Goal: Book appointment/travel/reservation

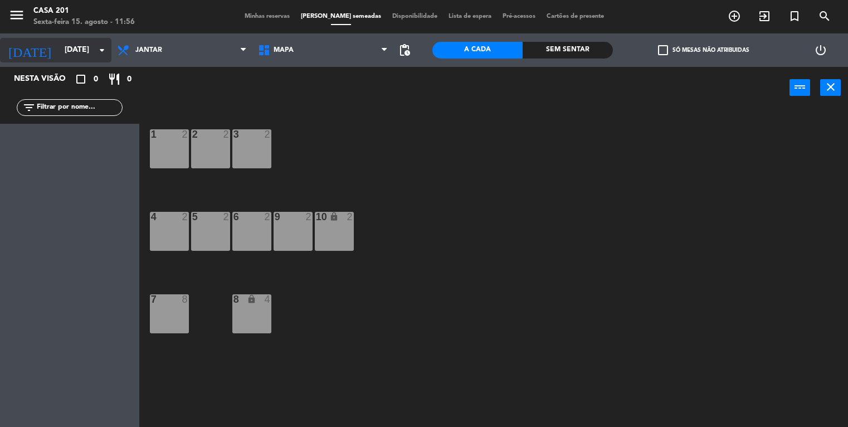
click at [59, 46] on input "[DATE]" at bounding box center [112, 50] width 106 height 20
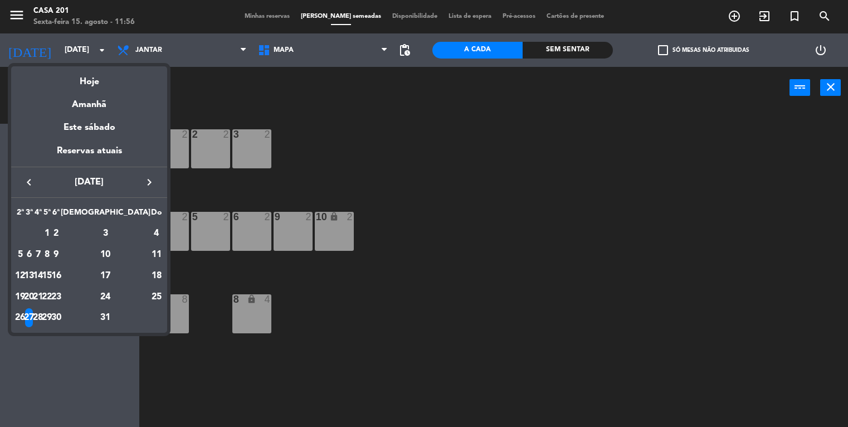
click at [26, 179] on icon "keyboard_arrow_left" at bounding box center [28, 182] width 13 height 13
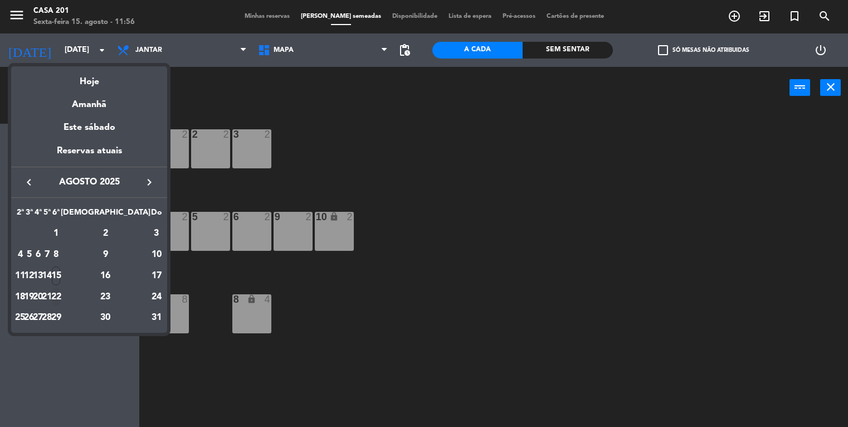
click at [60, 300] on div "22" at bounding box center [56, 297] width 8 height 19
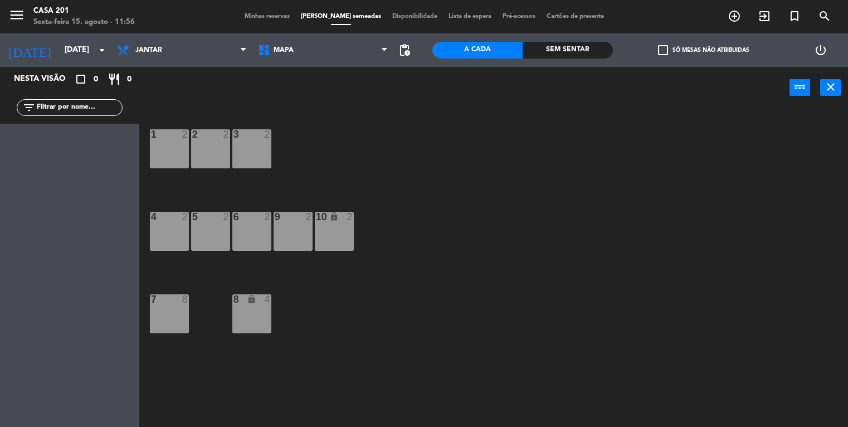
type input "Sex 22 ago"
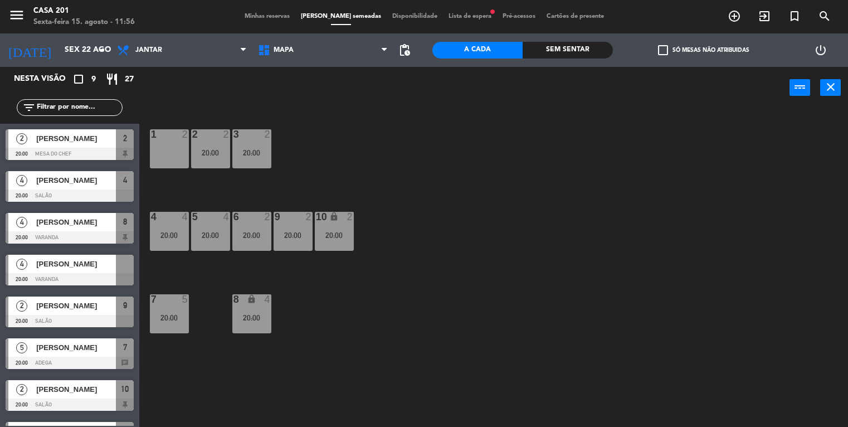
click at [450, 18] on span "Lista de espera fiber_manual_record" at bounding box center [470, 16] width 54 height 6
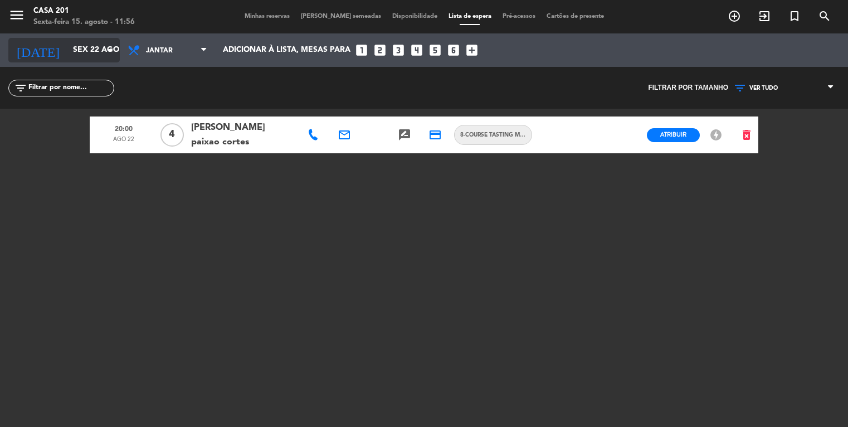
click at [78, 52] on input "Sex 22 ago" at bounding box center [120, 50] width 106 height 20
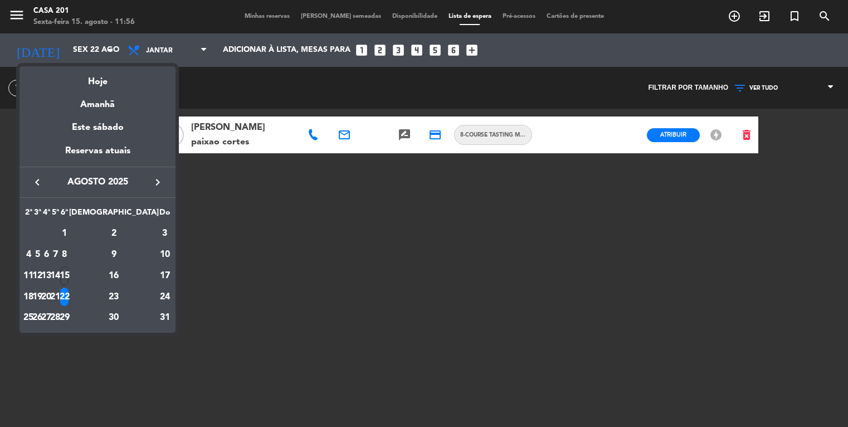
click at [158, 182] on icon "keyboard_arrow_right" at bounding box center [157, 182] width 13 height 13
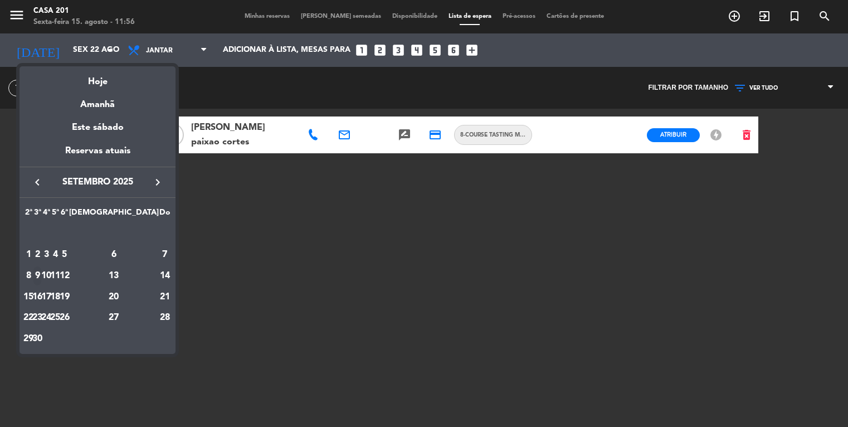
click at [42, 273] on div "9" at bounding box center [37, 275] width 8 height 19
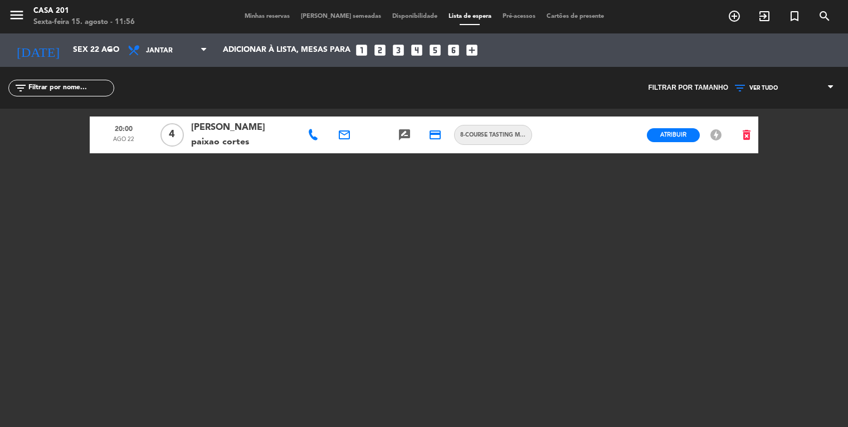
type input "Ter 9 set"
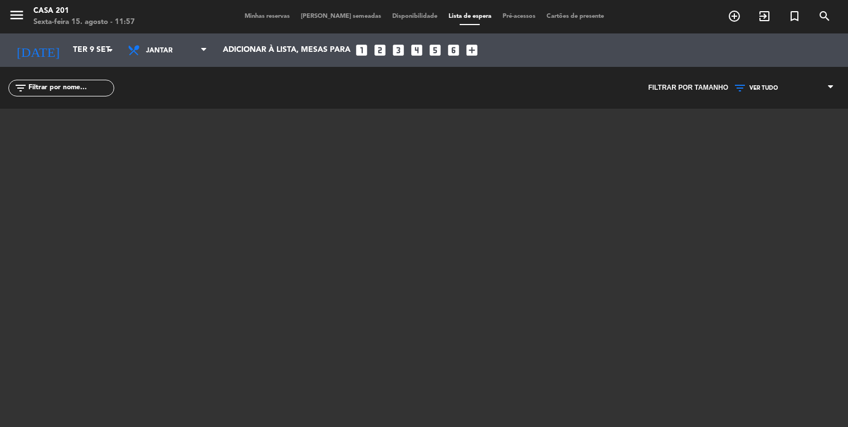
click at [274, 18] on span "Minhas reservas" at bounding box center [267, 16] width 56 height 6
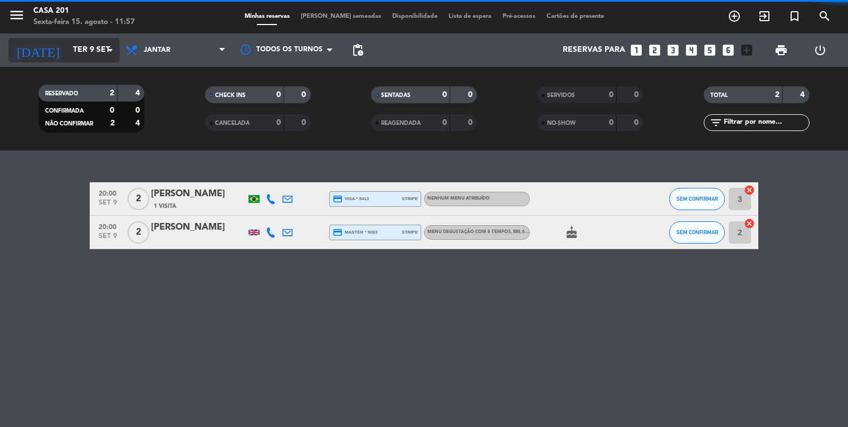
click at [67, 50] on input "Ter 9 set" at bounding box center [120, 50] width 106 height 20
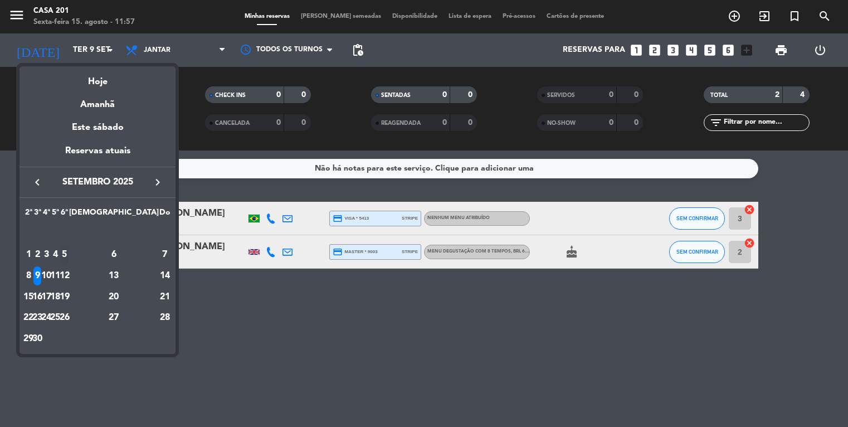
click at [69, 261] on div "5" at bounding box center [64, 254] width 8 height 19
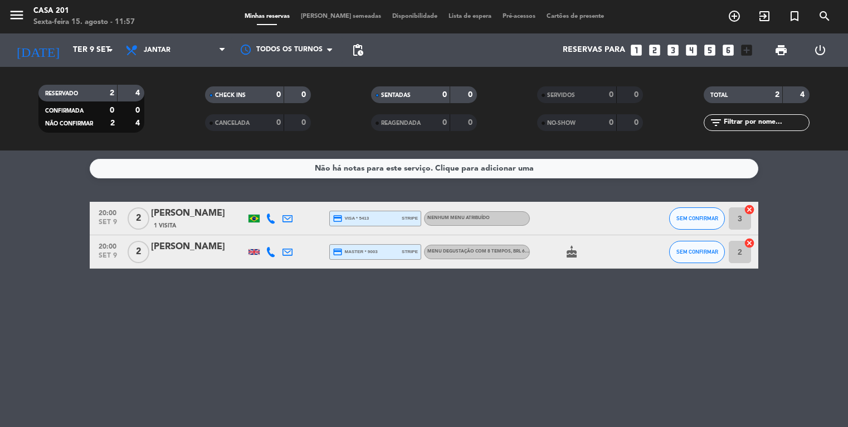
type input "Sex 5 set"
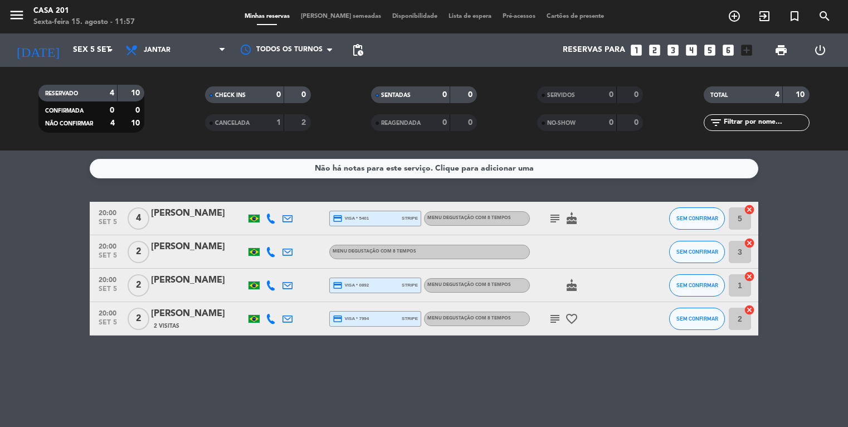
click at [169, 248] on div "[PERSON_NAME]" at bounding box center [198, 247] width 95 height 14
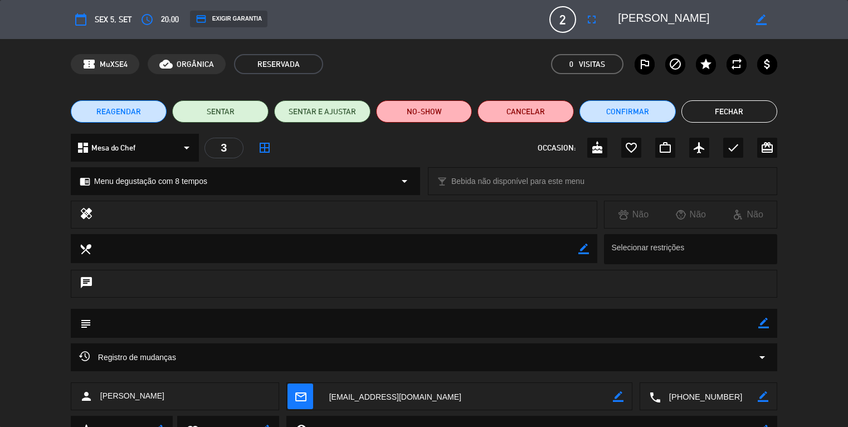
click at [763, 324] on icon "border_color" at bounding box center [764, 323] width 11 height 11
type textarea "1 pax nao come carne vermelha"
click at [761, 326] on icon at bounding box center [764, 323] width 11 height 11
click at [730, 115] on button "Fechar" at bounding box center [730, 111] width 96 height 22
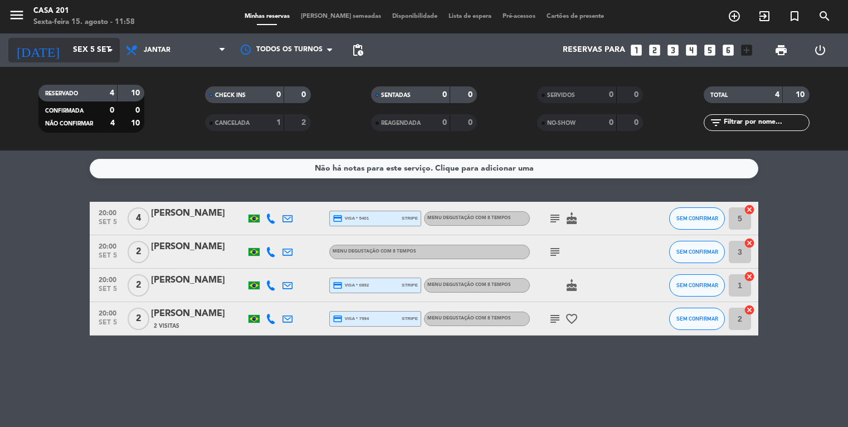
click at [67, 50] on input "Sex 5 set" at bounding box center [120, 50] width 106 height 20
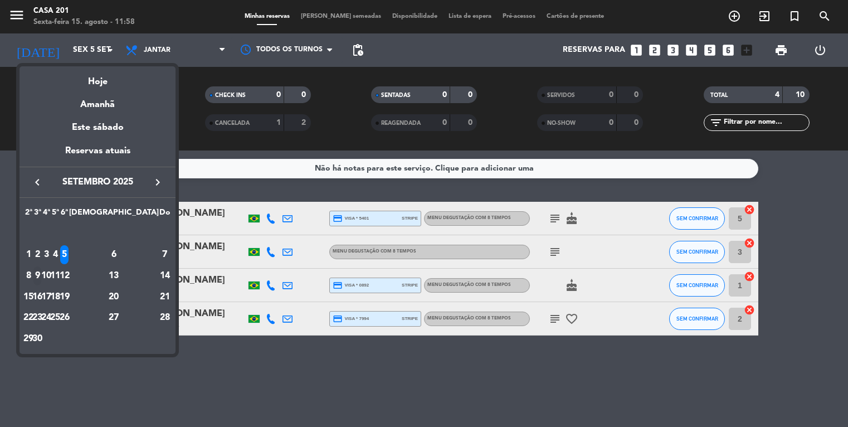
click at [42, 273] on div "9" at bounding box center [37, 275] width 8 height 19
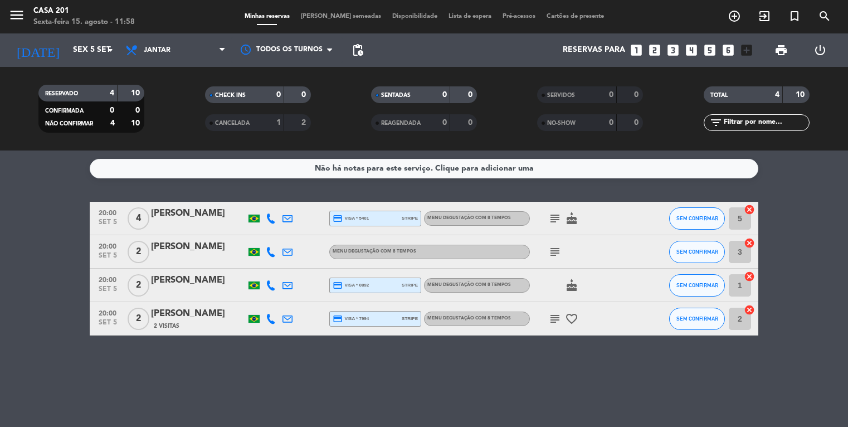
type input "Ter 9 set"
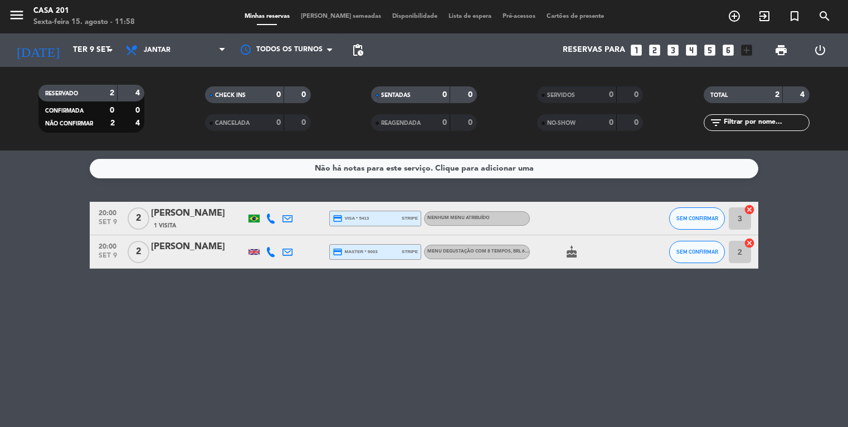
click at [657, 50] on icon "looks_two" at bounding box center [655, 50] width 14 height 14
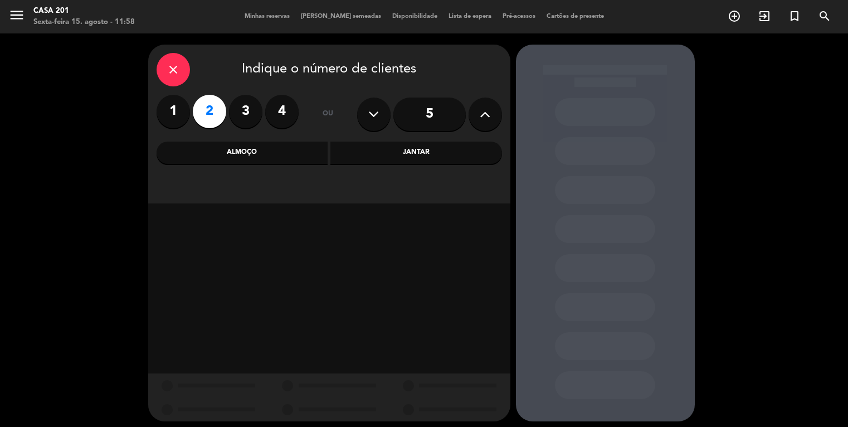
click at [414, 152] on div "Jantar" at bounding box center [417, 153] width 172 height 22
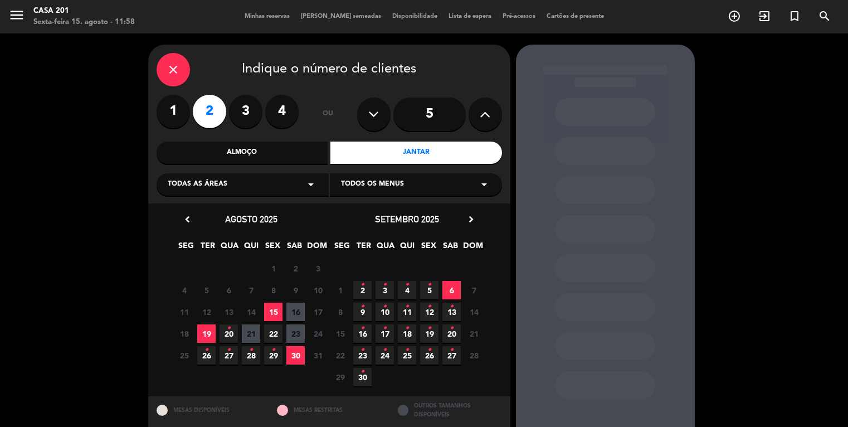
click at [361, 311] on icon "•" at bounding box center [363, 307] width 4 height 18
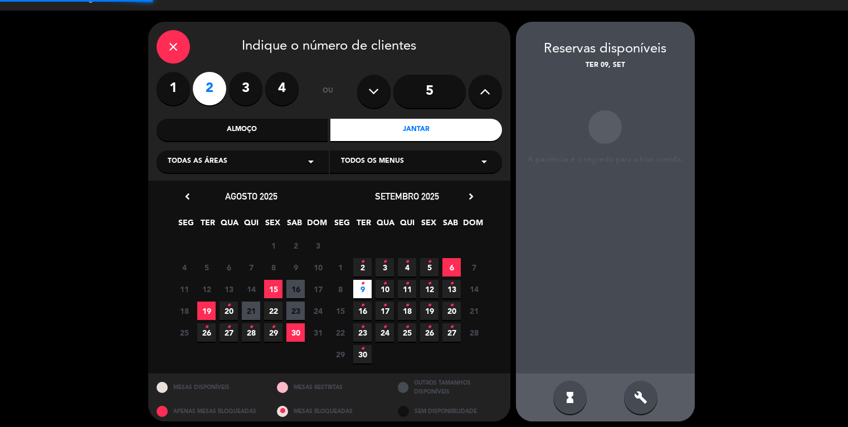
scroll to position [28, 0]
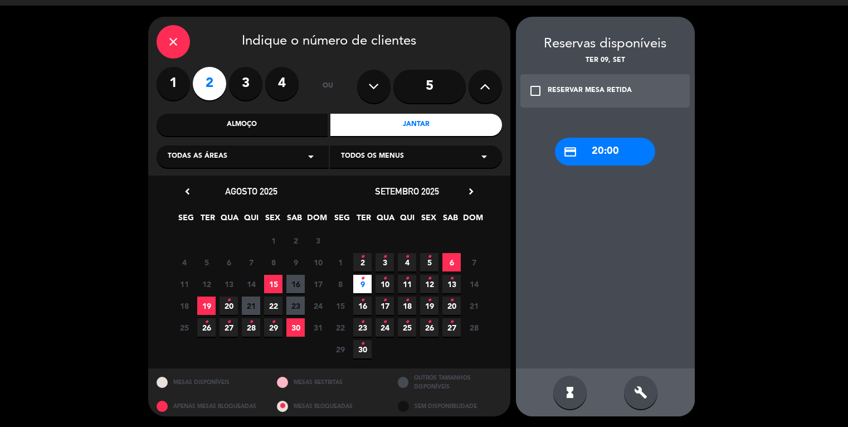
click at [569, 89] on div "RESERVAR MESA RETIDA" at bounding box center [590, 90] width 84 height 11
click at [591, 149] on div "credit_card 20:00" at bounding box center [605, 152] width 100 height 28
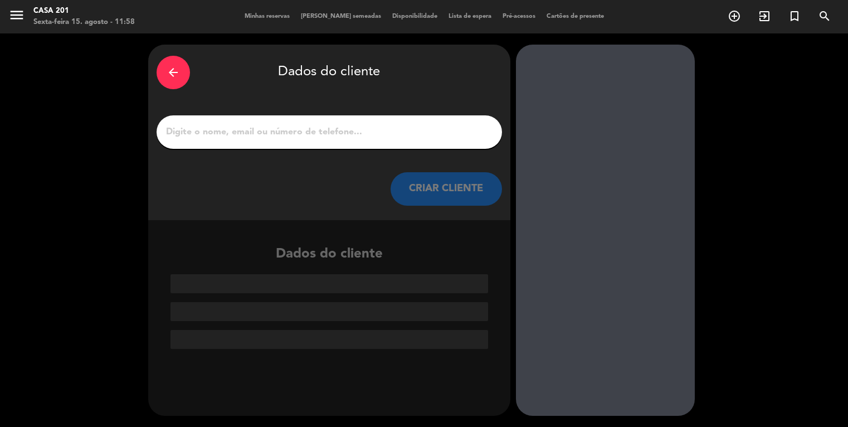
scroll to position [0, 0]
click at [365, 129] on input "1" at bounding box center [329, 132] width 329 height 16
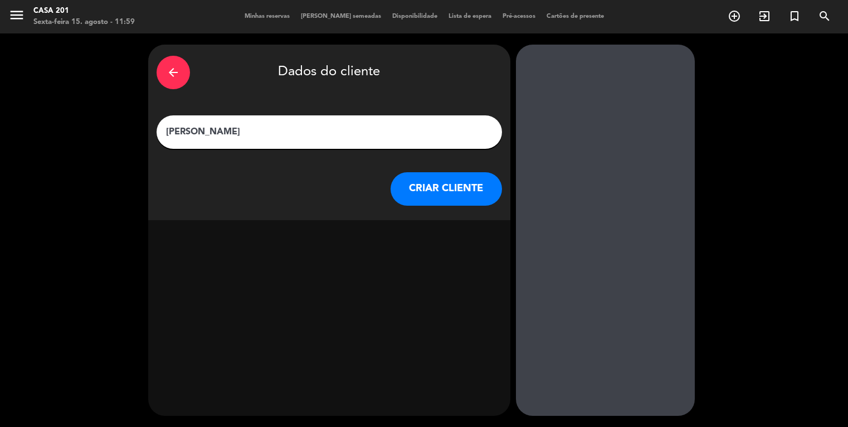
type input "[PERSON_NAME]"
click at [447, 190] on button "CRIAR CLIENTE" at bounding box center [446, 188] width 111 height 33
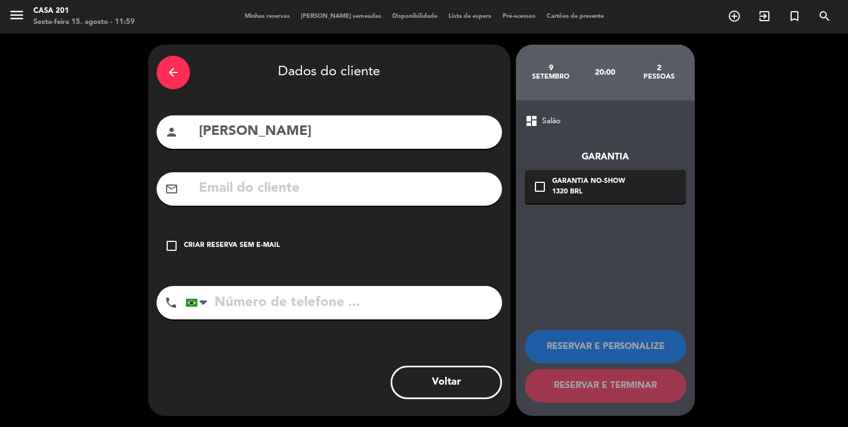
click at [349, 196] on input "text" at bounding box center [346, 188] width 296 height 23
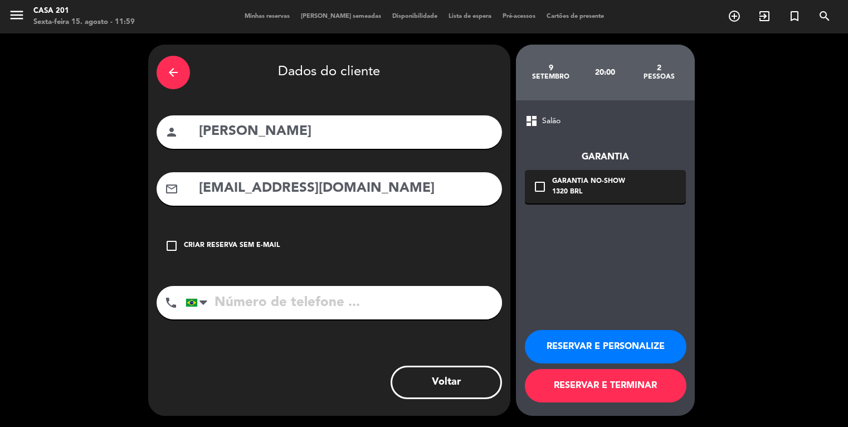
type input "[EMAIL_ADDRESS][DOMAIN_NAME]"
click at [254, 306] on input "tel" at bounding box center [344, 302] width 317 height 33
type input "21983106200"
click at [542, 183] on icon "check_box_outline_blank" at bounding box center [540, 186] width 13 height 13
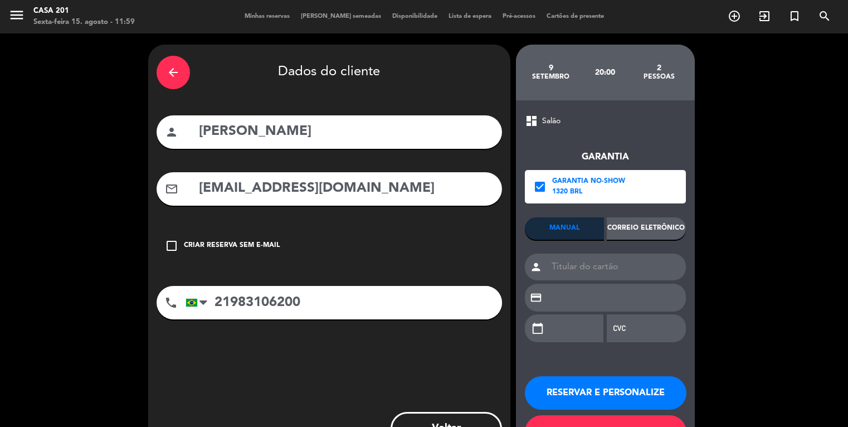
click at [652, 227] on div "Correio eletrônico" at bounding box center [646, 228] width 79 height 22
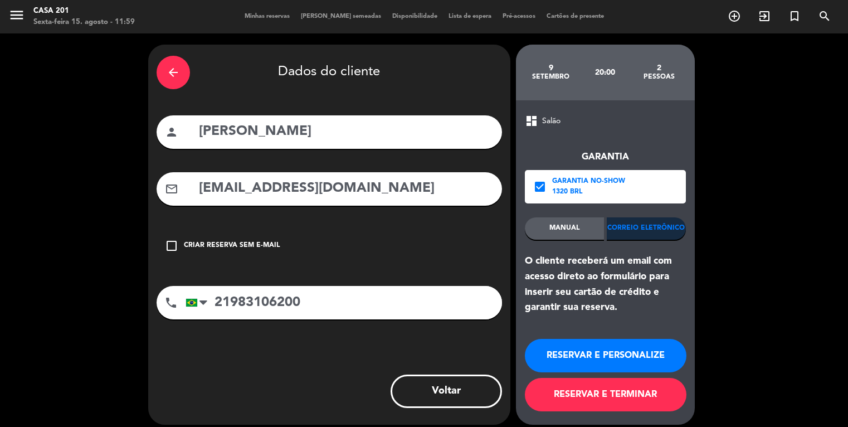
click at [604, 396] on button "RESERVAR E TERMINAR" at bounding box center [606, 394] width 162 height 33
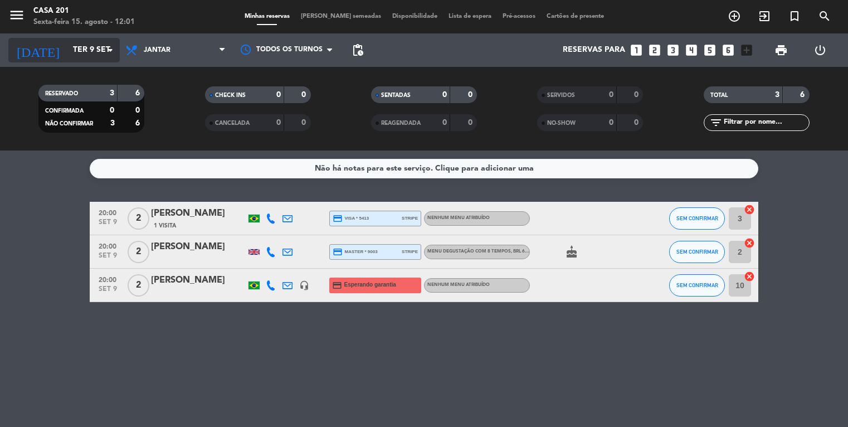
click at [70, 51] on input "Ter 9 set" at bounding box center [120, 50] width 106 height 20
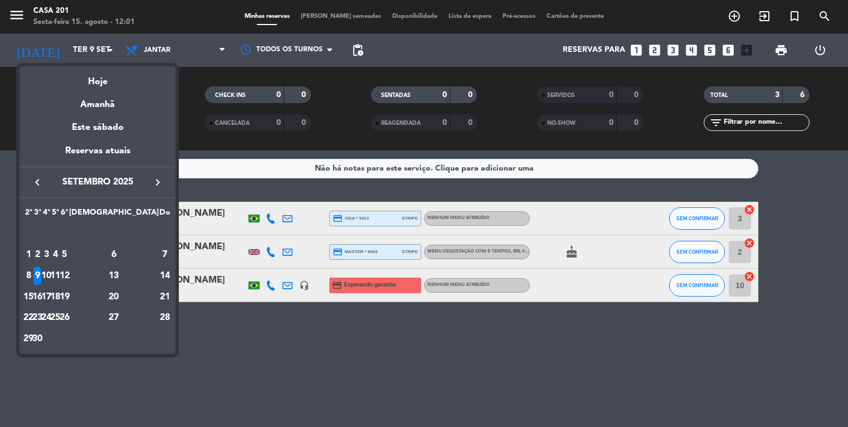
click at [51, 295] on div "17" at bounding box center [46, 297] width 8 height 19
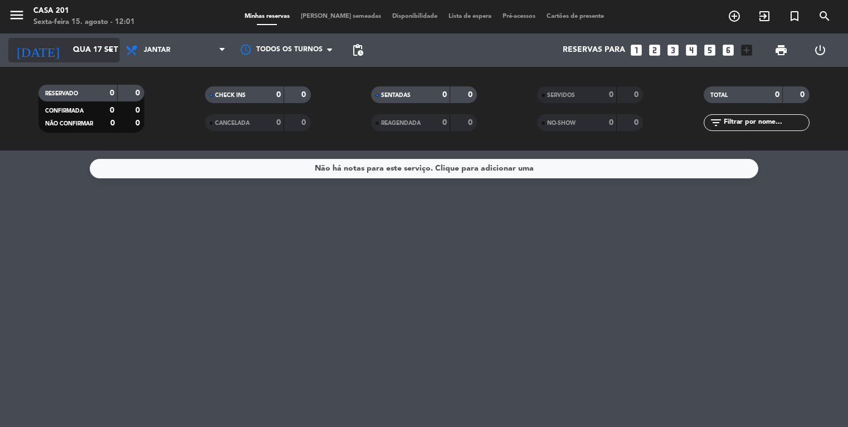
click at [67, 54] on input "Qua 17 set" at bounding box center [120, 50] width 106 height 20
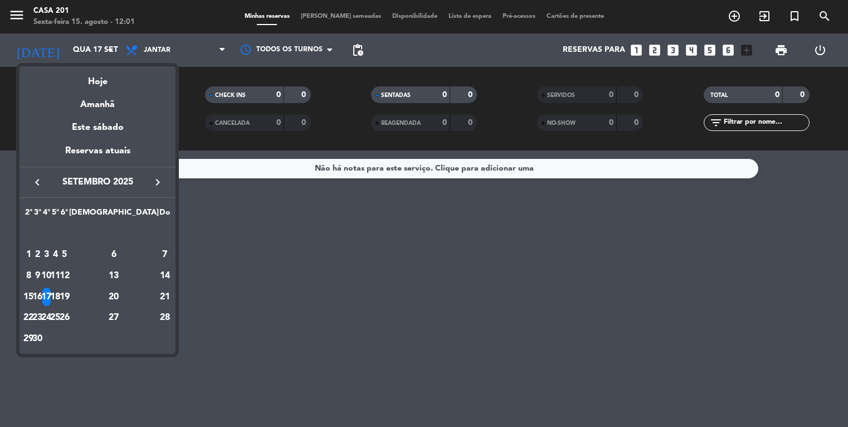
click at [37, 183] on icon "keyboard_arrow_left" at bounding box center [37, 182] width 13 height 13
click at [42, 293] on div "19" at bounding box center [37, 297] width 8 height 19
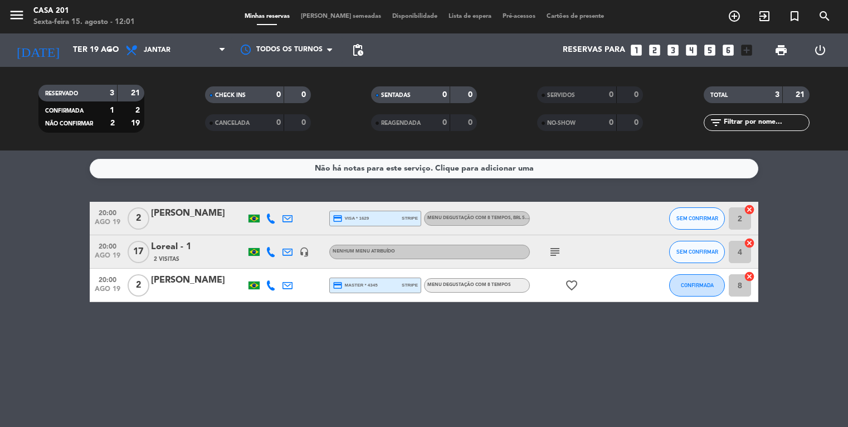
click at [185, 248] on div "Loreal - 1" at bounding box center [198, 247] width 95 height 14
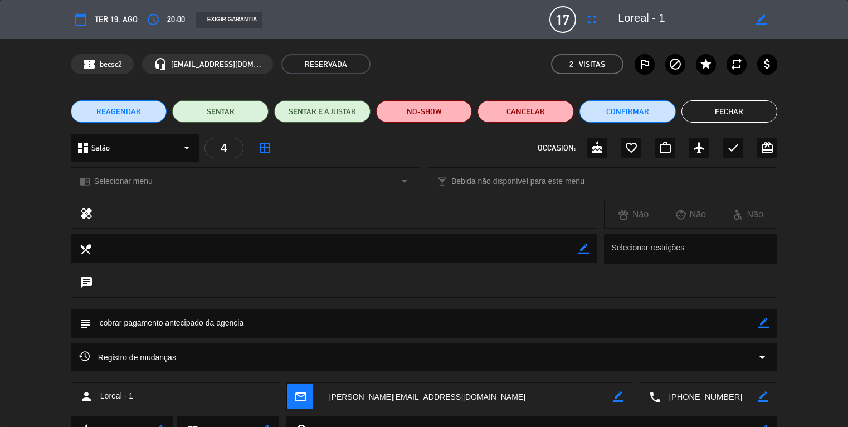
click at [714, 108] on button "Fechar" at bounding box center [730, 111] width 96 height 22
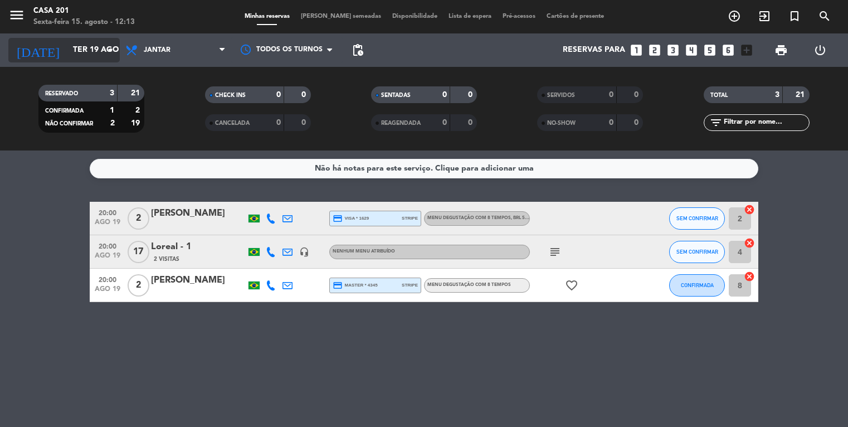
click at [73, 49] on input "Ter 19 ago" at bounding box center [120, 50] width 106 height 20
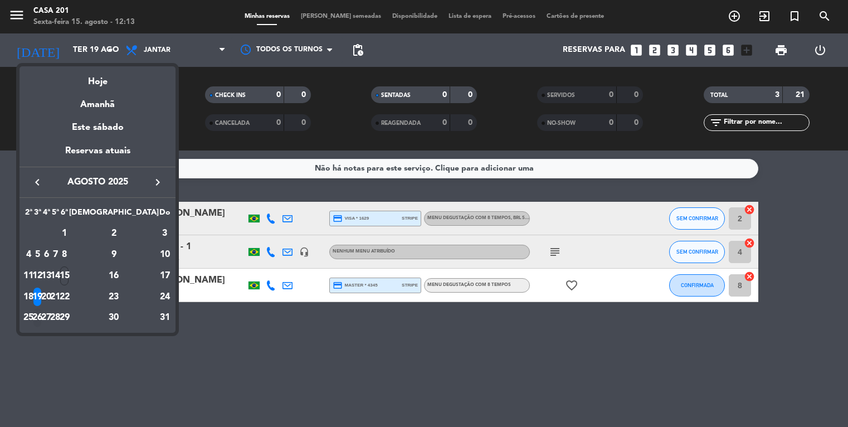
click at [42, 316] on div "26" at bounding box center [37, 317] width 8 height 19
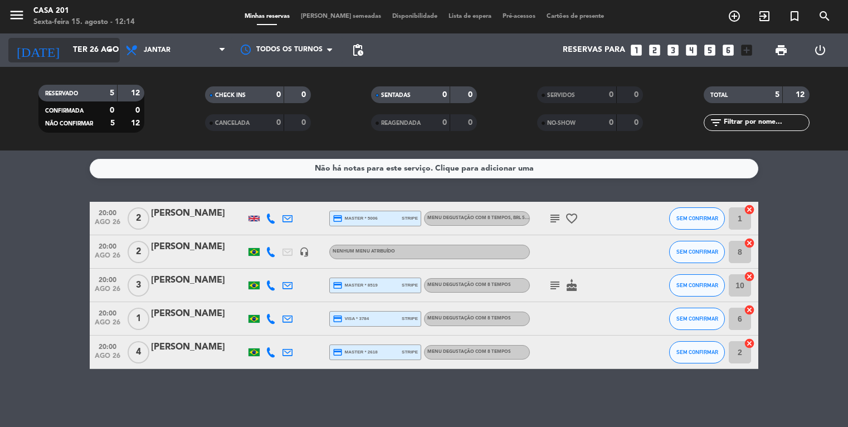
click at [76, 50] on input "Ter 26 ago" at bounding box center [120, 50] width 106 height 20
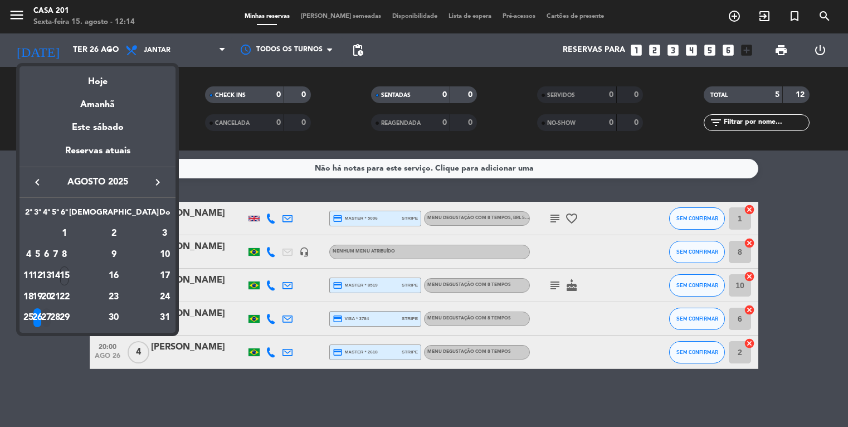
click at [51, 313] on div "27" at bounding box center [46, 317] width 8 height 19
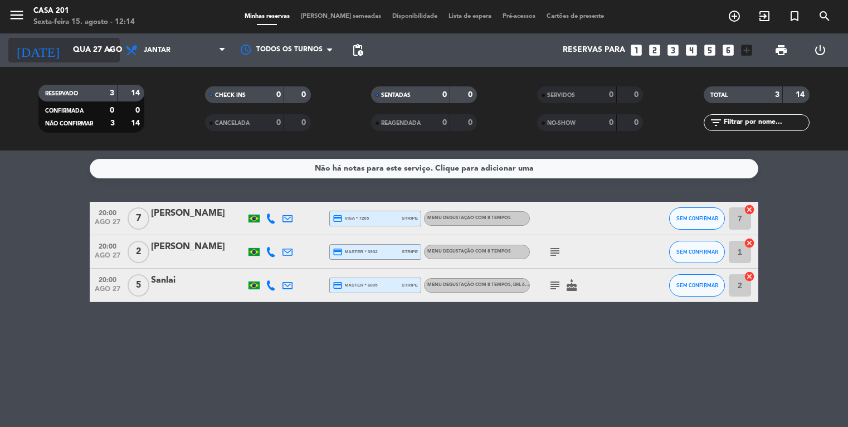
click at [67, 47] on input "Qua 27 ago" at bounding box center [120, 50] width 106 height 20
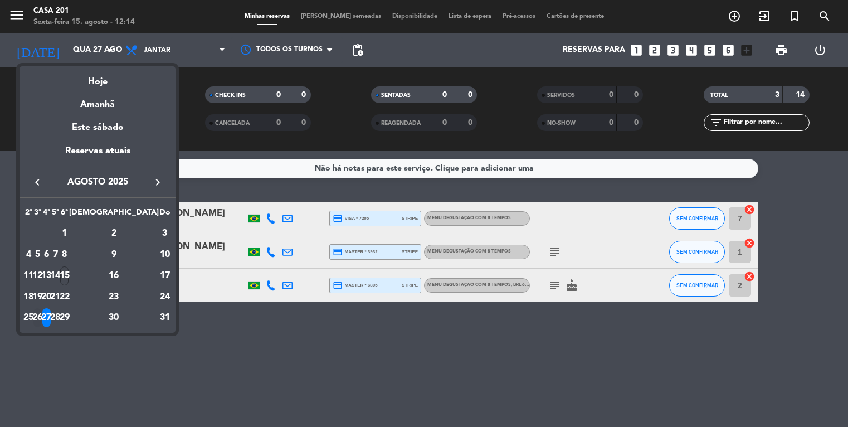
click at [42, 315] on div "26" at bounding box center [37, 317] width 8 height 19
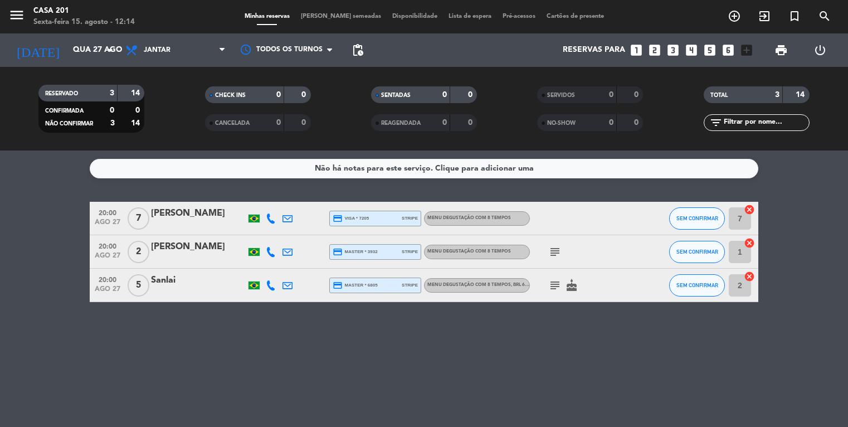
type input "Ter 26 ago"
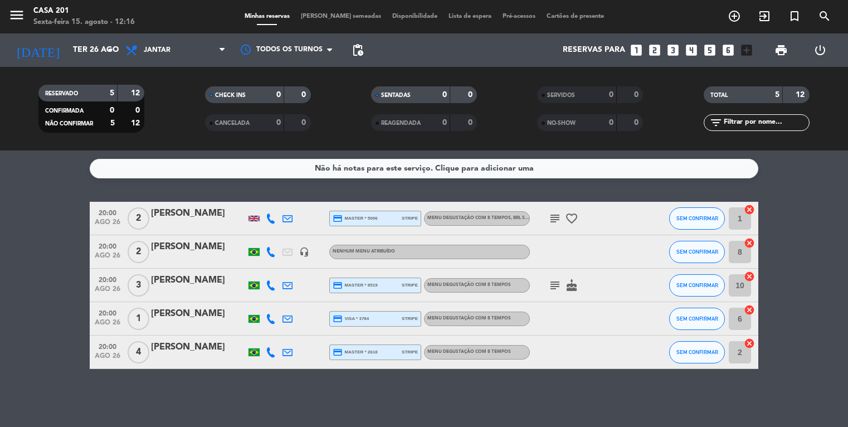
click at [336, 17] on span "[PERSON_NAME] semeadas" at bounding box center [340, 16] width 91 height 6
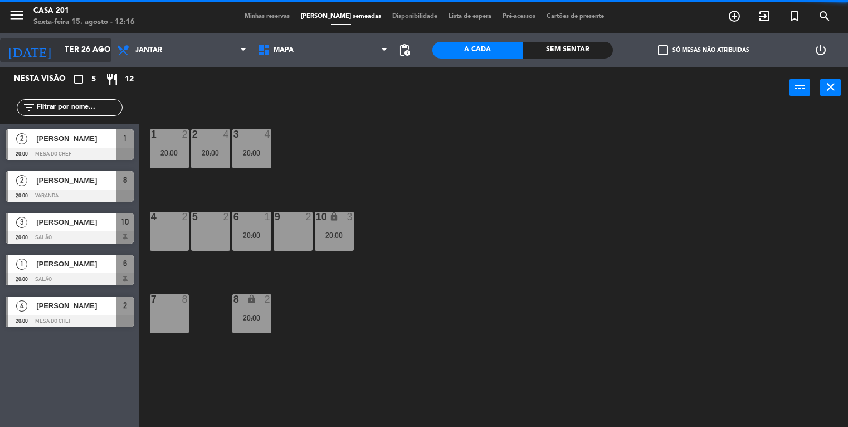
click at [59, 45] on input "Ter 26 ago" at bounding box center [112, 50] width 106 height 20
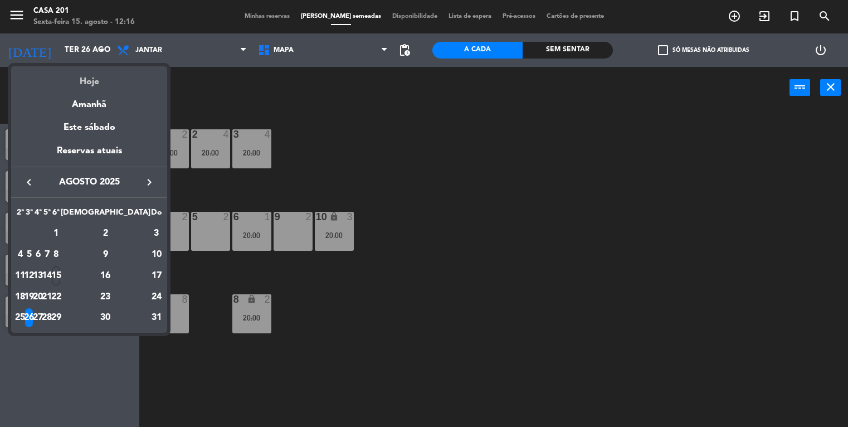
click at [90, 83] on div "Hoje" at bounding box center [89, 77] width 156 height 23
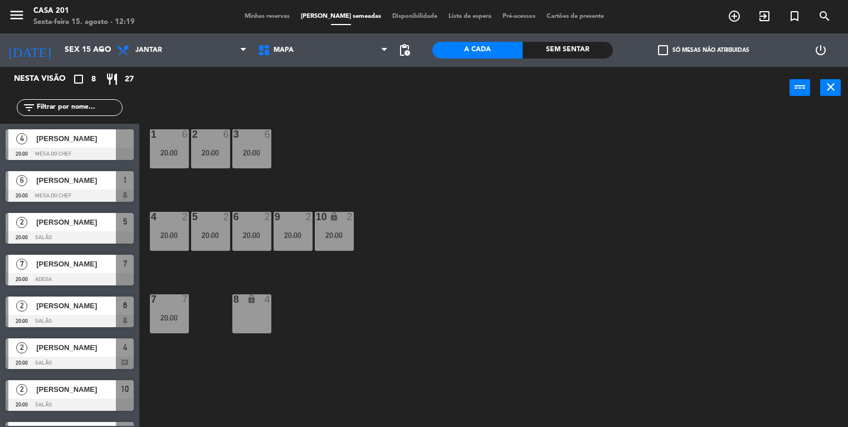
click at [61, 350] on span "[PERSON_NAME]" at bounding box center [76, 348] width 80 height 12
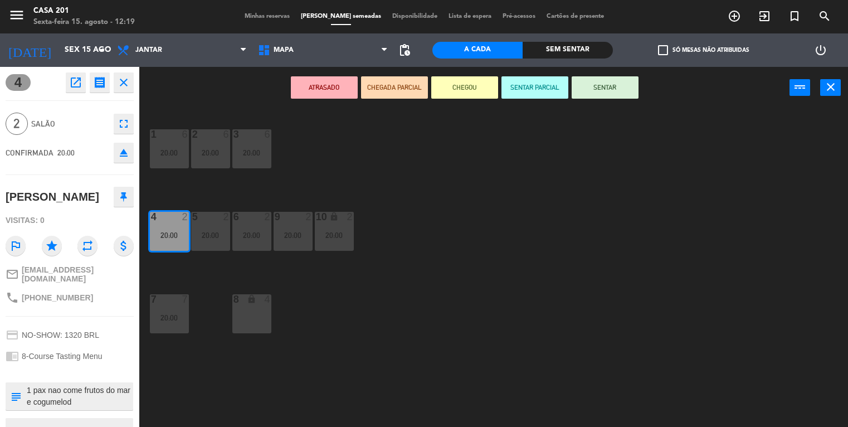
click at [285, 321] on div "1 6 20:00 2 6 20:00 3 6 20:00 4 2 20:00 5 2 20:00 6 2 20:00 9 2 20:00 10 lock 2…" at bounding box center [498, 268] width 701 height 318
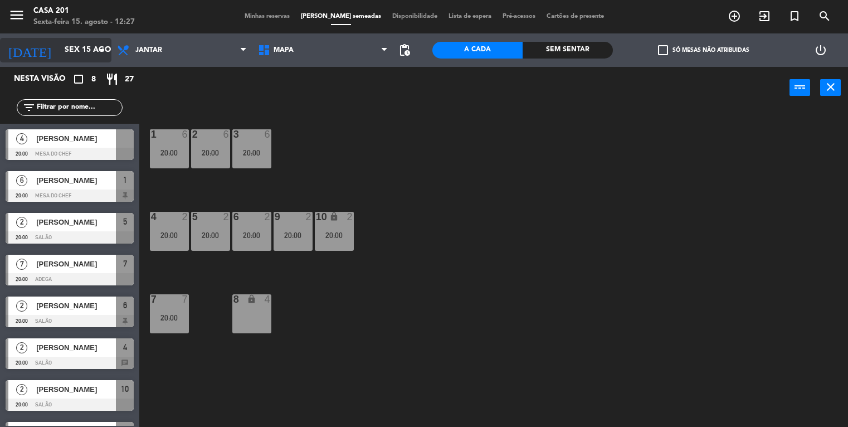
click at [70, 43] on input "Sex 15 ago" at bounding box center [112, 50] width 106 height 20
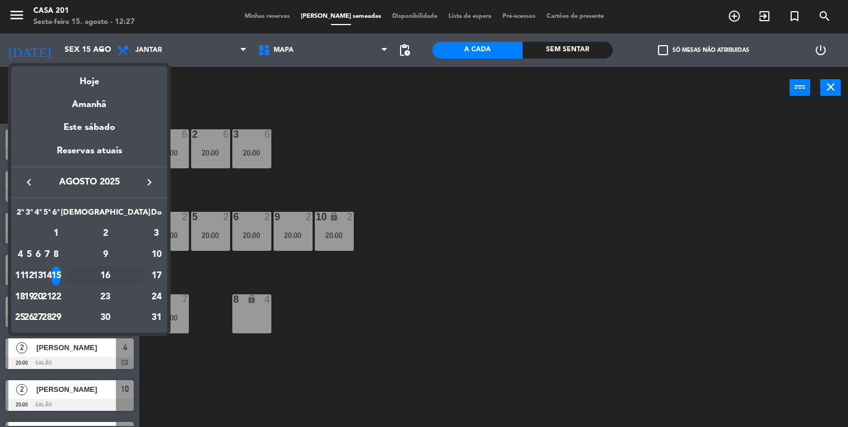
click at [131, 274] on div "16" at bounding box center [105, 275] width 81 height 19
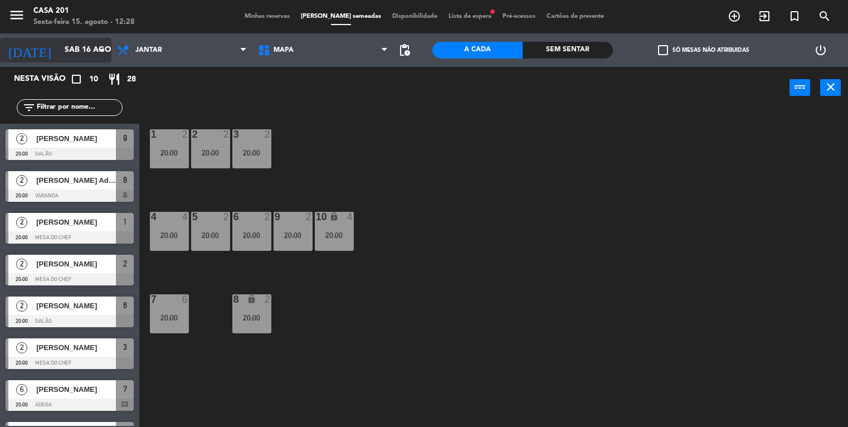
click at [59, 51] on input "Sáb 16 ago" at bounding box center [112, 50] width 106 height 20
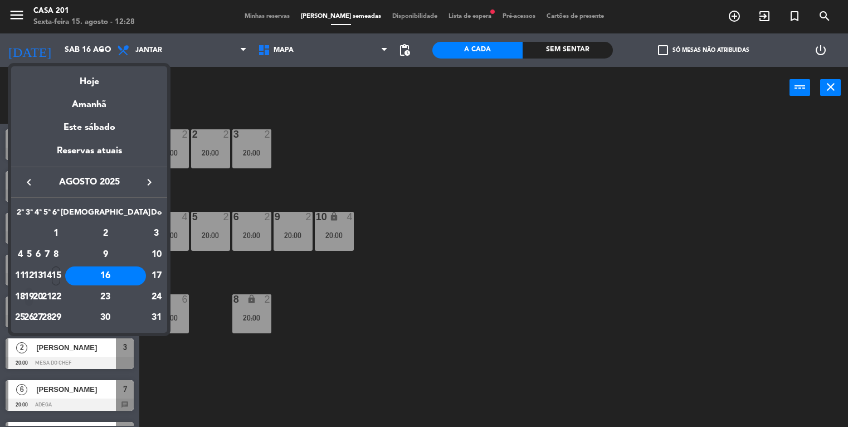
click at [33, 293] on div "19" at bounding box center [29, 297] width 8 height 19
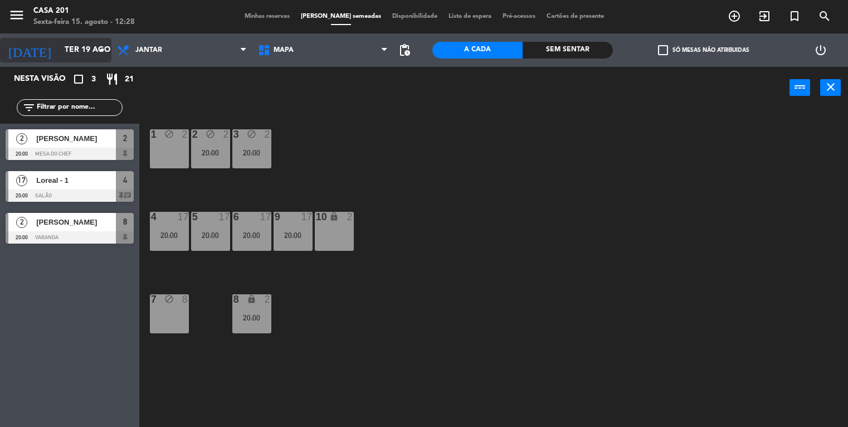
click at [59, 53] on input "Ter 19 ago" at bounding box center [112, 50] width 106 height 20
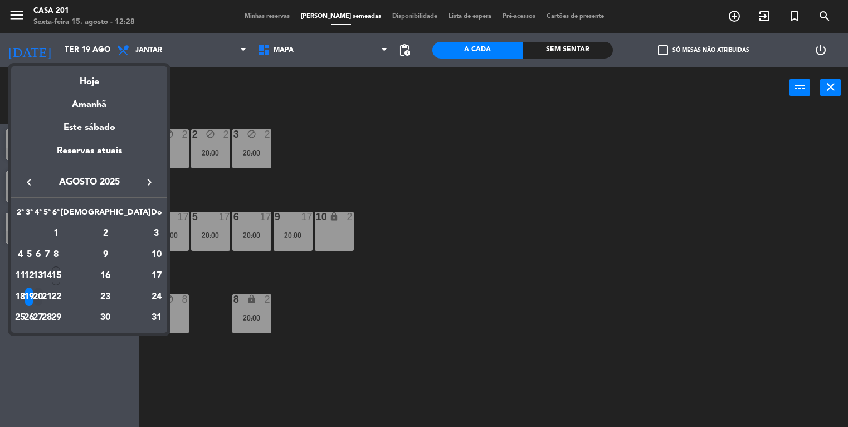
click at [42, 302] on div "20" at bounding box center [38, 297] width 8 height 19
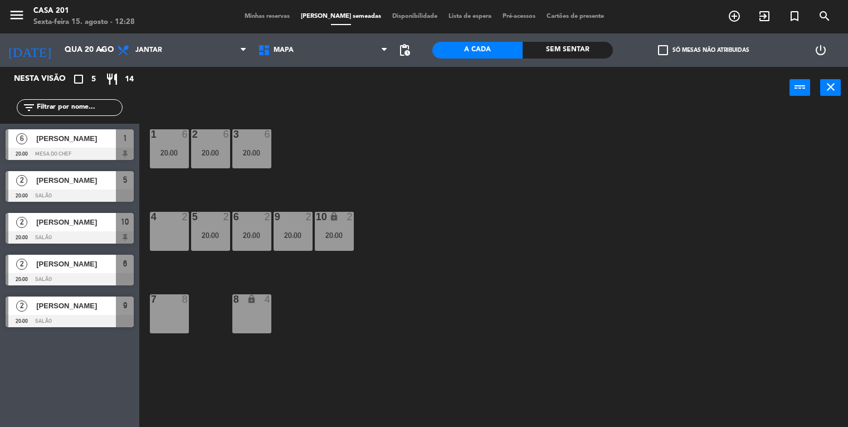
click at [73, 137] on span "[PERSON_NAME]" at bounding box center [76, 139] width 80 height 12
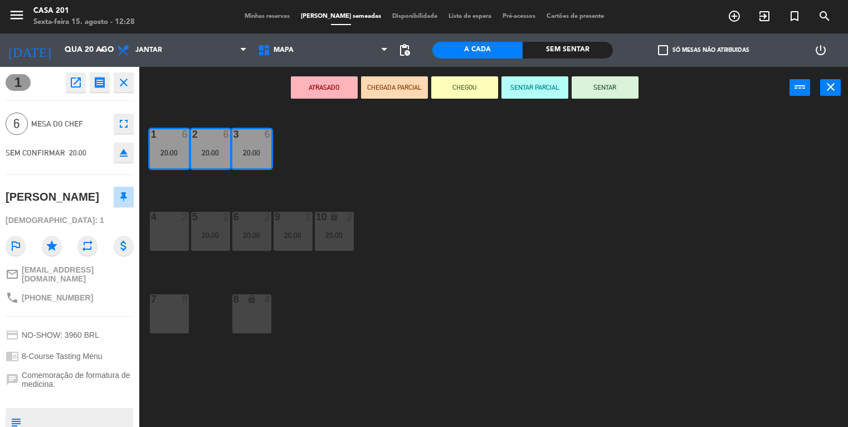
click at [170, 326] on div "7 8" at bounding box center [169, 313] width 39 height 39
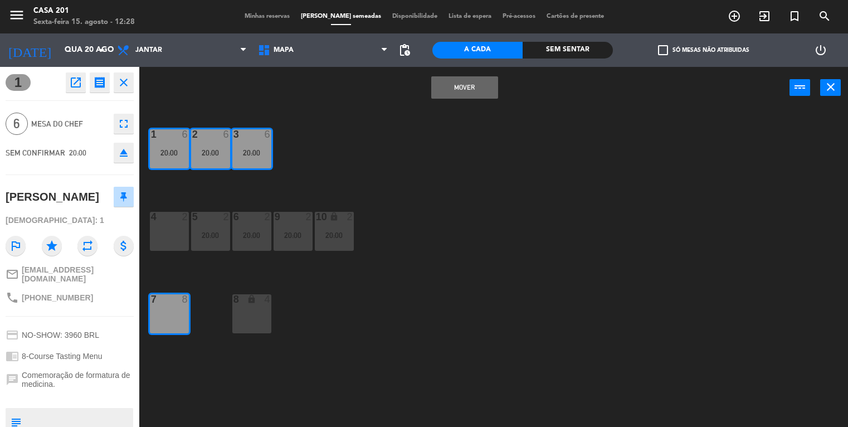
click at [467, 91] on button "MOVER" at bounding box center [464, 87] width 67 height 22
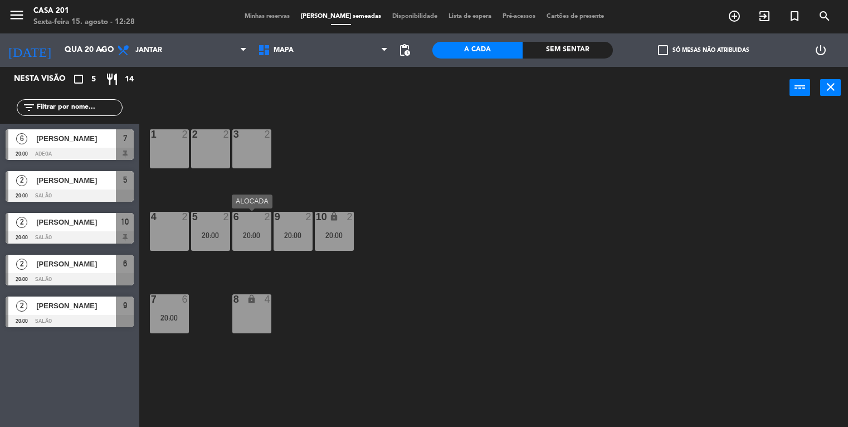
click at [240, 234] on div "20:00" at bounding box center [251, 235] width 39 height 8
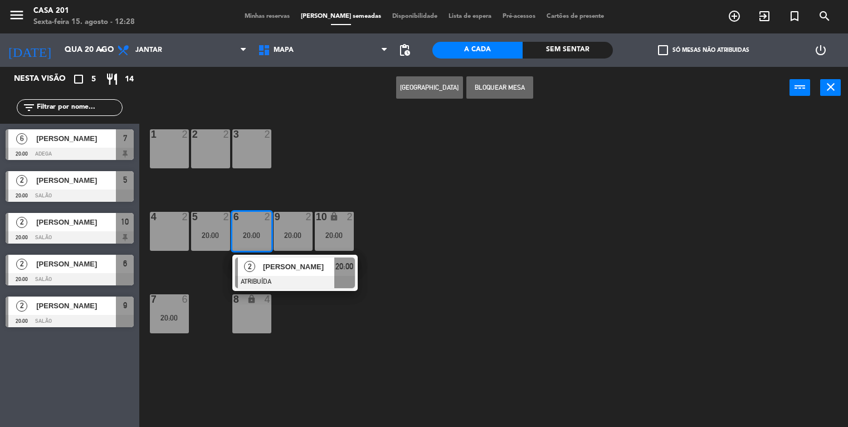
click at [240, 152] on div "3 2" at bounding box center [251, 148] width 39 height 39
click at [435, 90] on button "MOVER" at bounding box center [429, 87] width 67 height 22
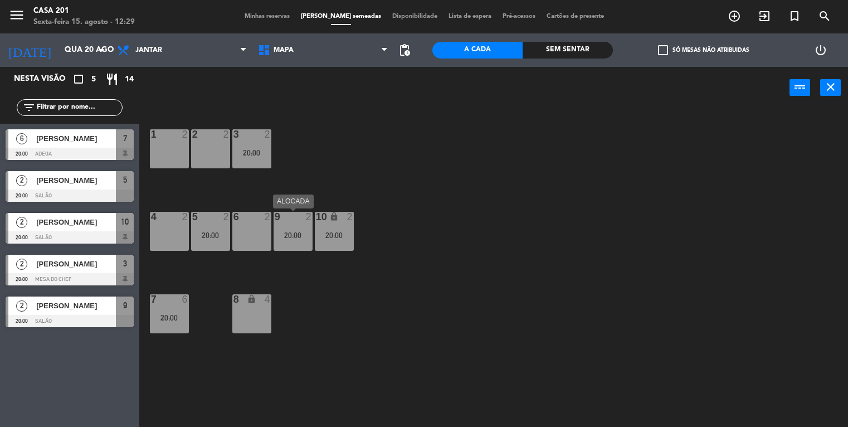
click at [292, 236] on div "20:00" at bounding box center [293, 235] width 39 height 8
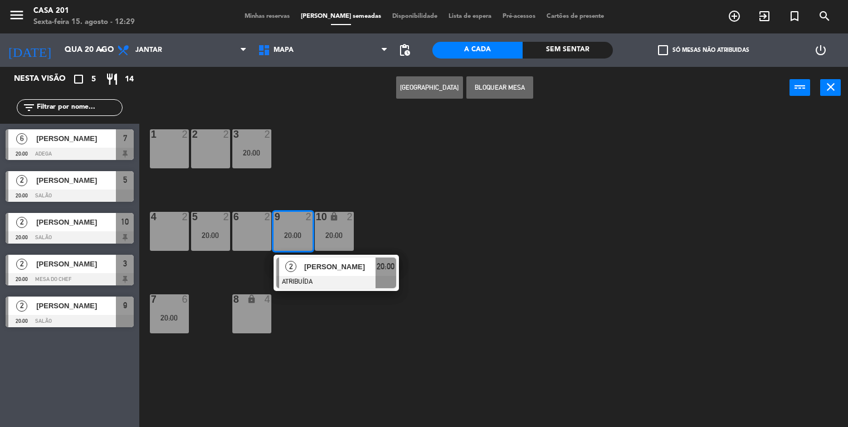
click at [170, 235] on div "4 2" at bounding box center [169, 231] width 39 height 39
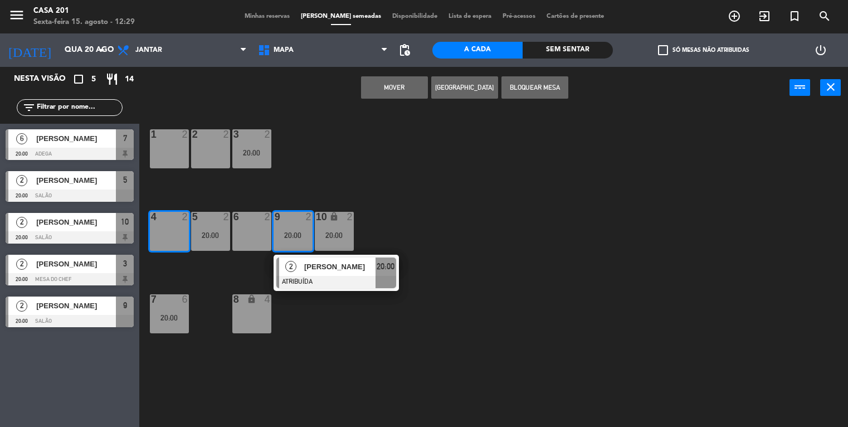
click at [392, 91] on button "MOVER" at bounding box center [394, 87] width 67 height 22
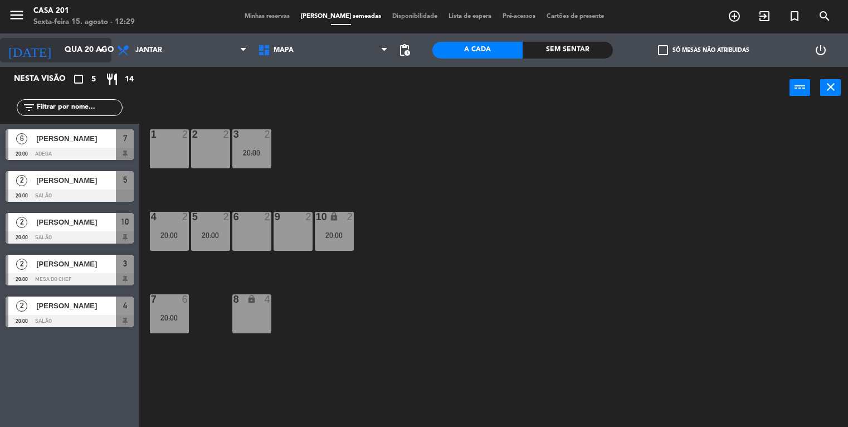
click at [59, 54] on input "Qua 20 ago" at bounding box center [112, 50] width 106 height 20
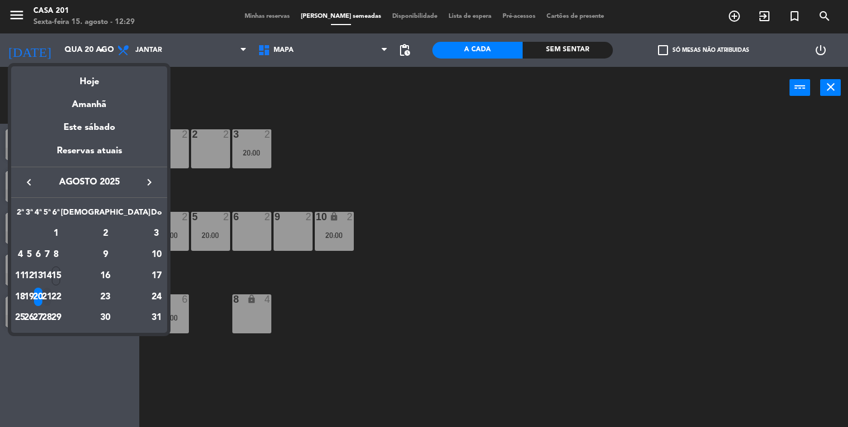
click at [51, 301] on div "21" at bounding box center [47, 297] width 8 height 19
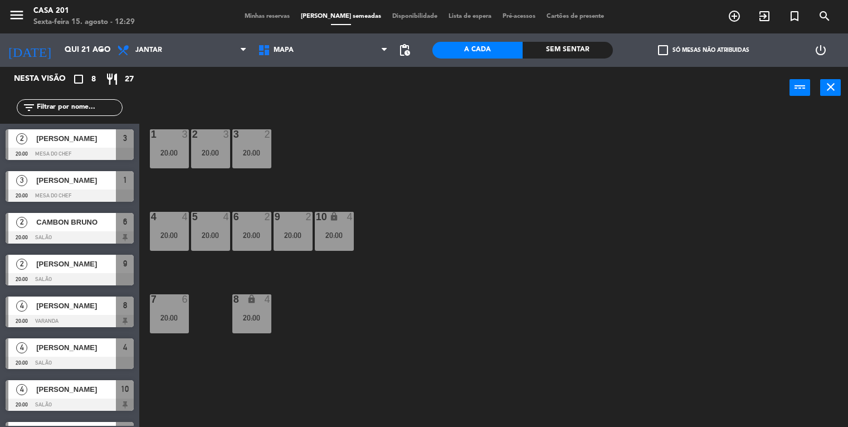
scroll to position [32, 0]
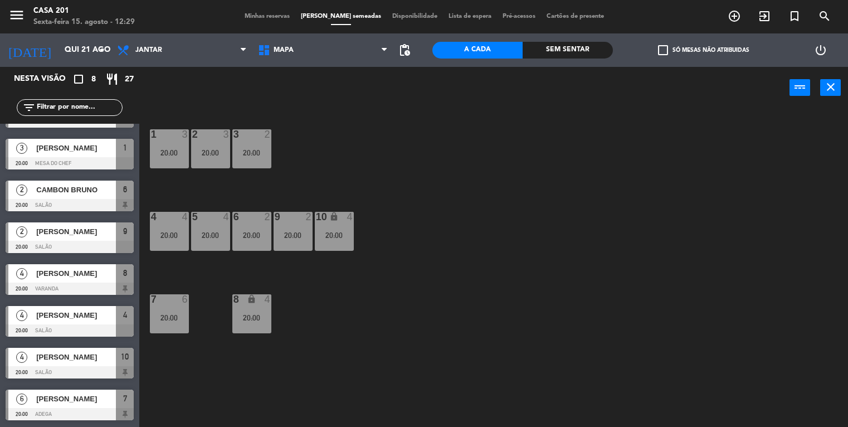
click at [79, 359] on span "[PERSON_NAME]" at bounding box center [76, 357] width 80 height 12
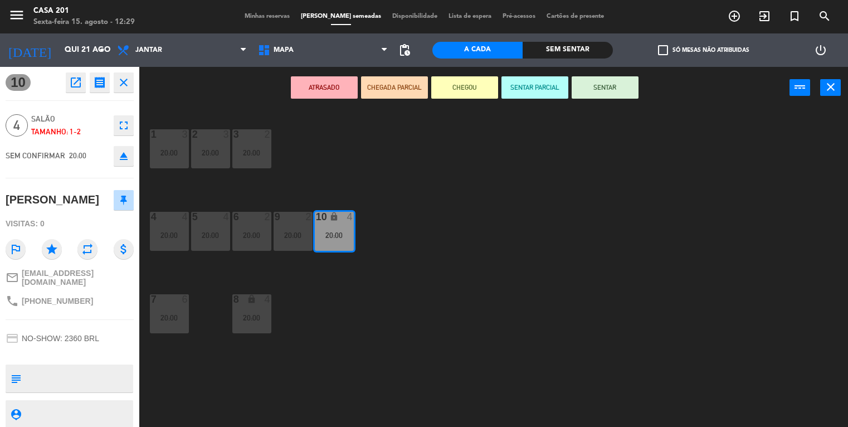
click at [217, 342] on div "1 3 20:00 2 3 20:00 3 2 20:00 4 4 20:00 5 4 20:00 6 2 20:00 9 2 20:00 10 lock 4…" at bounding box center [498, 268] width 701 height 318
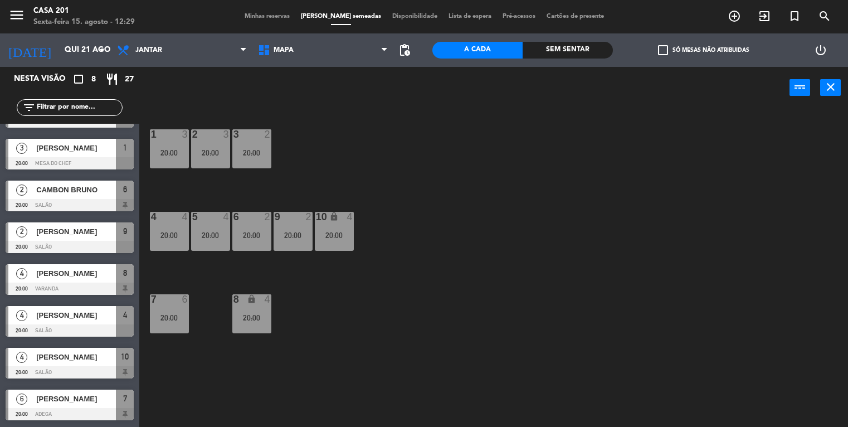
click at [90, 313] on span "[PERSON_NAME]" at bounding box center [76, 315] width 80 height 12
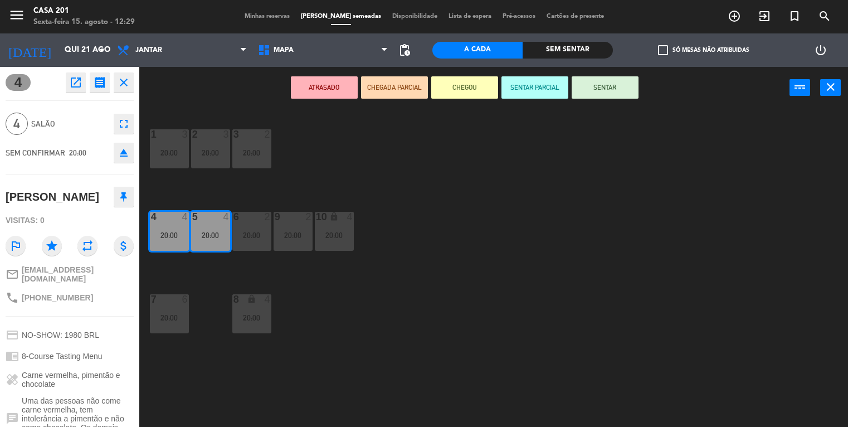
click at [122, 156] on icon "eject" at bounding box center [123, 152] width 13 height 13
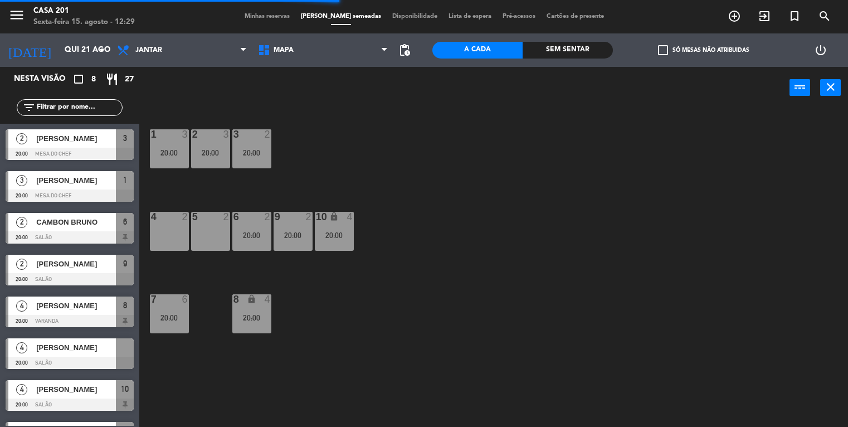
click at [80, 346] on span "[PERSON_NAME]" at bounding box center [76, 348] width 80 height 12
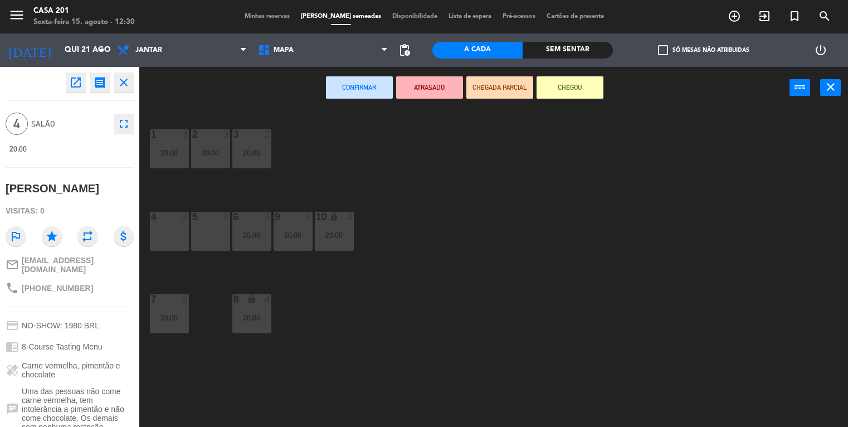
click at [208, 239] on div "5 2" at bounding box center [210, 231] width 39 height 39
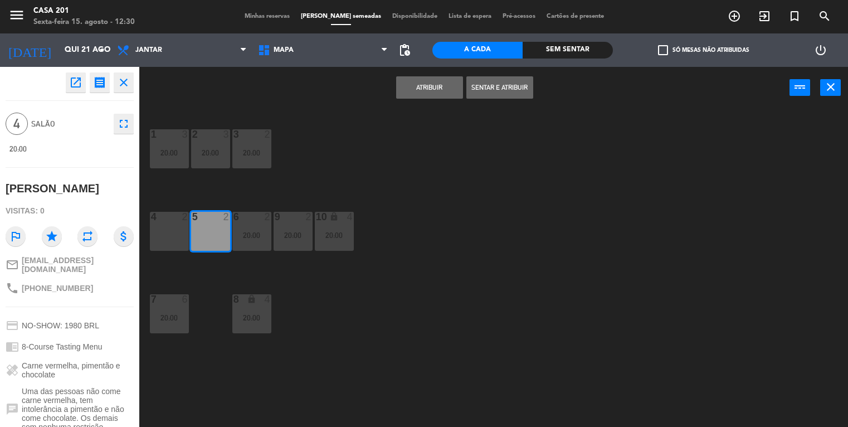
click at [422, 90] on button "Atribuir" at bounding box center [429, 87] width 67 height 22
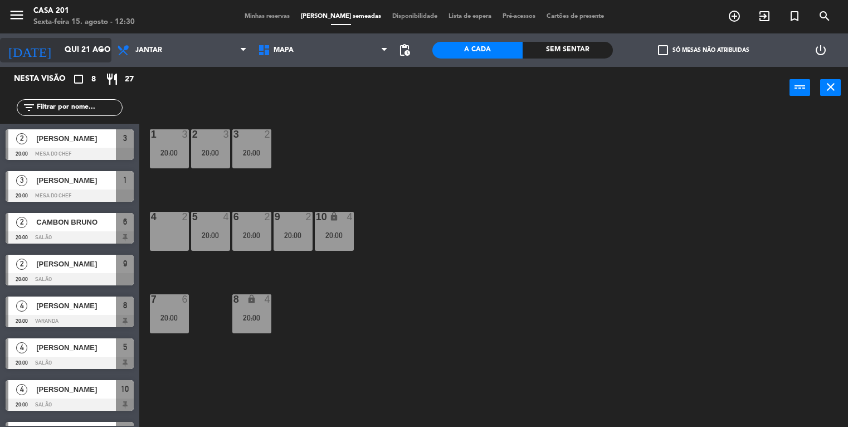
click at [59, 57] on input "Qui 21 ago" at bounding box center [112, 50] width 106 height 20
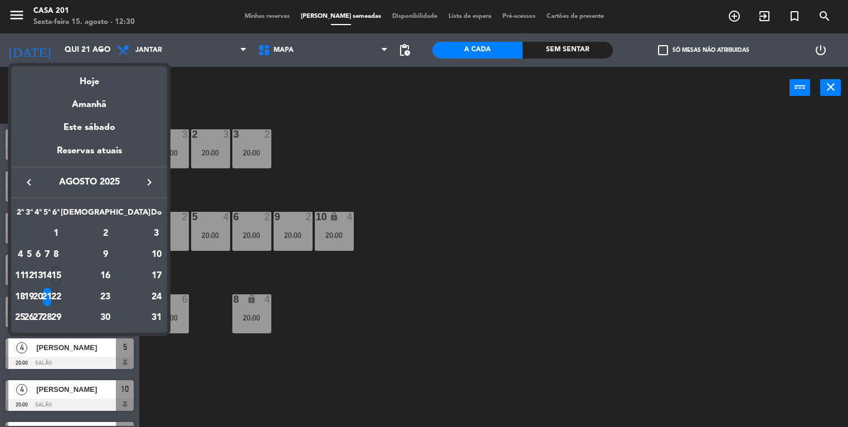
click at [60, 298] on div "22" at bounding box center [56, 297] width 8 height 19
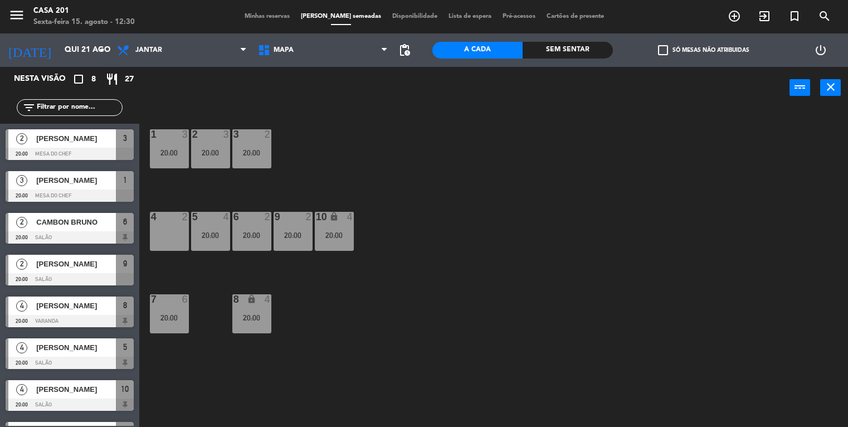
type input "Sex 22 ago"
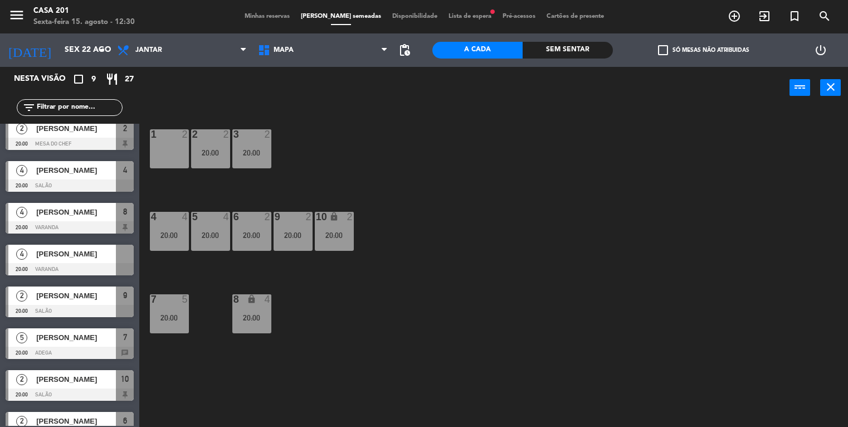
scroll to position [0, 0]
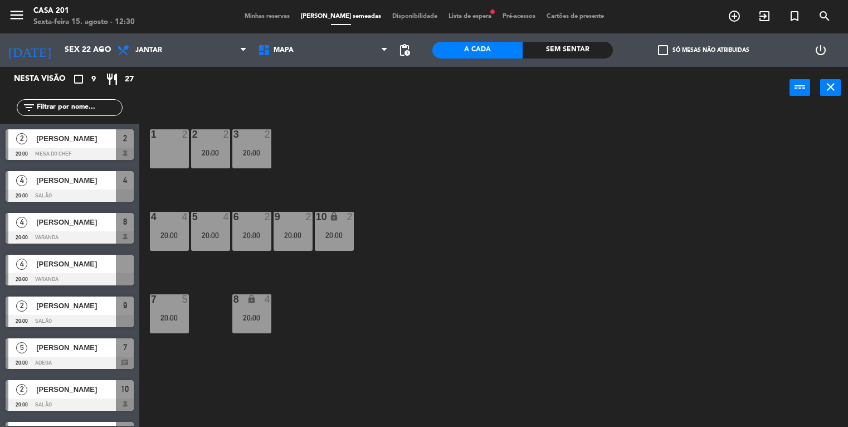
click at [460, 15] on span "Lista de espera fiber_manual_record" at bounding box center [470, 16] width 54 height 6
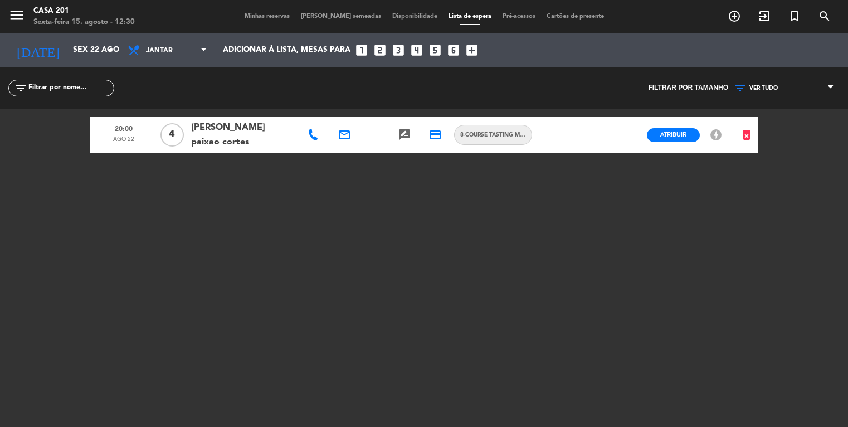
click at [276, 14] on span "Minhas reservas" at bounding box center [267, 16] width 56 height 6
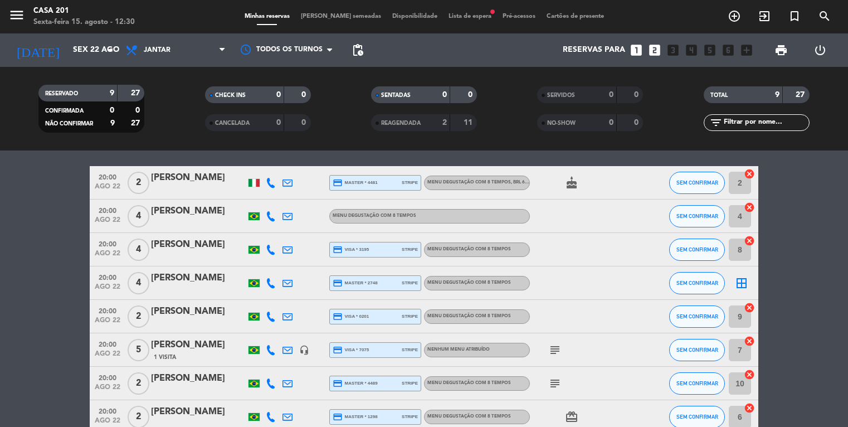
scroll to position [33, 0]
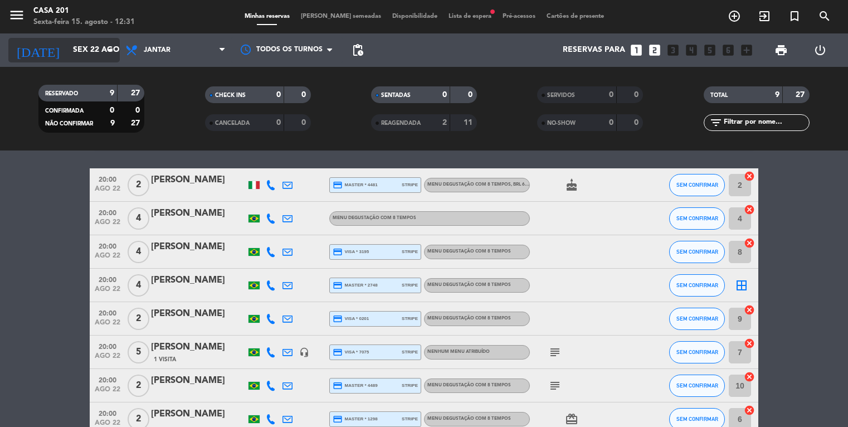
click at [67, 51] on input "Sex 22 ago" at bounding box center [120, 50] width 106 height 20
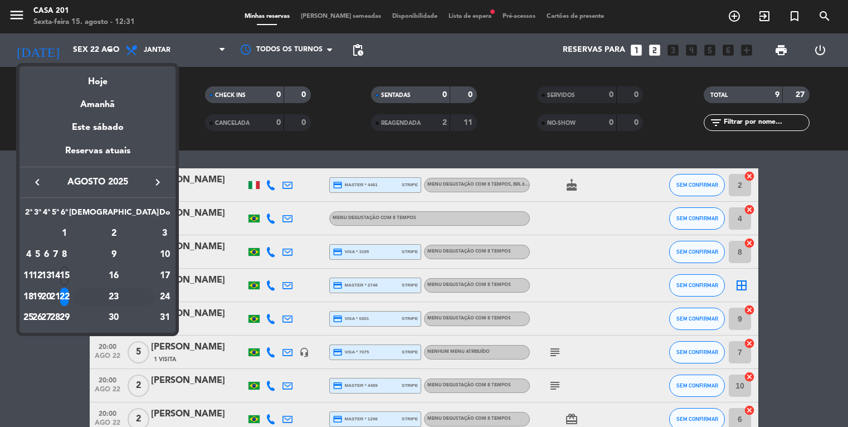
click at [142, 298] on div "23" at bounding box center [114, 297] width 81 height 19
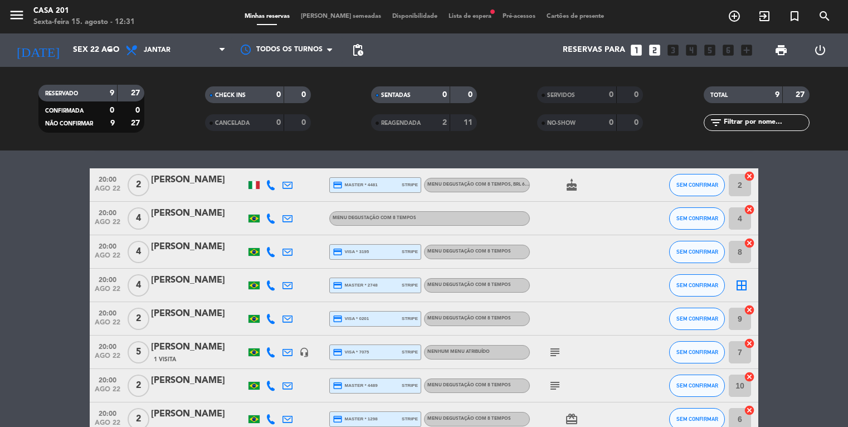
type input "Sáb 23 ago"
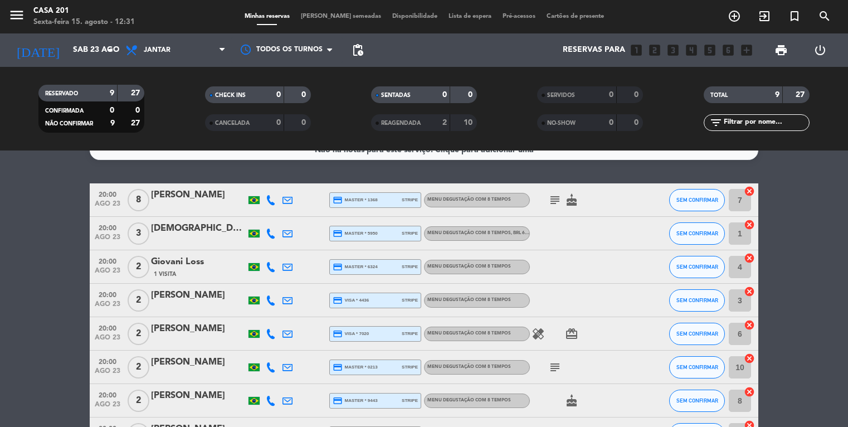
scroll to position [0, 0]
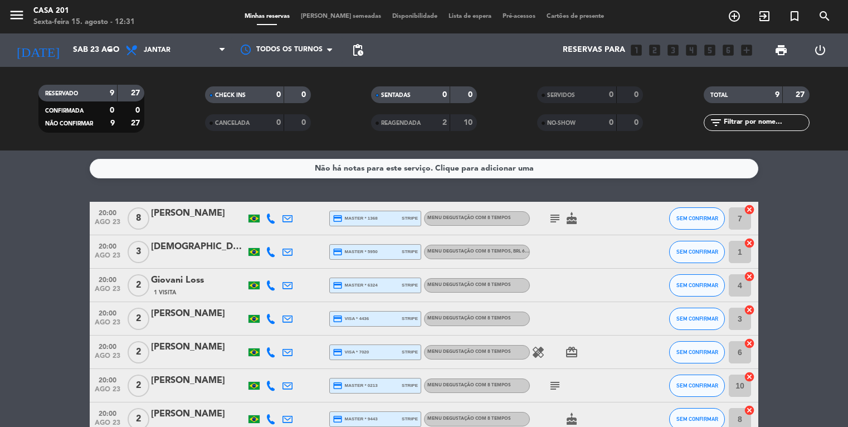
click at [331, 14] on span "[PERSON_NAME] semeadas" at bounding box center [340, 16] width 91 height 6
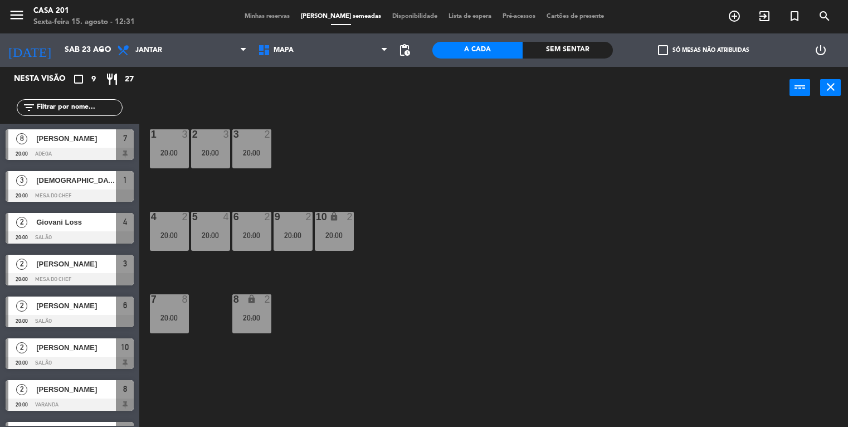
scroll to position [74, 0]
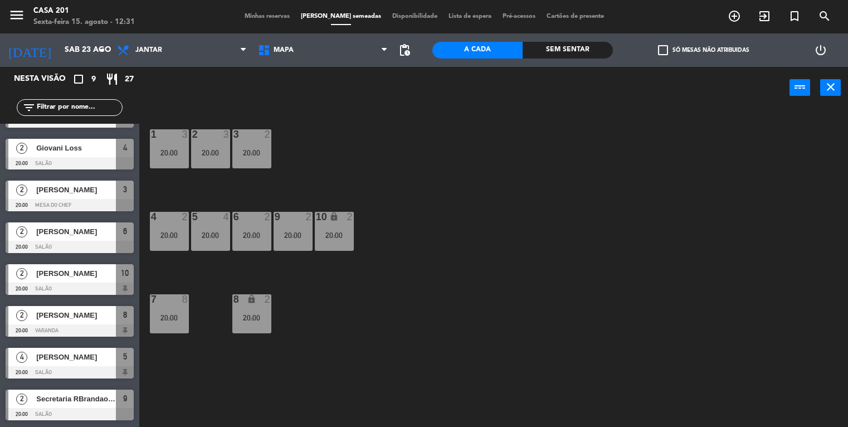
click at [45, 358] on span "[PERSON_NAME]" at bounding box center [76, 357] width 80 height 12
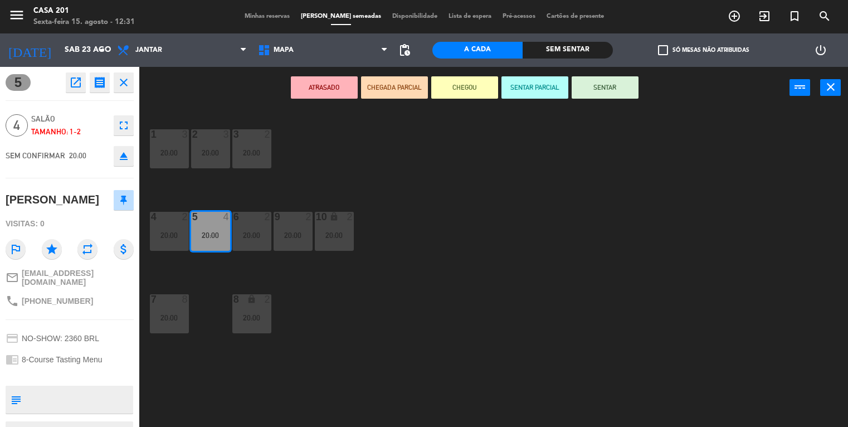
click at [205, 348] on div "1 3 20:00 2 3 20:00 3 2 20:00 4 2 20:00 5 4 20:00 6 2 20:00 9 2 20:00 10 lock 2…" at bounding box center [498, 268] width 701 height 318
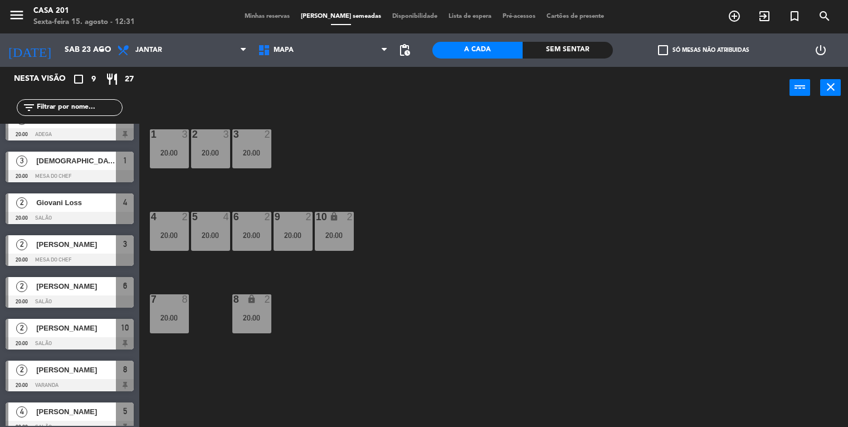
scroll to position [0, 0]
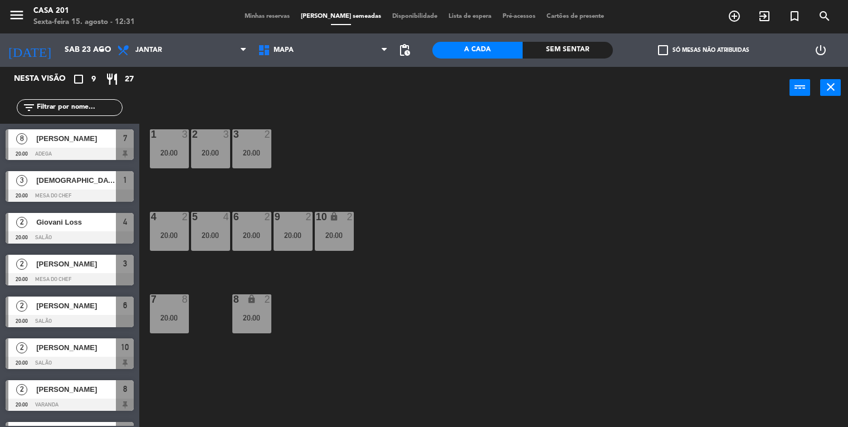
click at [75, 181] on span "[DEMOGRAPHIC_DATA][PERSON_NAME]" at bounding box center [76, 180] width 80 height 12
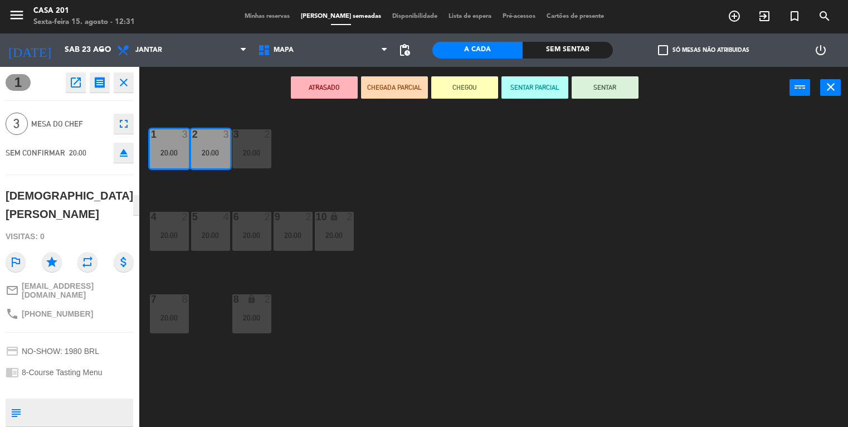
click at [122, 152] on icon "eject" at bounding box center [123, 152] width 13 height 13
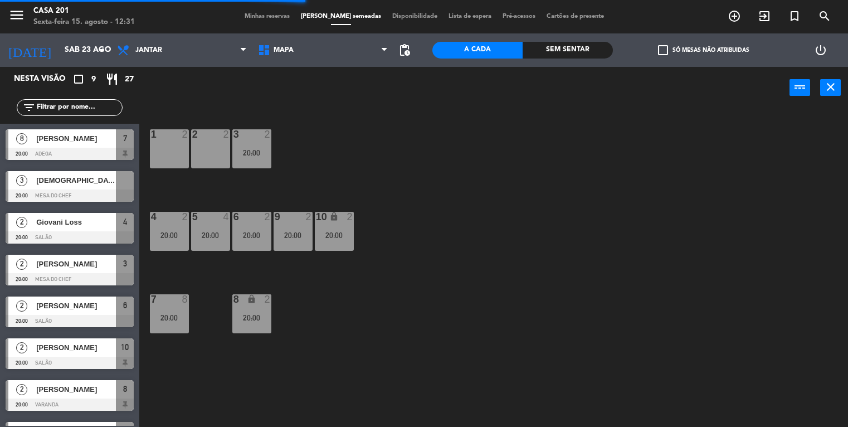
click at [79, 178] on span "[DEMOGRAPHIC_DATA][PERSON_NAME]" at bounding box center [76, 180] width 80 height 12
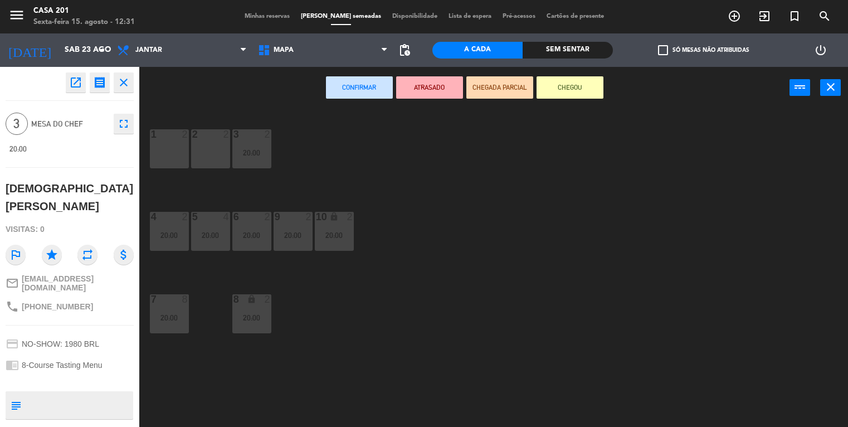
click at [210, 147] on div "2 2" at bounding box center [210, 148] width 39 height 39
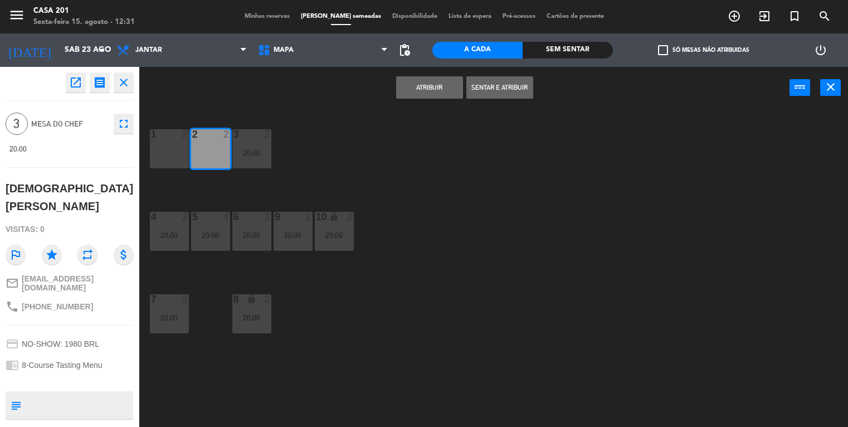
click at [428, 91] on button "Atribuir" at bounding box center [429, 87] width 67 height 22
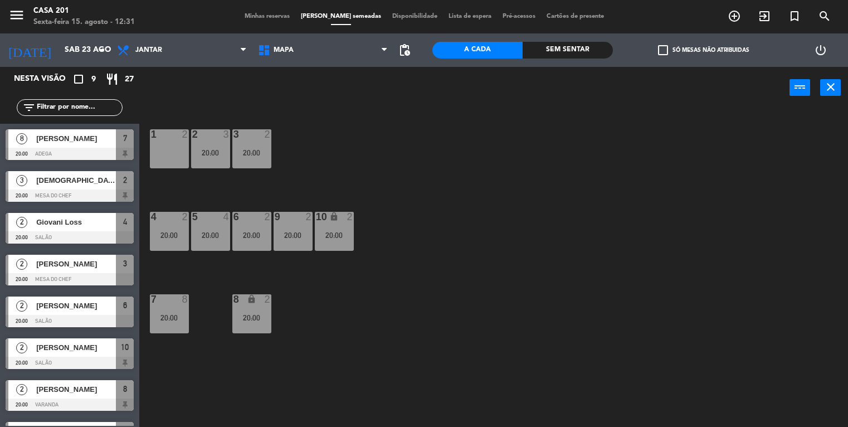
scroll to position [74, 0]
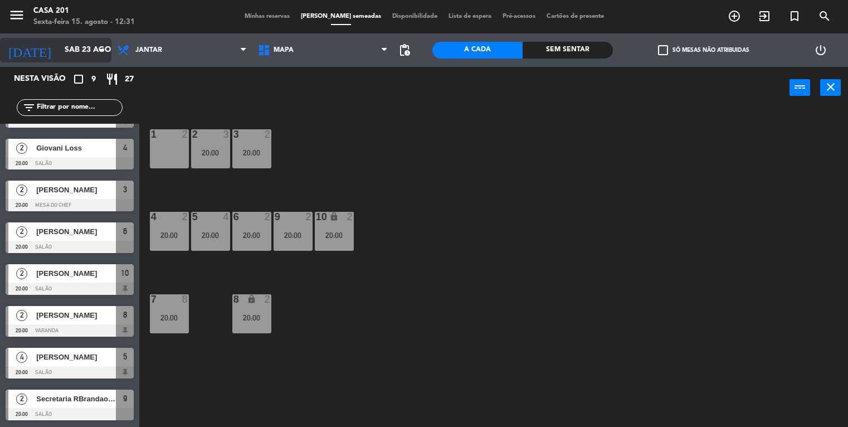
click at [59, 55] on input "Sáb 23 ago" at bounding box center [112, 50] width 106 height 20
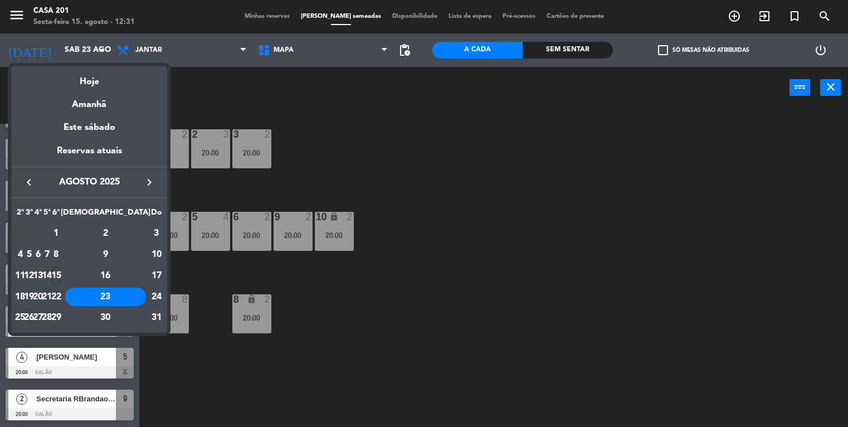
click at [33, 318] on div "26" at bounding box center [29, 317] width 8 height 19
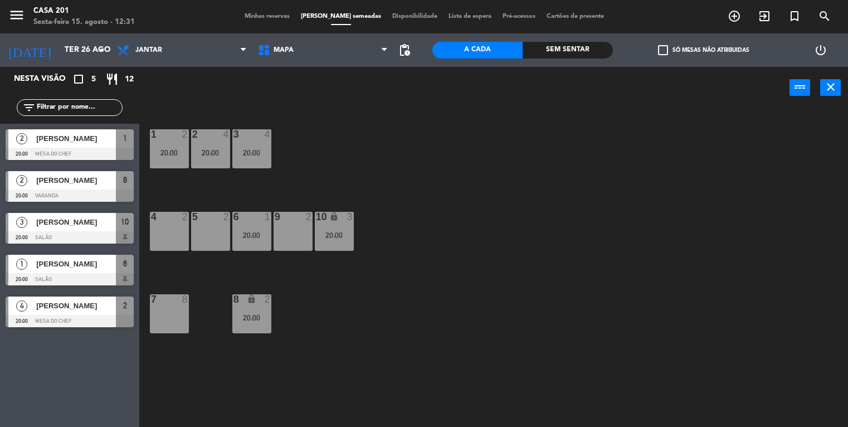
scroll to position [0, 0]
click at [59, 49] on input "Ter 26 ago" at bounding box center [112, 50] width 106 height 20
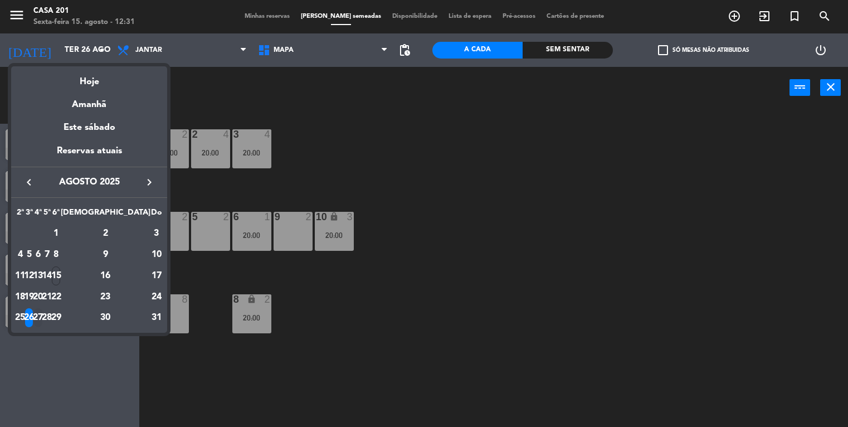
click at [42, 316] on div "27" at bounding box center [38, 317] width 8 height 19
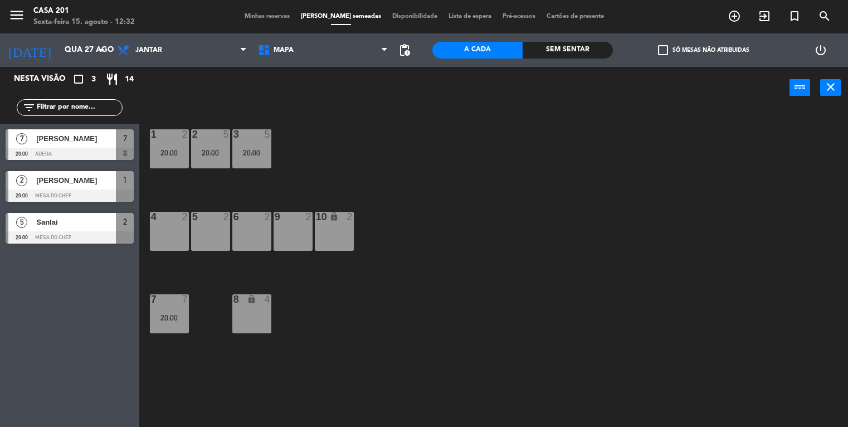
click at [87, 221] on span "Sanlai" at bounding box center [76, 222] width 80 height 12
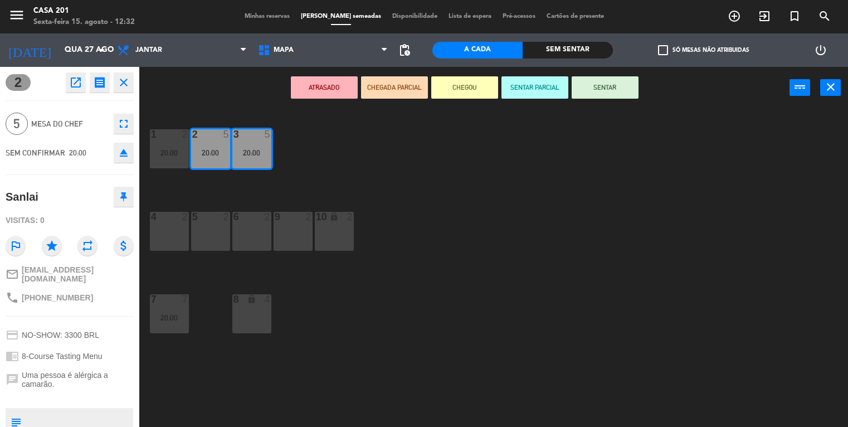
click at [231, 182] on div "1 2 20:00 2 5 20:00 3 5 20:00 4 2 5 2 6 2 9 2 10 lock 2 7 7 20:00 8 lock 4" at bounding box center [498, 268] width 701 height 318
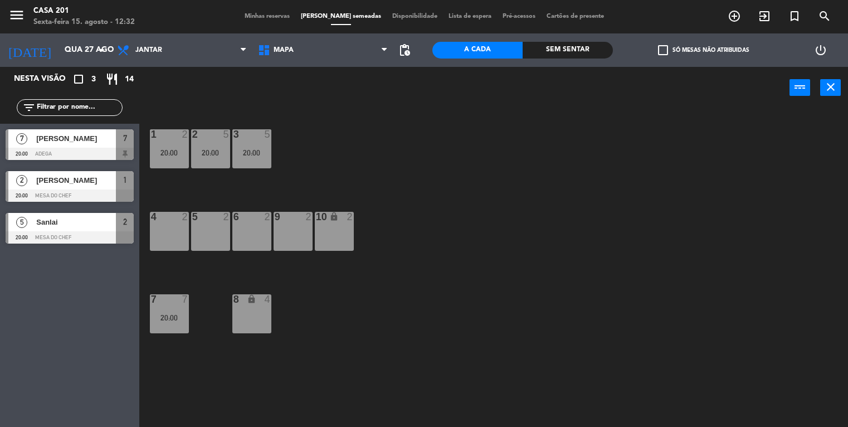
click at [167, 157] on div "20:00" at bounding box center [169, 153] width 39 height 8
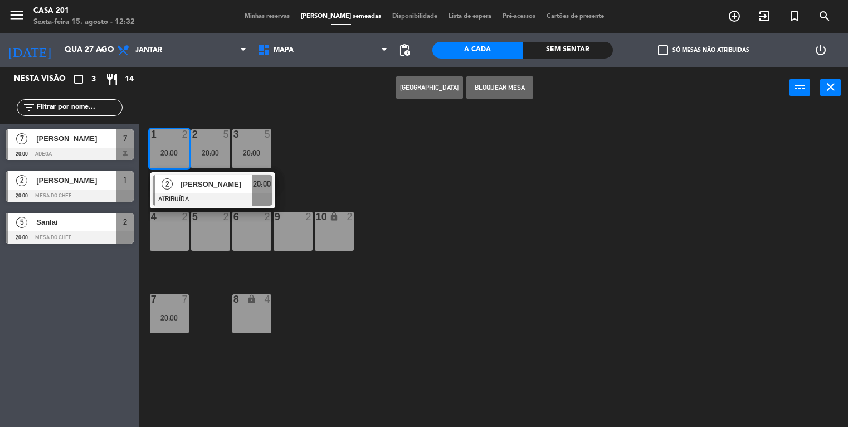
click at [216, 234] on div "5 2" at bounding box center [210, 231] width 39 height 39
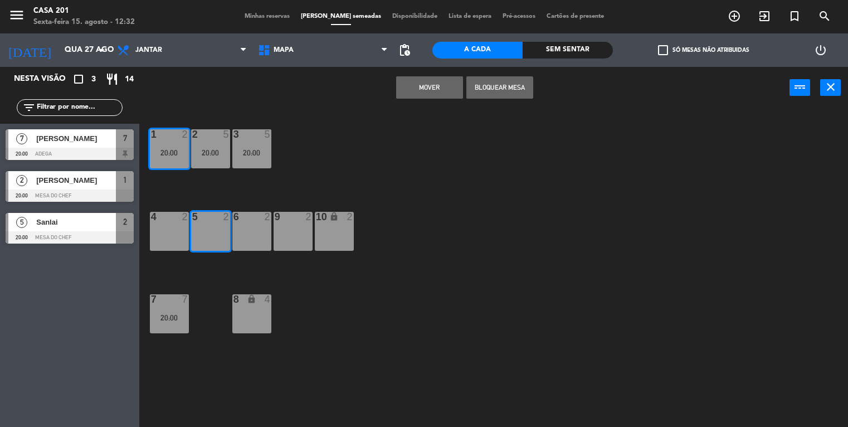
click at [441, 86] on button "MOVER" at bounding box center [429, 87] width 67 height 22
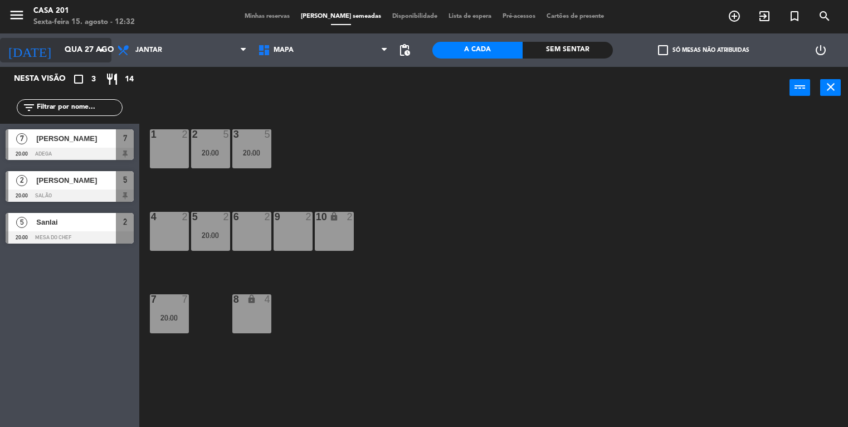
click at [60, 51] on input "Qua 27 ago" at bounding box center [112, 50] width 106 height 20
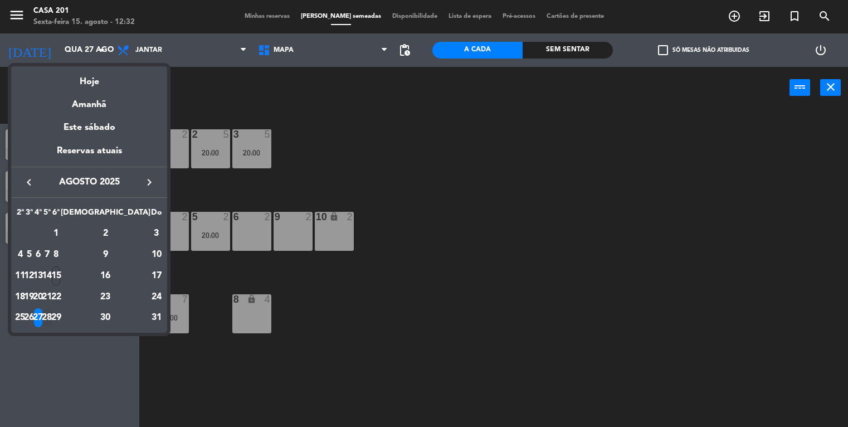
click at [51, 313] on div "28" at bounding box center [47, 317] width 8 height 19
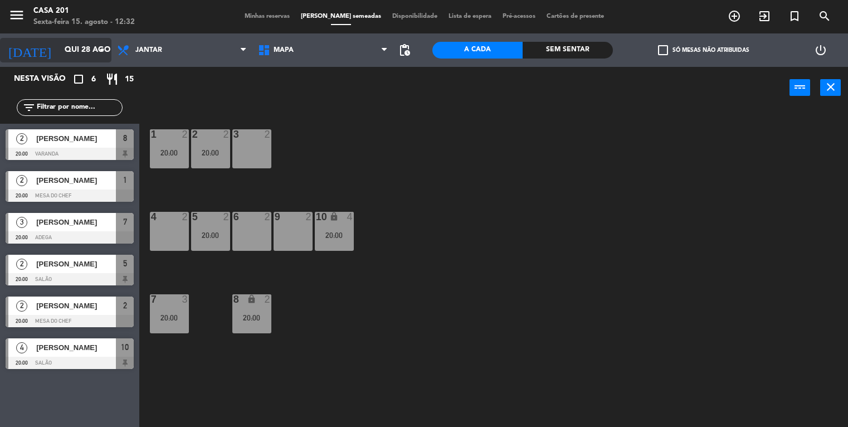
click at [67, 47] on input "Qui 28 ago" at bounding box center [112, 50] width 106 height 20
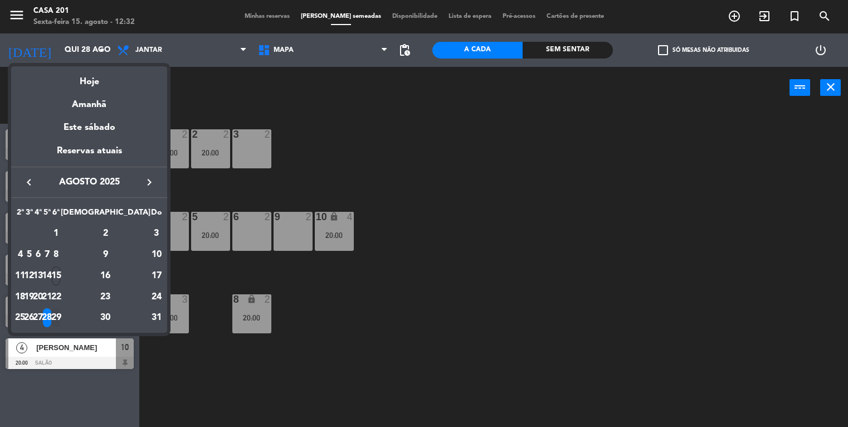
click at [60, 319] on div "29" at bounding box center [56, 317] width 8 height 19
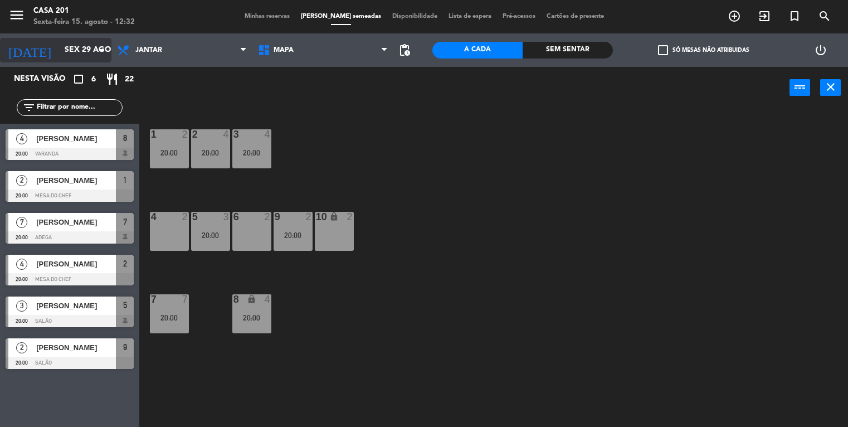
click at [67, 49] on input "Sex 29 ago" at bounding box center [112, 50] width 106 height 20
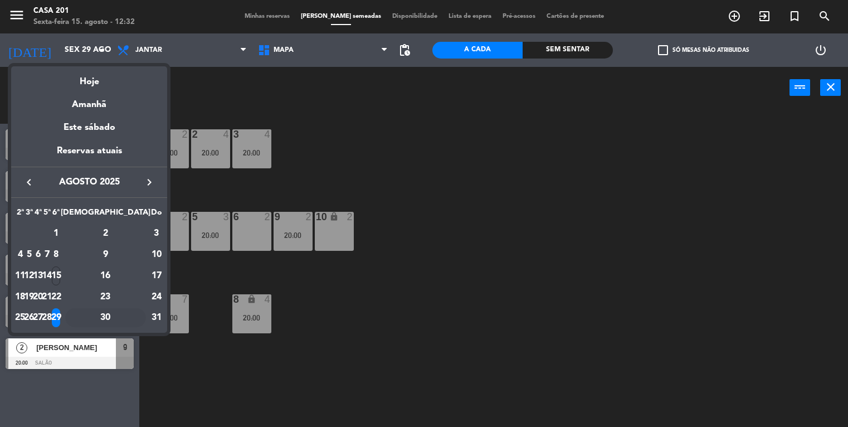
click at [131, 317] on div "30" at bounding box center [105, 317] width 81 height 19
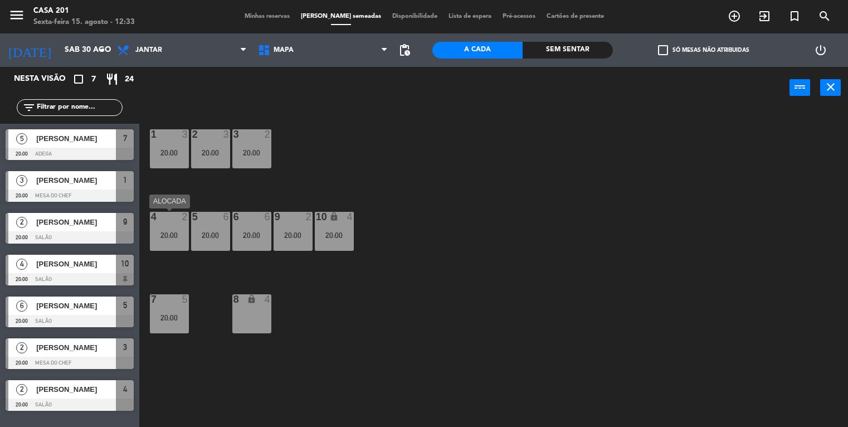
click at [176, 234] on div "20:00" at bounding box center [169, 235] width 39 height 8
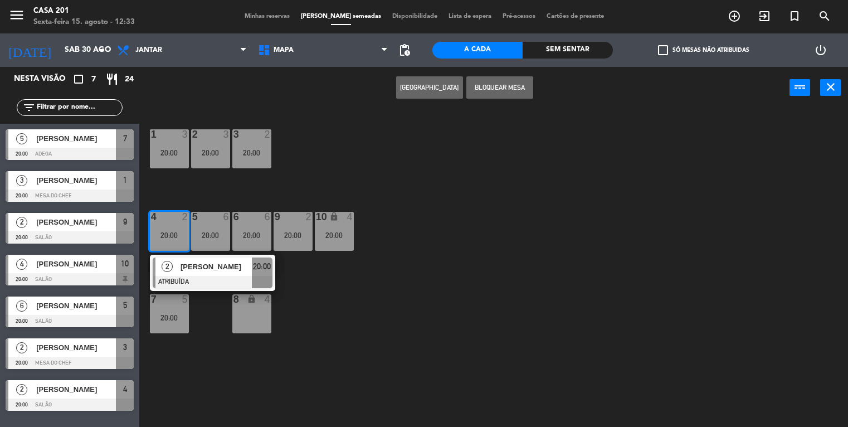
click at [256, 327] on div "8 lock 4" at bounding box center [251, 313] width 39 height 39
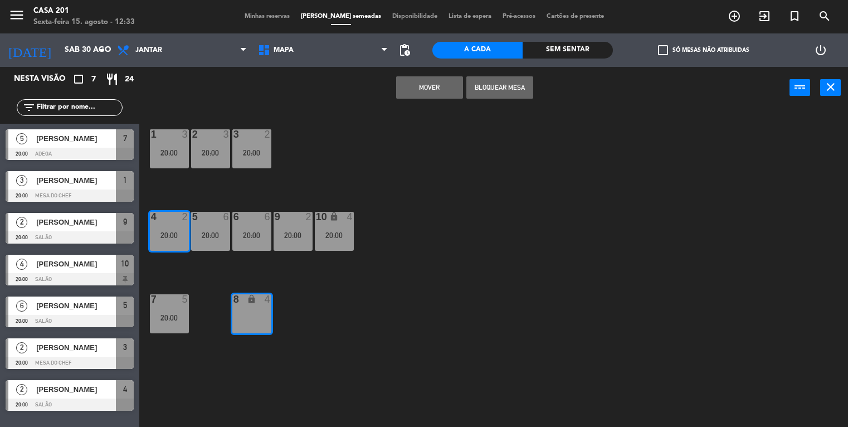
click at [434, 92] on button "MOVER" at bounding box center [429, 87] width 67 height 22
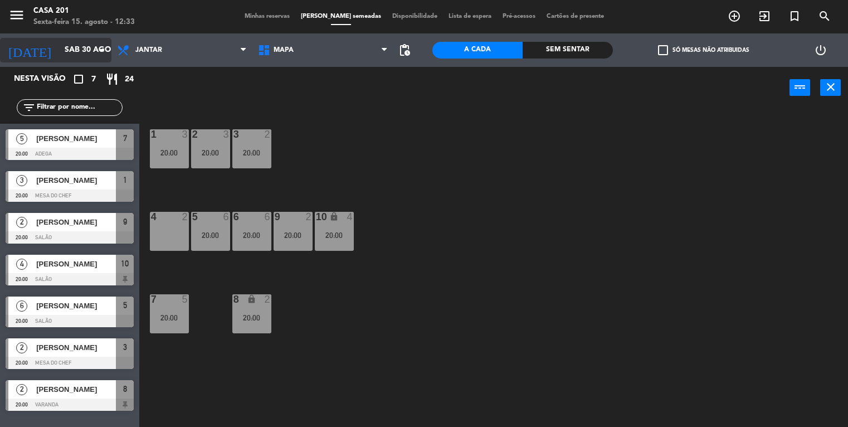
click at [67, 54] on input "Sáb 30 ago" at bounding box center [112, 50] width 106 height 20
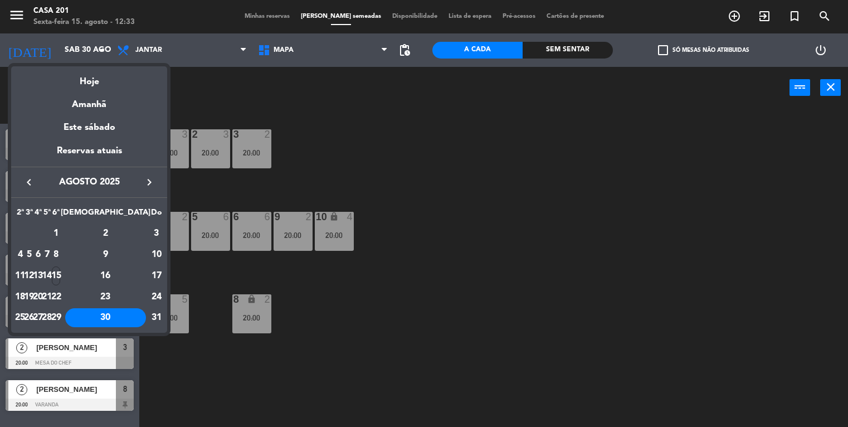
click at [148, 182] on icon "keyboard_arrow_right" at bounding box center [149, 182] width 13 height 13
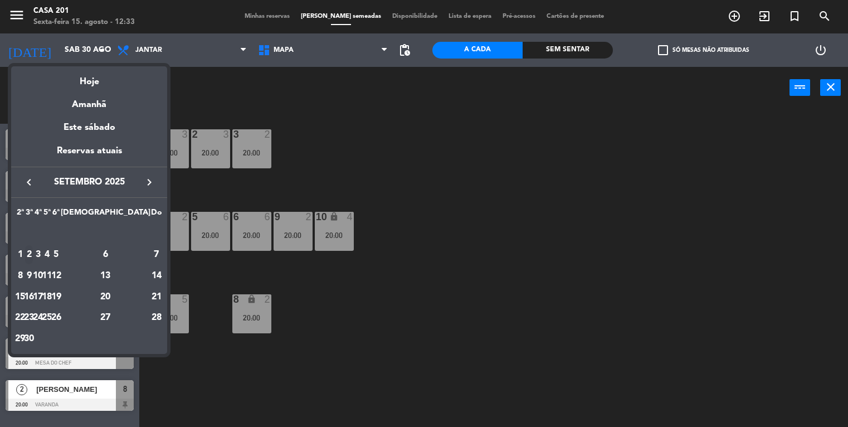
click at [33, 251] on div "2" at bounding box center [29, 254] width 8 height 19
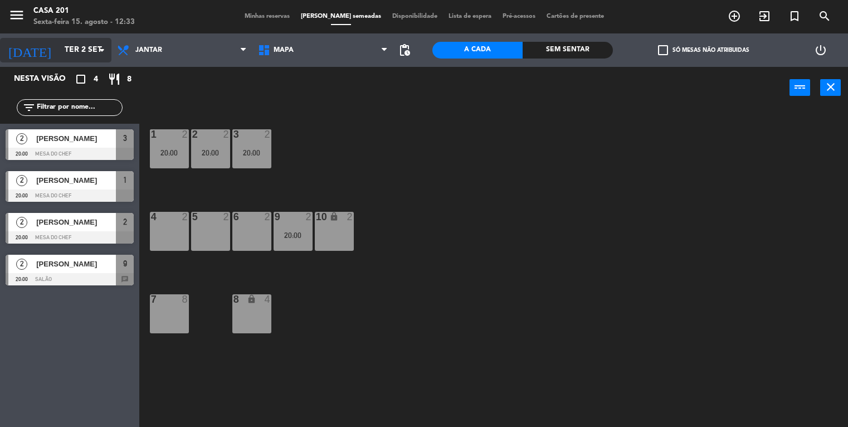
click at [59, 56] on input "Ter 2 set" at bounding box center [112, 50] width 106 height 20
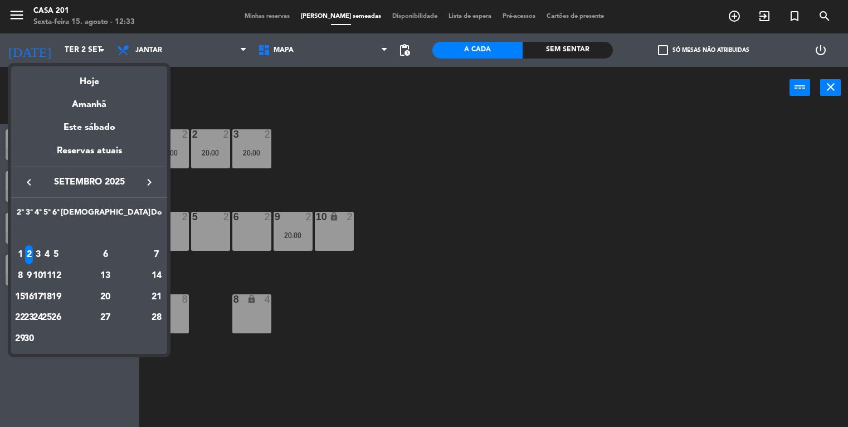
click at [299, 253] on div at bounding box center [424, 213] width 848 height 427
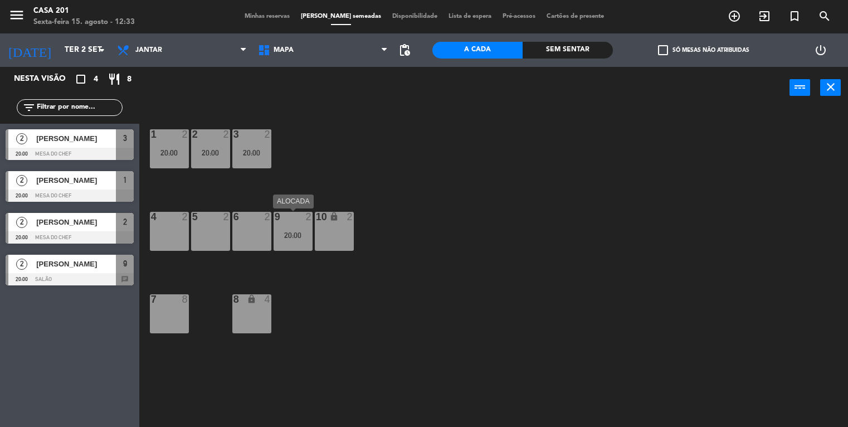
click at [294, 237] on div "20:00" at bounding box center [293, 235] width 39 height 8
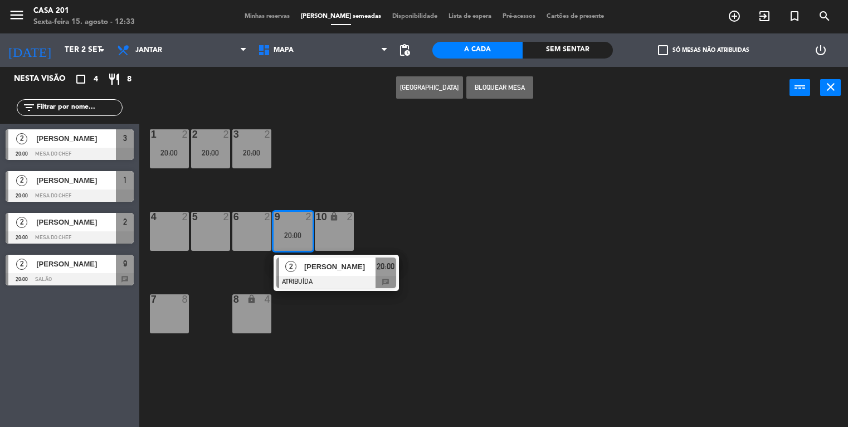
click at [260, 234] on div "6 2" at bounding box center [251, 231] width 39 height 39
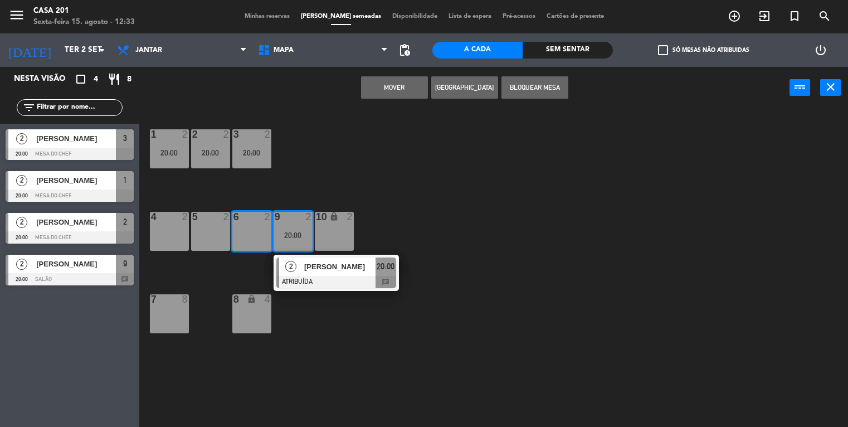
click at [396, 90] on button "MOVER" at bounding box center [394, 87] width 67 height 22
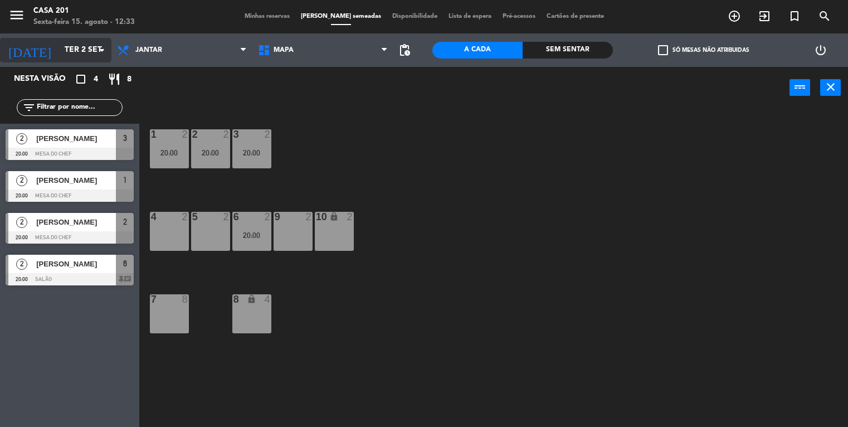
click at [59, 48] on input "Ter 2 set" at bounding box center [112, 50] width 106 height 20
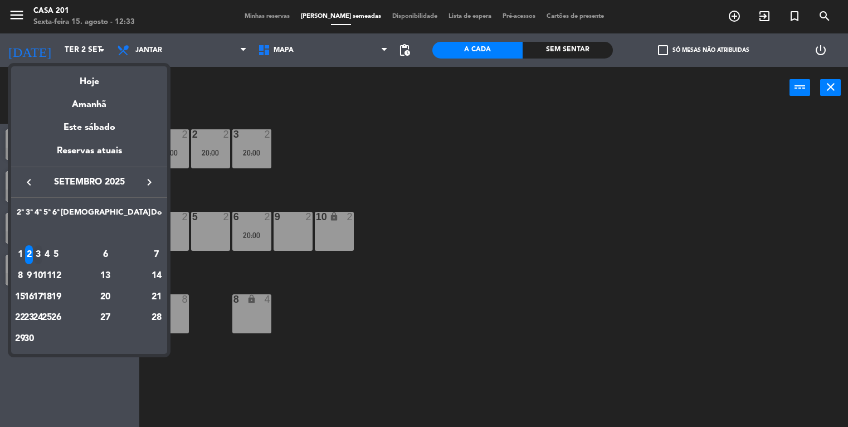
click at [42, 251] on div "3" at bounding box center [38, 254] width 8 height 19
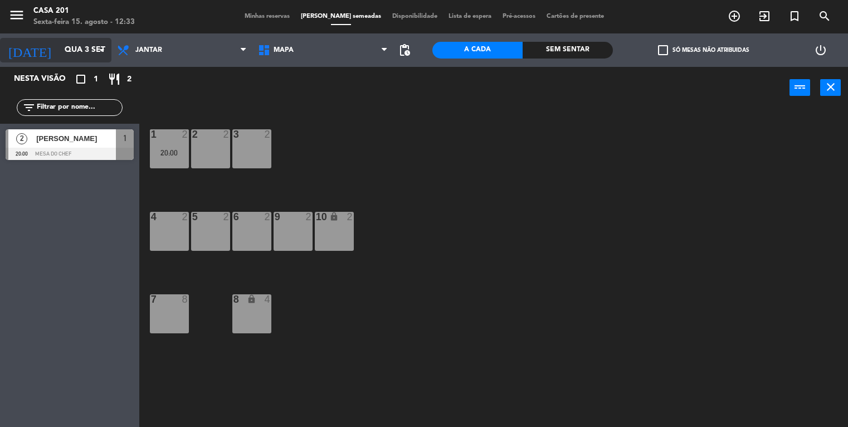
click at [59, 52] on input "Qua 3 set" at bounding box center [112, 50] width 106 height 20
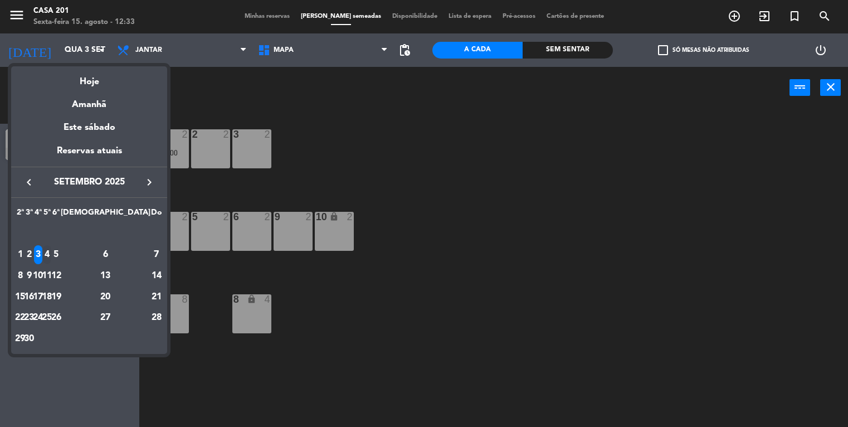
click at [51, 252] on div "4" at bounding box center [47, 254] width 8 height 19
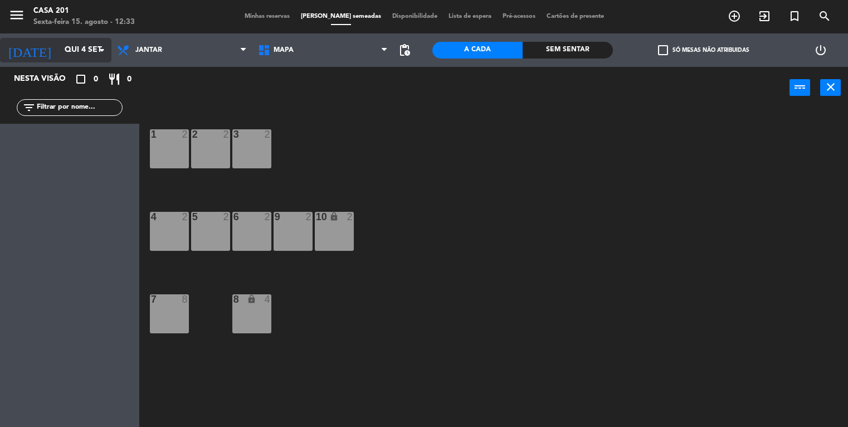
click at [67, 46] on input "Qui 4 set" at bounding box center [112, 50] width 106 height 20
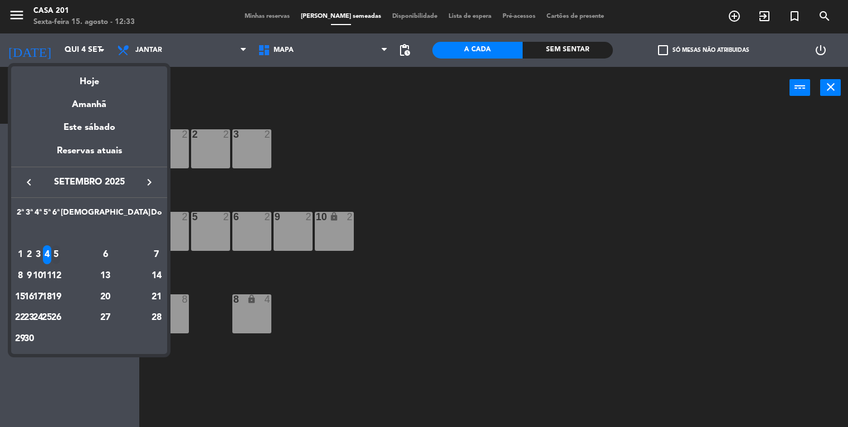
click at [60, 254] on div "5" at bounding box center [56, 254] width 8 height 19
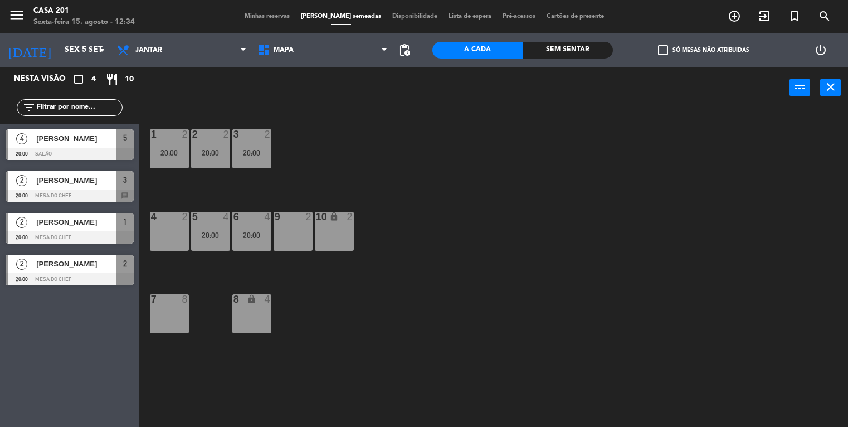
click at [79, 140] on span "[PERSON_NAME]" at bounding box center [76, 139] width 80 height 12
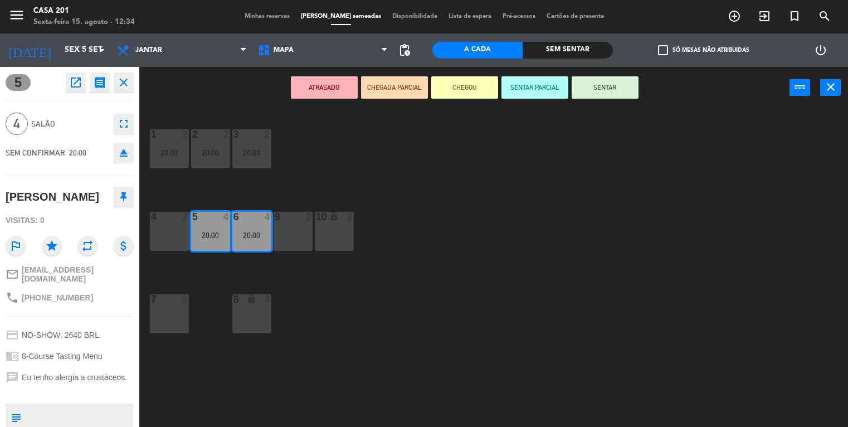
click at [342, 241] on div "10 lock 2" at bounding box center [334, 231] width 39 height 39
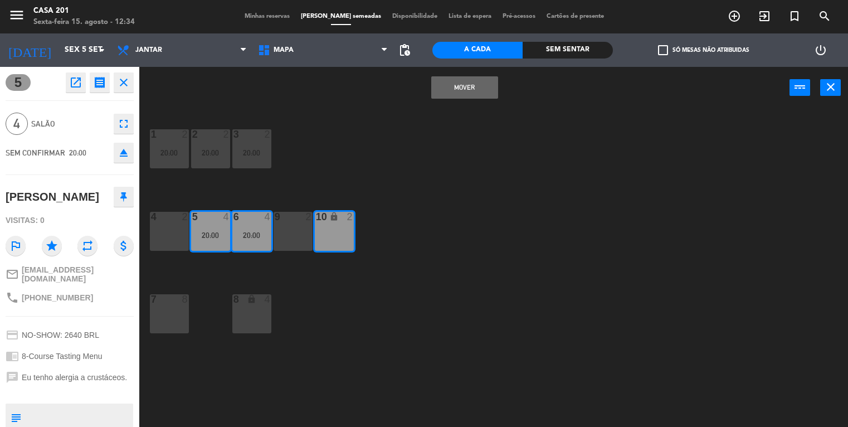
click at [461, 88] on button "MOVER" at bounding box center [464, 87] width 67 height 22
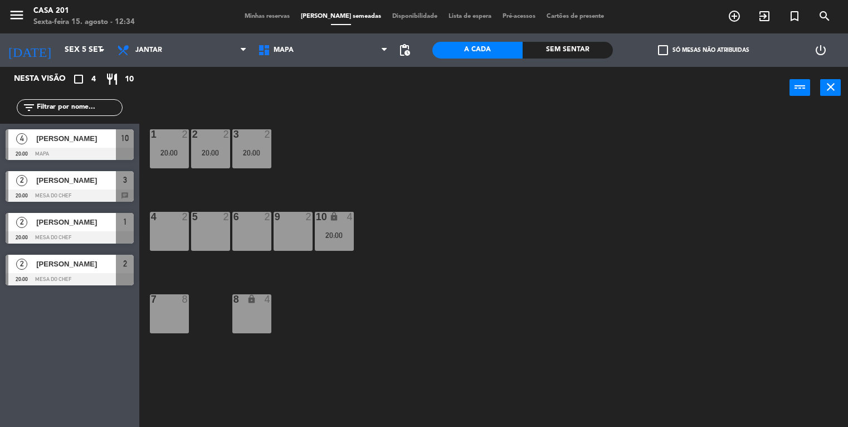
click at [212, 157] on div "2 2 20:00" at bounding box center [210, 148] width 39 height 39
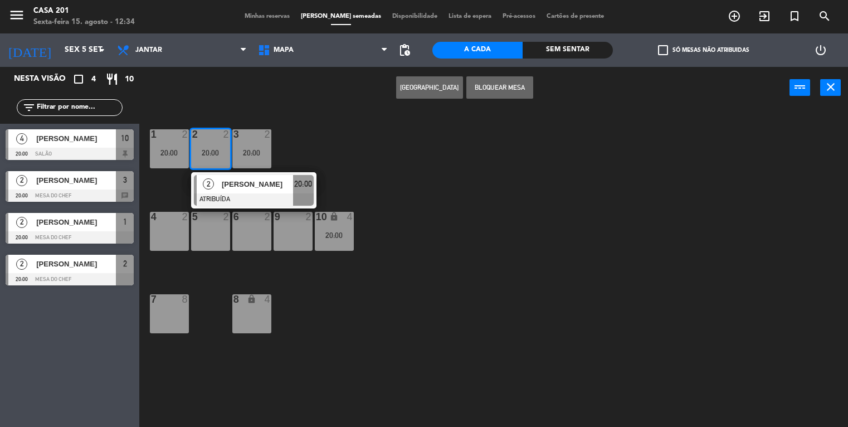
click at [210, 240] on div "5 2" at bounding box center [210, 231] width 39 height 39
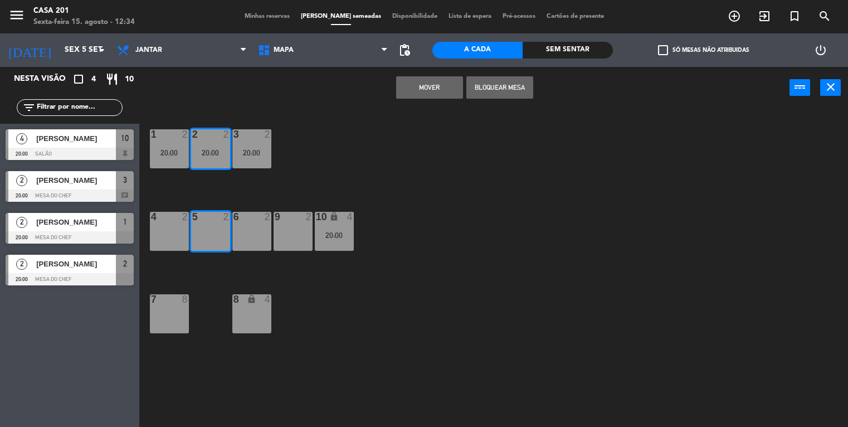
click at [447, 83] on button "MOVER" at bounding box center [429, 87] width 67 height 22
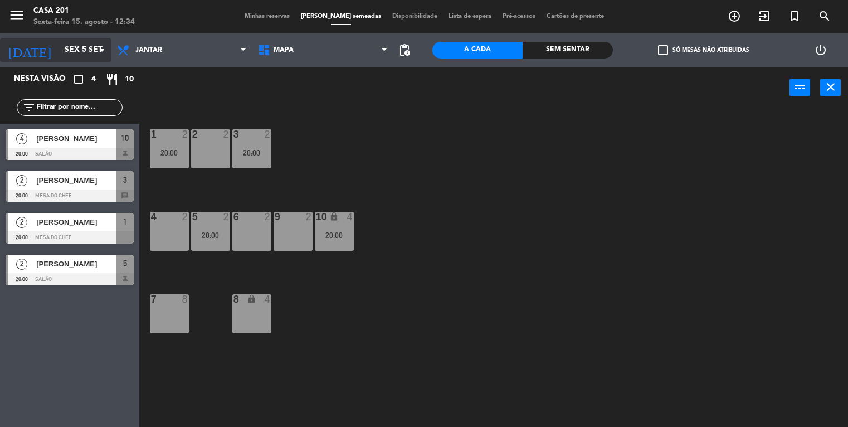
click at [59, 59] on input "Sex 5 set" at bounding box center [112, 50] width 106 height 20
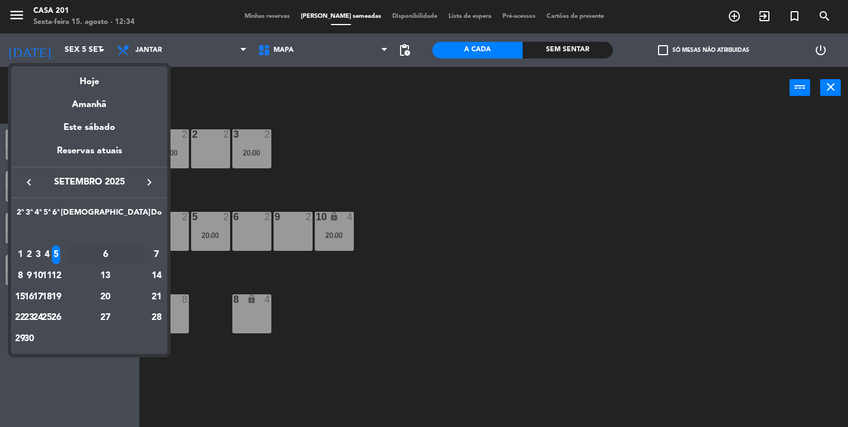
click at [131, 252] on div "6" at bounding box center [105, 254] width 81 height 19
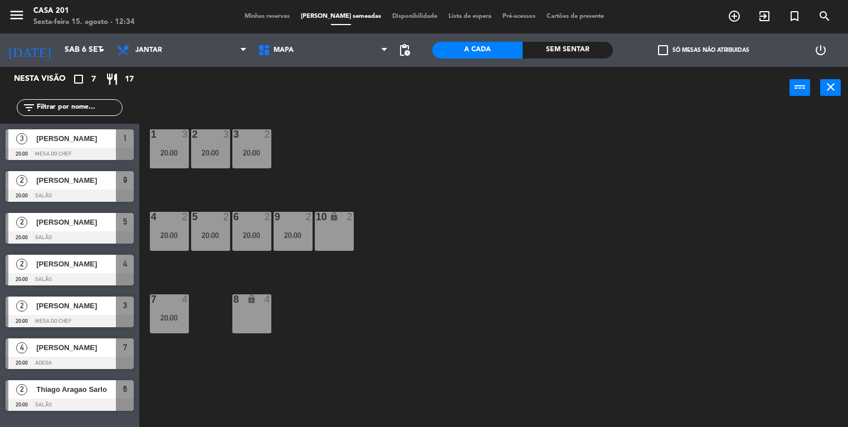
click at [45, 357] on div at bounding box center [70, 363] width 128 height 12
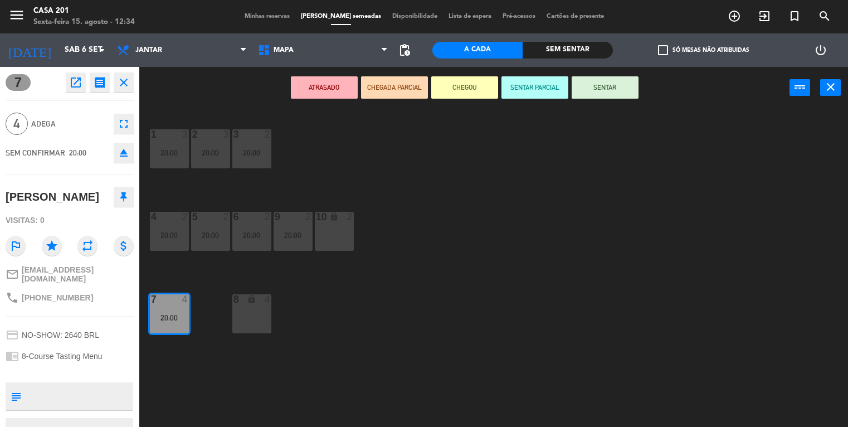
click at [191, 365] on div "1 3 20:00 2 3 20:00 3 2 20:00 4 2 20:00 5 2 20:00 6 2 20:00 9 2 20:00 10 lock 2…" at bounding box center [498, 268] width 701 height 318
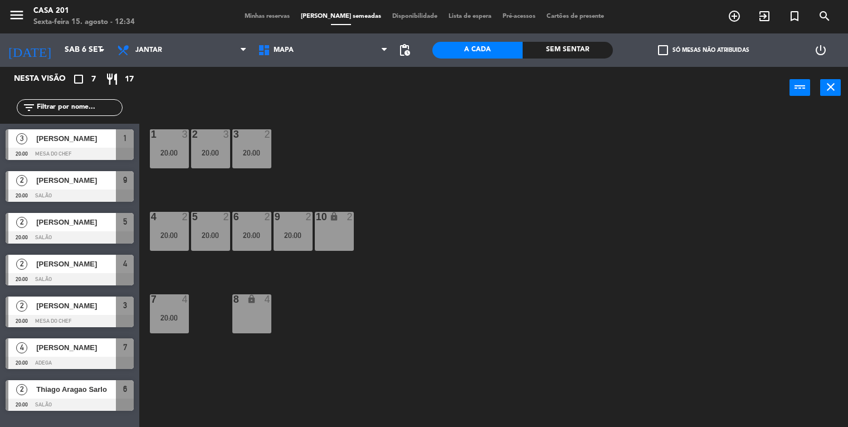
click at [77, 392] on span "Thiago Aragao Sarlo" at bounding box center [76, 390] width 80 height 12
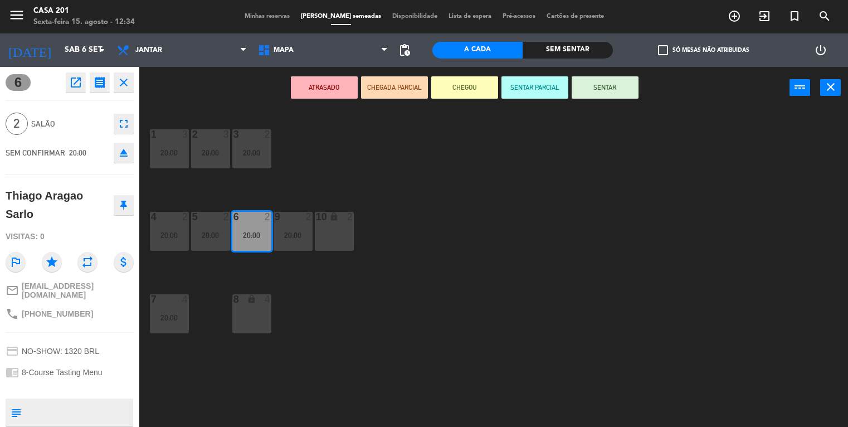
click at [223, 338] on div "1 3 20:00 2 3 20:00 3 2 20:00 4 2 20:00 5 2 20:00 6 2 20:00 9 2 20:00 10 lock 2…" at bounding box center [498, 268] width 701 height 318
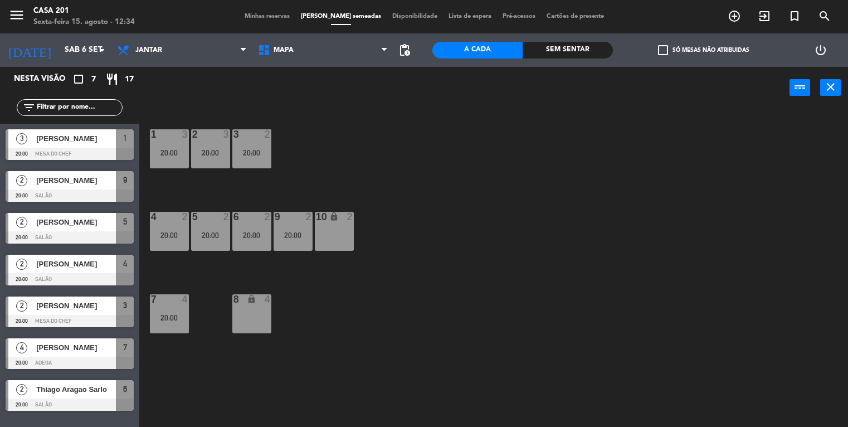
click at [67, 146] on div "[PERSON_NAME]" at bounding box center [75, 138] width 81 height 18
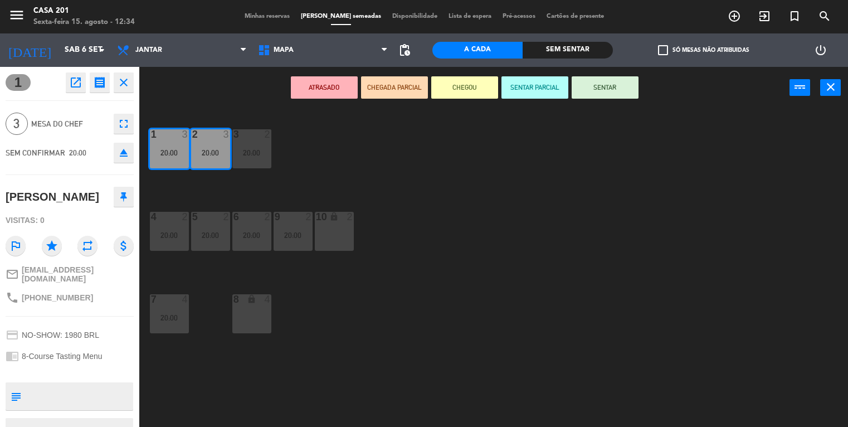
click at [125, 152] on icon "eject" at bounding box center [123, 152] width 13 height 13
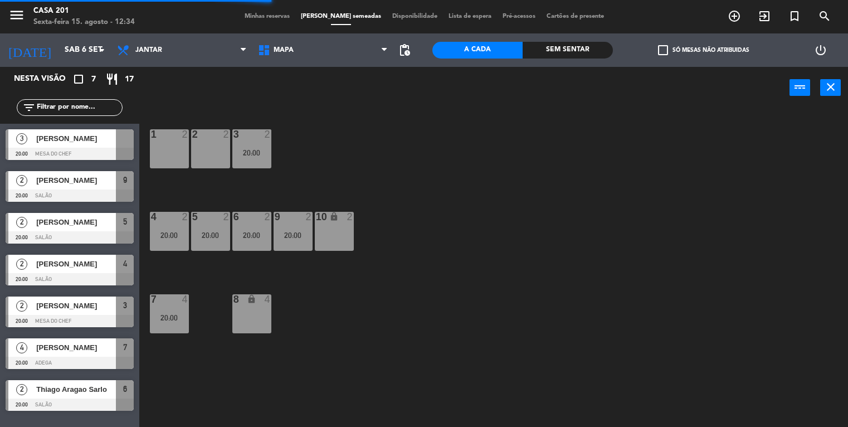
click at [85, 143] on span "[PERSON_NAME]" at bounding box center [76, 139] width 80 height 12
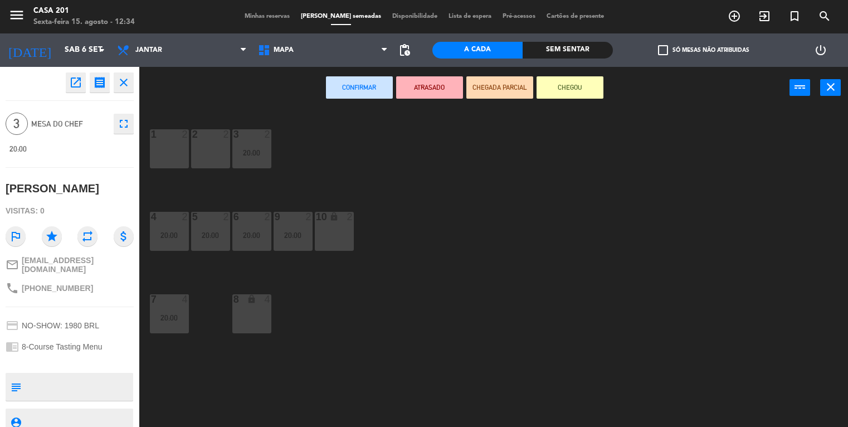
click at [259, 303] on div "lock" at bounding box center [252, 299] width 18 height 11
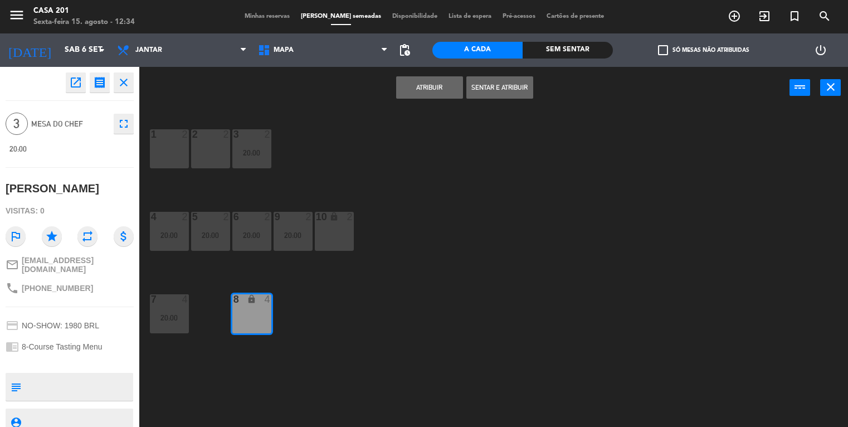
click at [437, 89] on button "Atribuir" at bounding box center [429, 87] width 67 height 22
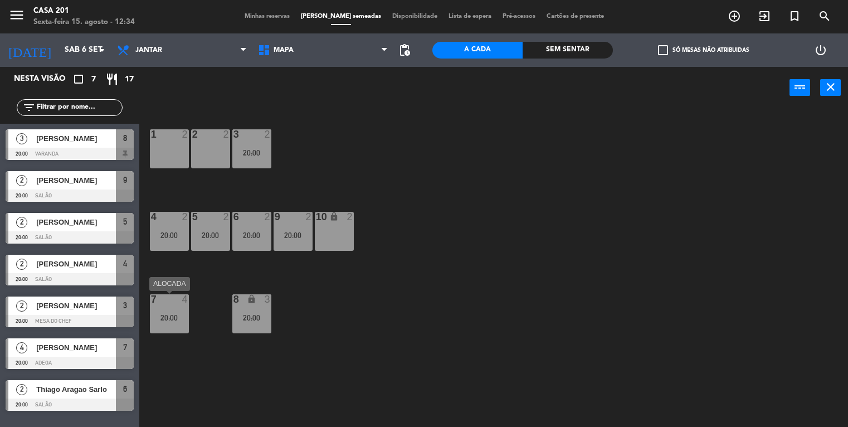
click at [164, 318] on div "20:00" at bounding box center [169, 318] width 39 height 8
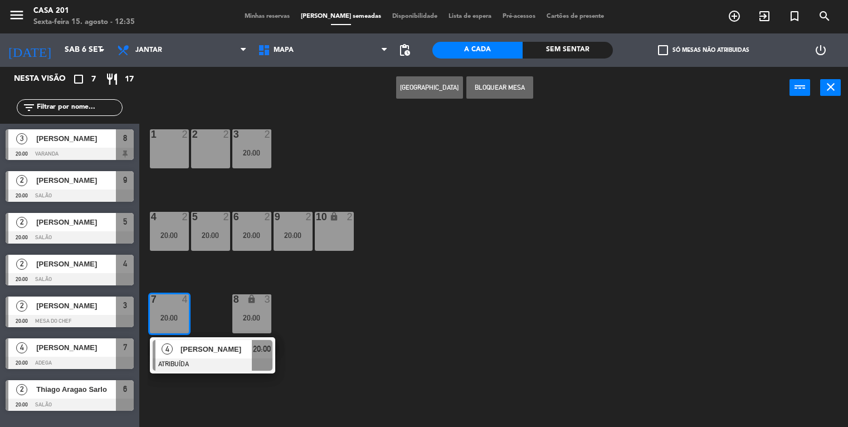
click at [169, 167] on div "1 2" at bounding box center [169, 148] width 39 height 39
click at [423, 95] on button "MOVER" at bounding box center [429, 87] width 67 height 22
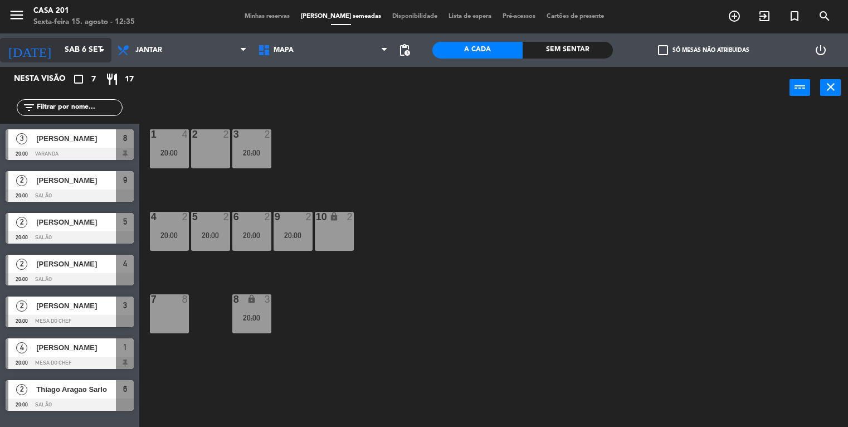
click at [59, 46] on input "Sáb 6 set" at bounding box center [112, 50] width 106 height 20
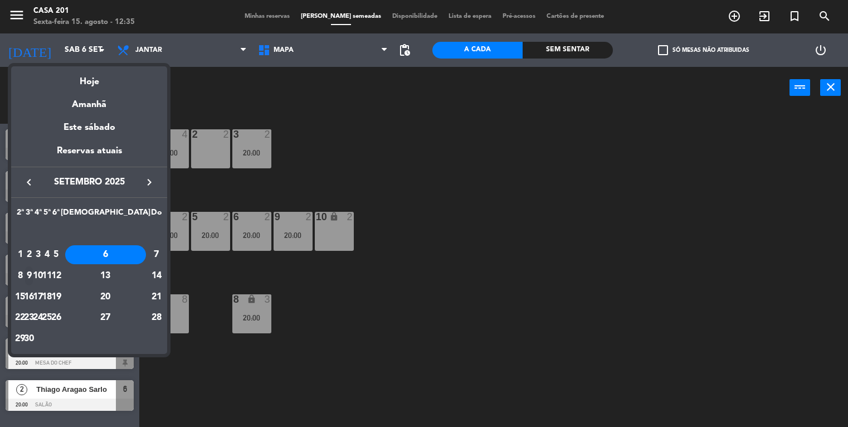
click at [33, 273] on div "9" at bounding box center [29, 275] width 8 height 19
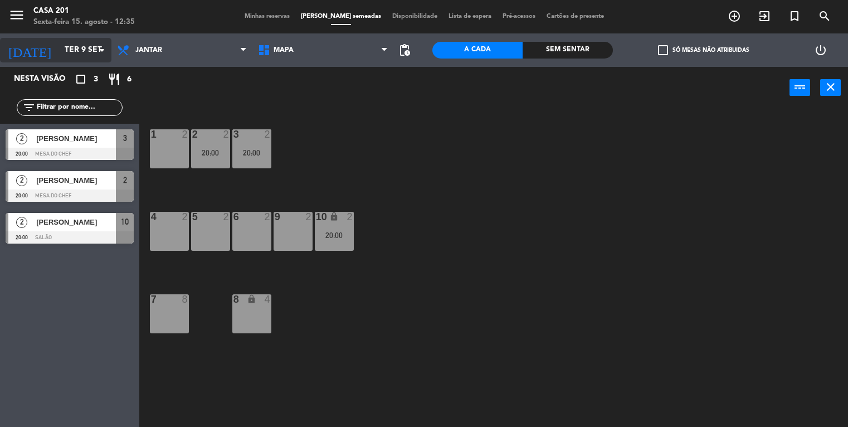
click at [59, 45] on input "Ter 9 set" at bounding box center [112, 50] width 106 height 20
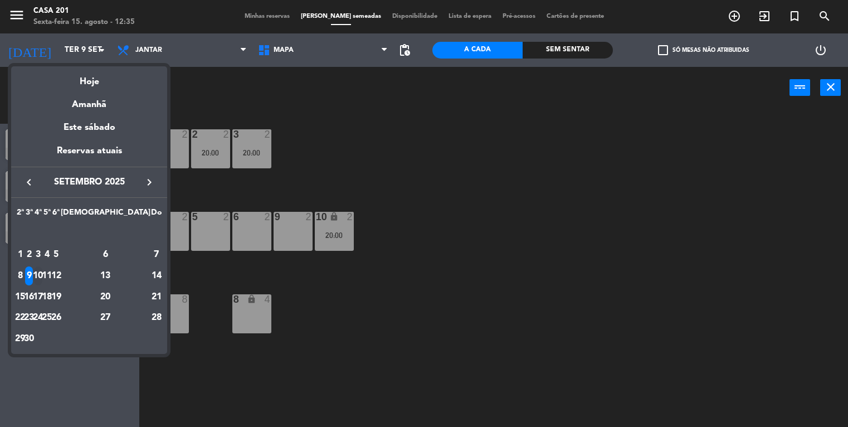
click at [42, 278] on div "10" at bounding box center [38, 275] width 8 height 19
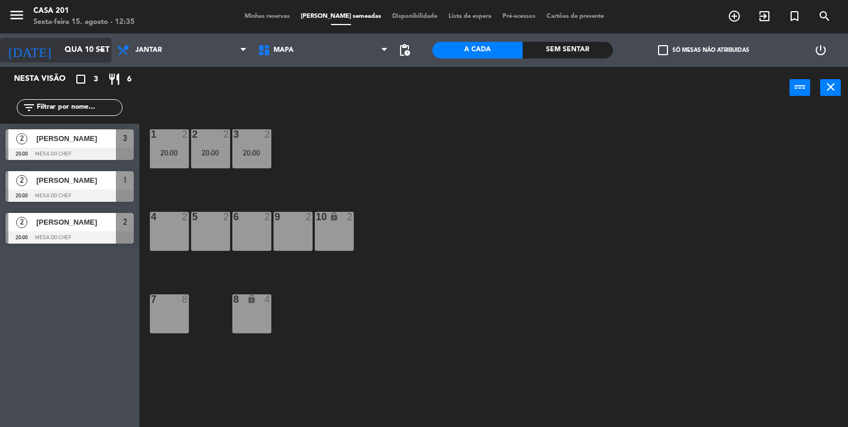
click at [59, 49] on input "Qua 10 set" at bounding box center [112, 50] width 106 height 20
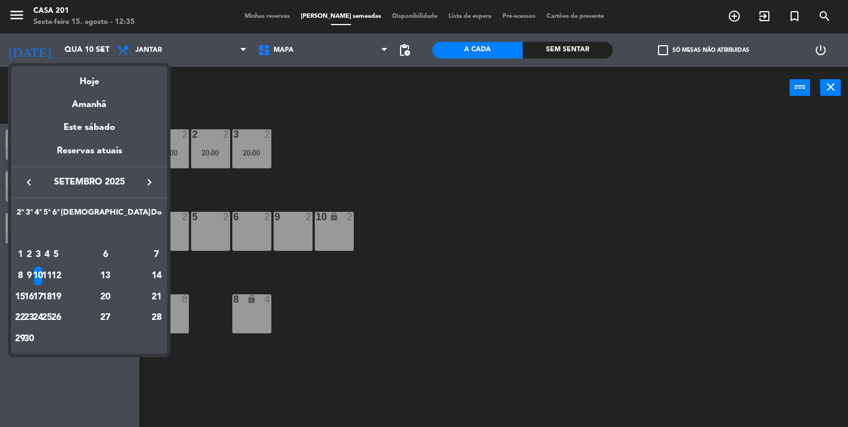
click at [51, 276] on div "11" at bounding box center [47, 275] width 8 height 19
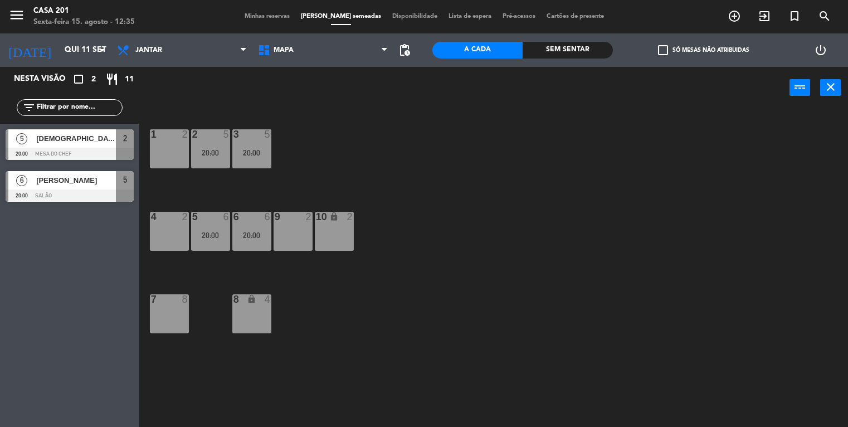
click at [52, 180] on span "[PERSON_NAME]" at bounding box center [76, 180] width 80 height 12
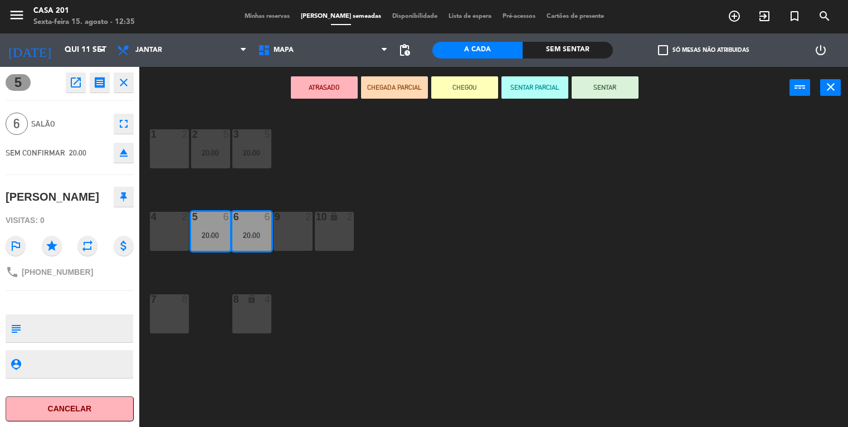
click at [172, 323] on div "7 8" at bounding box center [169, 313] width 39 height 39
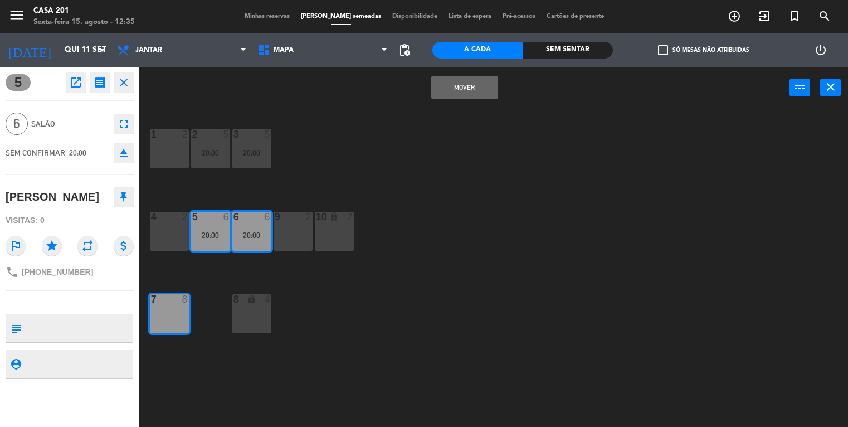
click at [459, 95] on button "MOVER" at bounding box center [464, 87] width 67 height 22
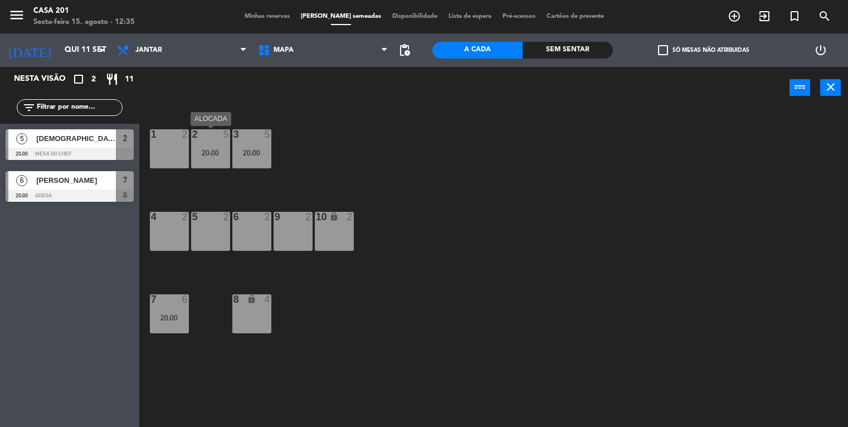
click at [203, 159] on div "2 5 20:00" at bounding box center [210, 148] width 39 height 39
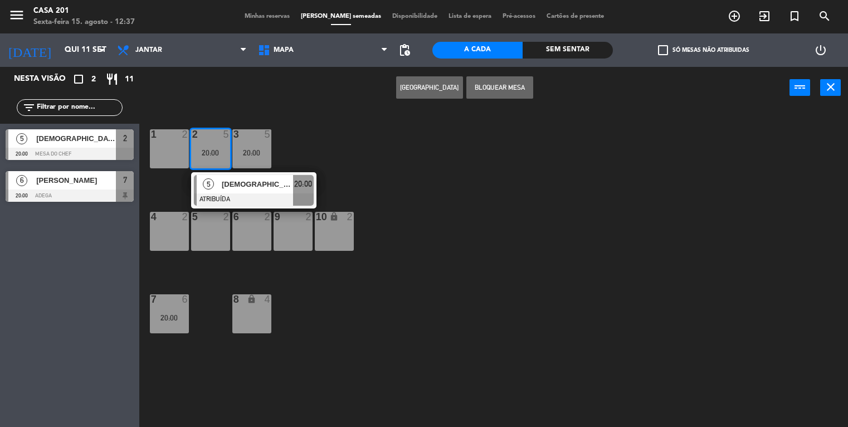
click at [79, 142] on span "[DEMOGRAPHIC_DATA][PERSON_NAME]" at bounding box center [76, 139] width 80 height 12
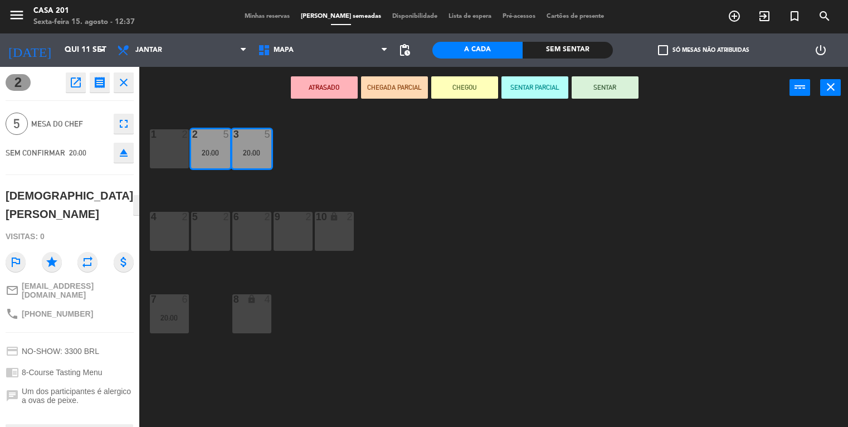
click at [154, 152] on div "1 2" at bounding box center [169, 148] width 39 height 39
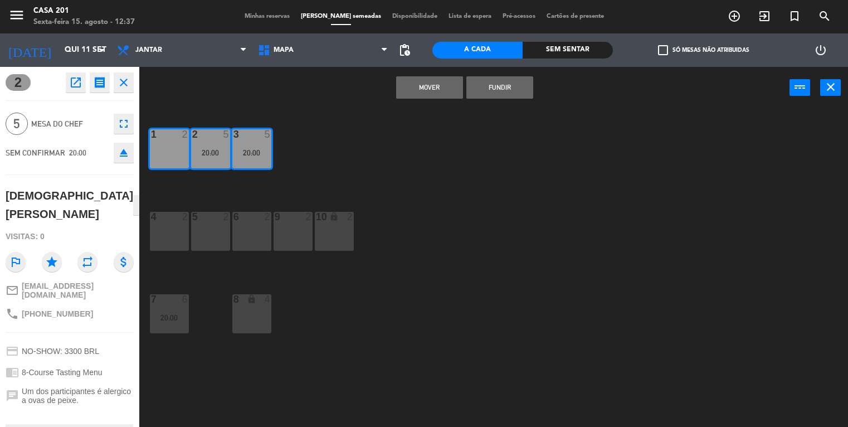
click at [345, 159] on div "1 2 2 5 20:00 3 5 20:00 4 2 5 2 6 2 9 2 10 lock 2 7 6 20:00 8 lock 4" at bounding box center [498, 268] width 701 height 318
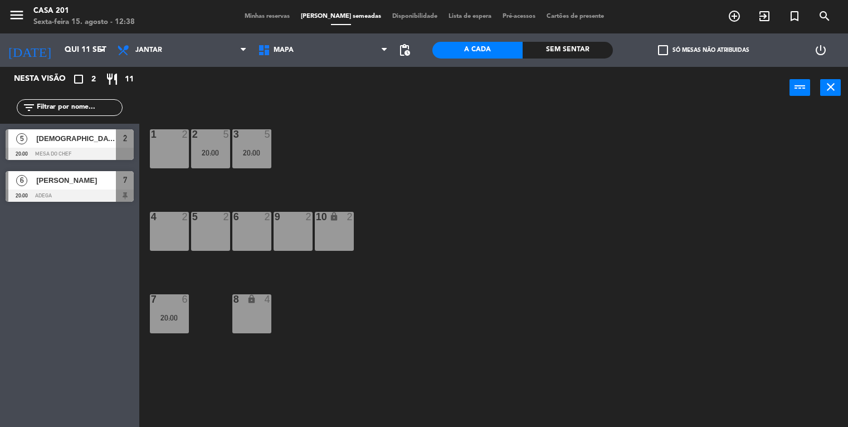
click at [90, 145] on div "[DEMOGRAPHIC_DATA][PERSON_NAME]" at bounding box center [75, 138] width 81 height 18
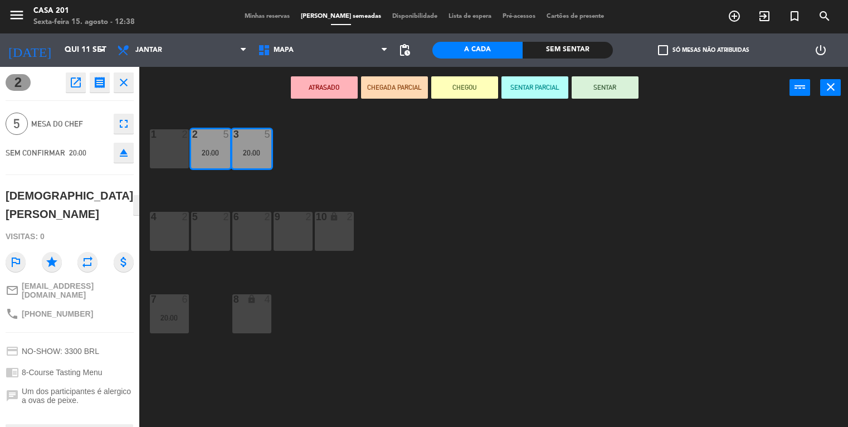
click at [178, 163] on div "1 2" at bounding box center [169, 148] width 39 height 39
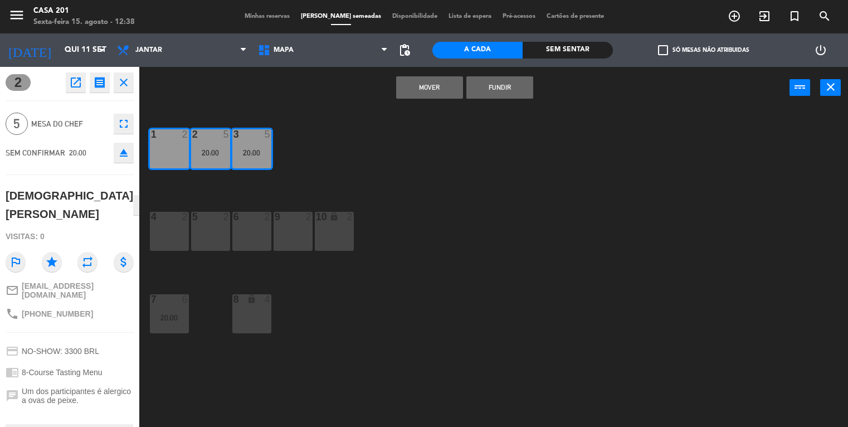
click at [412, 164] on div "1 2 2 5 20:00 3 5 20:00 4 2 5 2 6 2 9 2 10 lock 2 7 6 20:00 8 lock 4" at bounding box center [498, 268] width 701 height 318
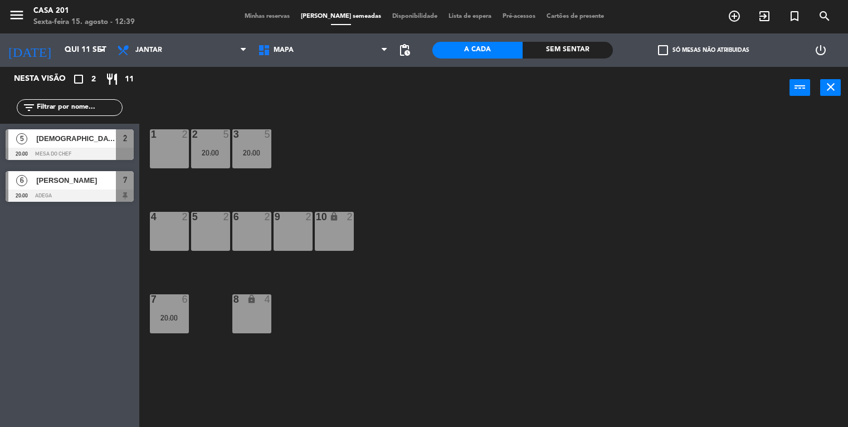
click at [106, 143] on span "[DEMOGRAPHIC_DATA][PERSON_NAME]" at bounding box center [76, 139] width 80 height 12
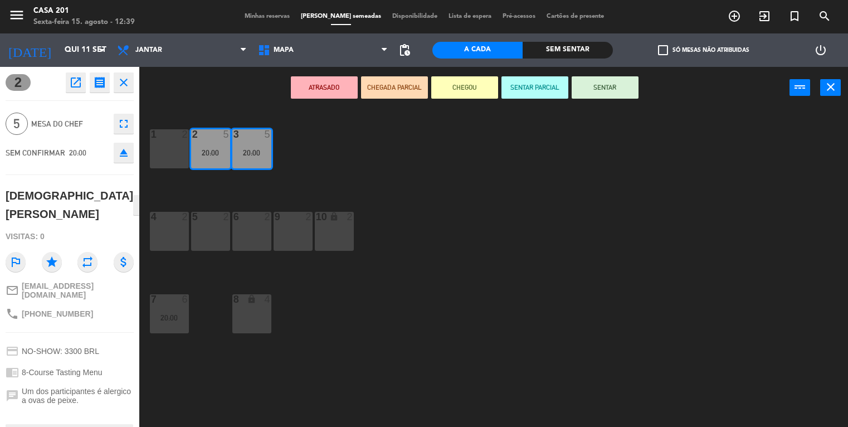
click at [174, 145] on div "1 2" at bounding box center [169, 148] width 39 height 39
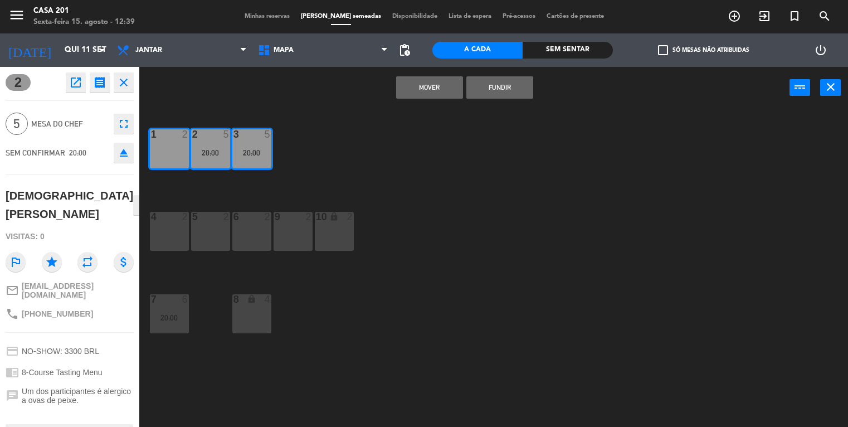
click at [497, 87] on button "FUNDIR" at bounding box center [500, 87] width 67 height 22
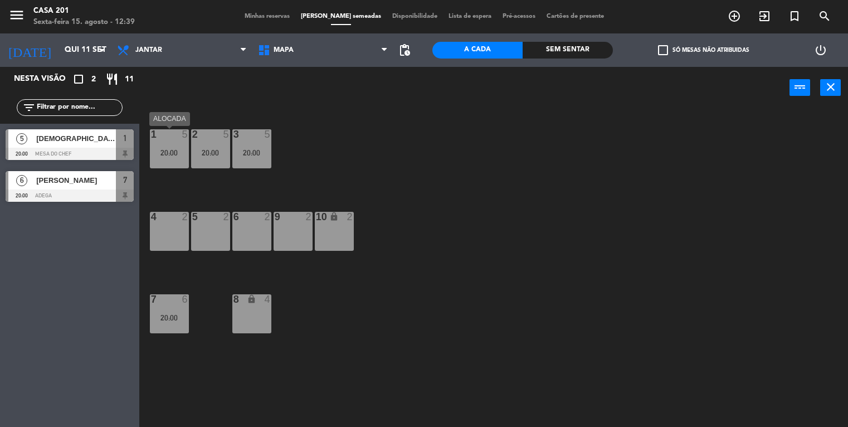
click at [167, 152] on div "20:00" at bounding box center [169, 153] width 39 height 8
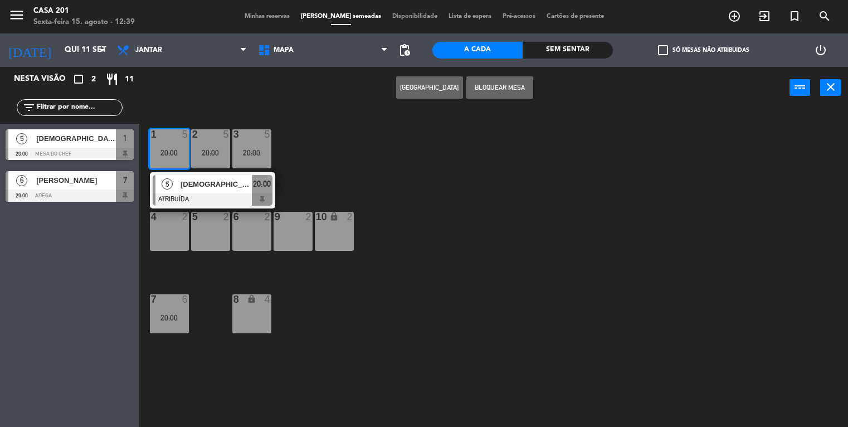
click at [206, 230] on div "5 2" at bounding box center [210, 231] width 39 height 39
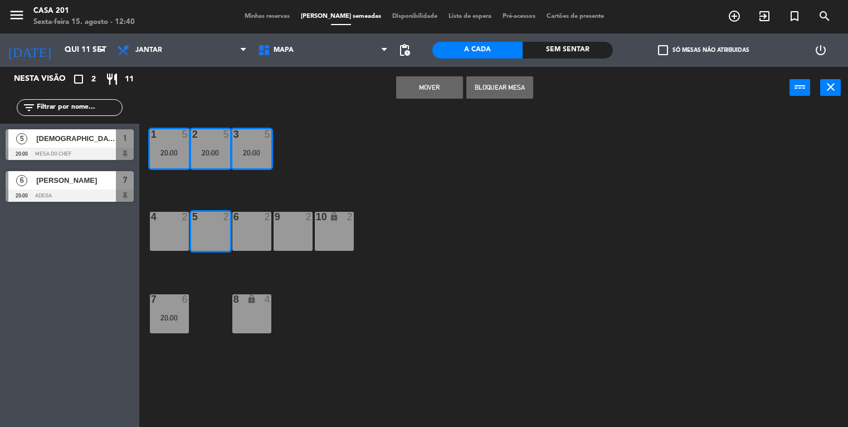
click at [292, 137] on div "1 5 20:00 2 5 20:00 3 5 20:00 4 2 5 2 6 2 9 2 10 lock 2 7 6 20:00 8 lock 4" at bounding box center [498, 268] width 701 height 318
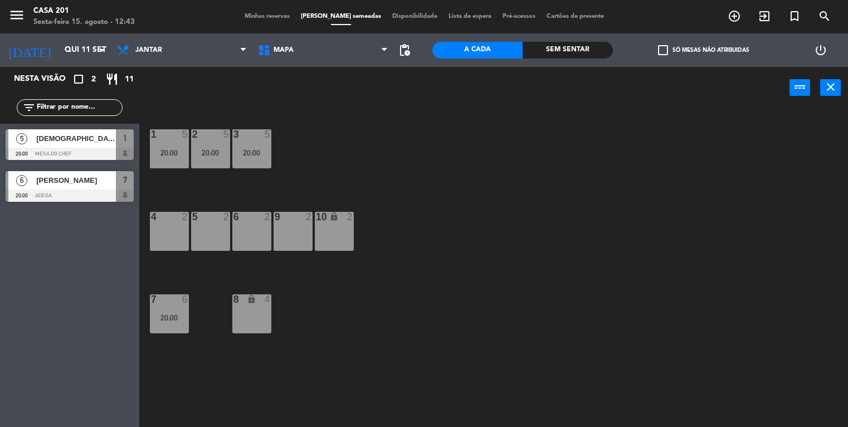
click at [88, 149] on div at bounding box center [70, 154] width 128 height 12
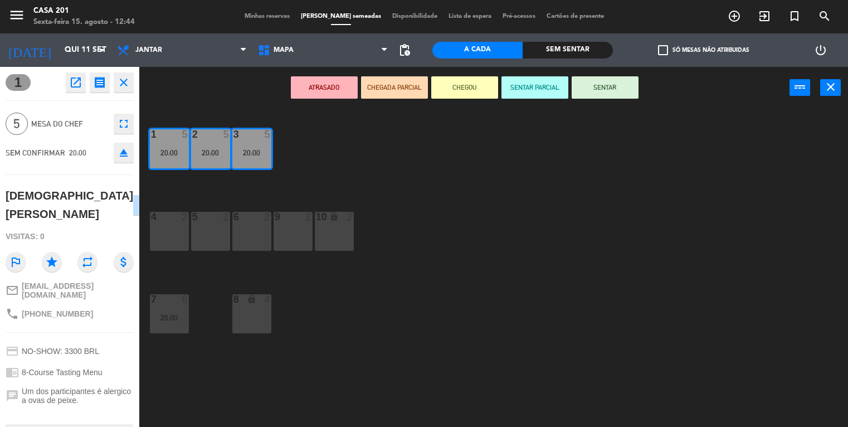
click at [246, 151] on div "20:00" at bounding box center [251, 153] width 39 height 8
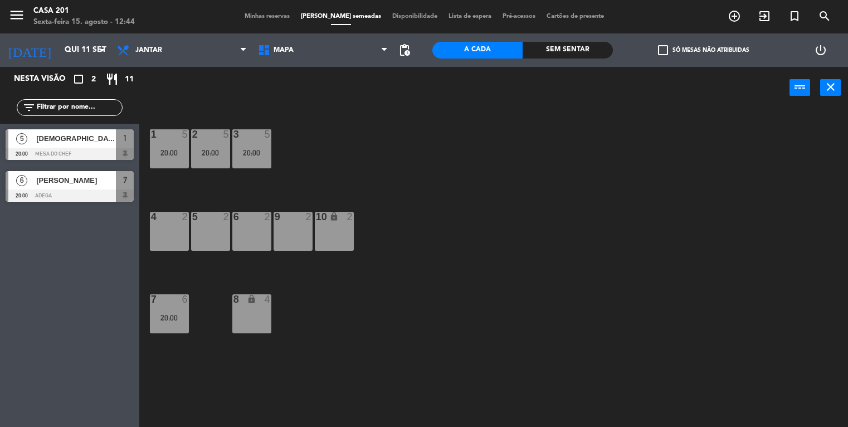
click at [89, 139] on span "[DEMOGRAPHIC_DATA][PERSON_NAME]" at bounding box center [76, 139] width 80 height 12
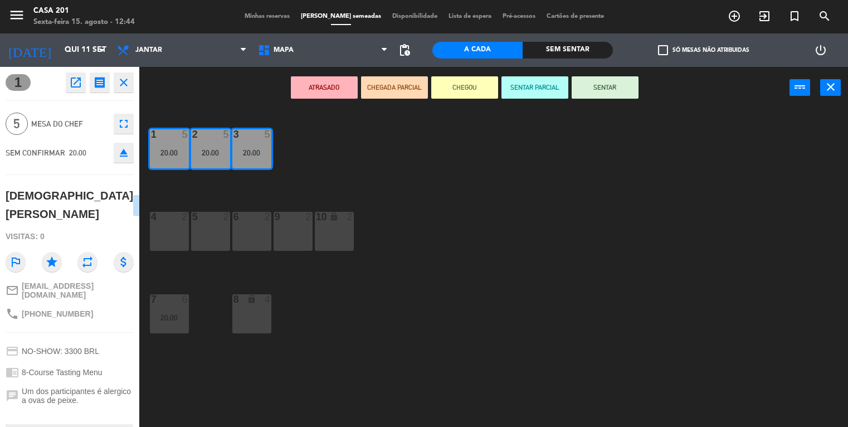
click at [179, 230] on div "4 2" at bounding box center [169, 231] width 39 height 39
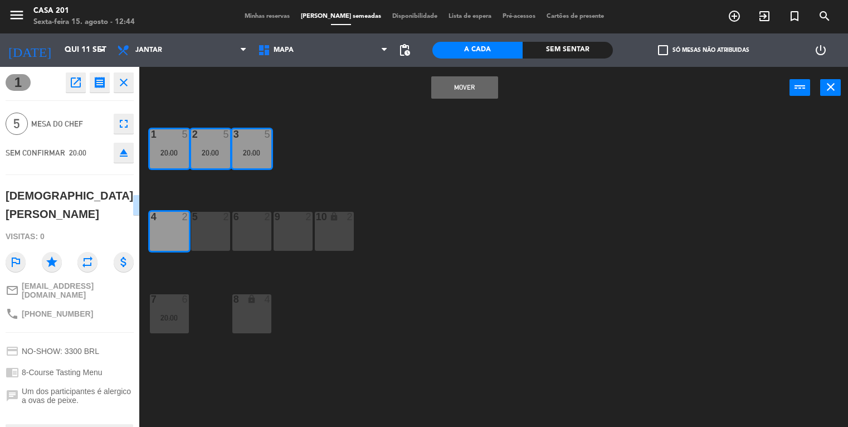
click at [473, 90] on button "MOVER" at bounding box center [464, 87] width 67 height 22
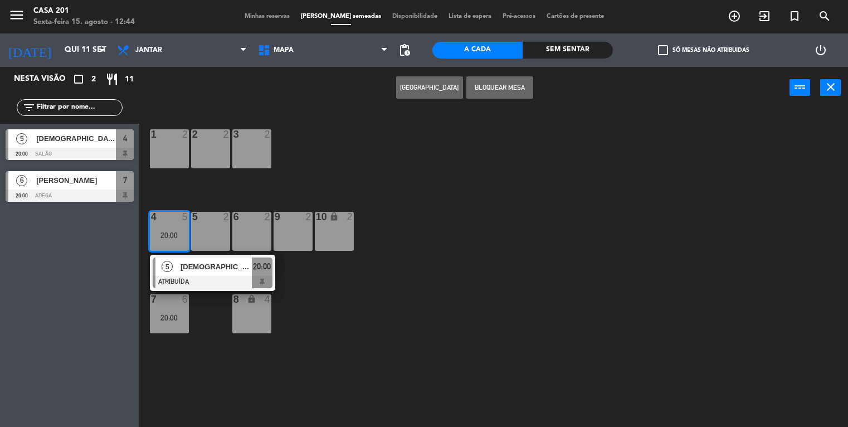
click at [216, 152] on div "2 2" at bounding box center [210, 148] width 39 height 39
click at [248, 146] on div "3 2" at bounding box center [251, 148] width 39 height 39
click at [422, 90] on button "MOVER E FUNDIR" at bounding box center [429, 87] width 67 height 22
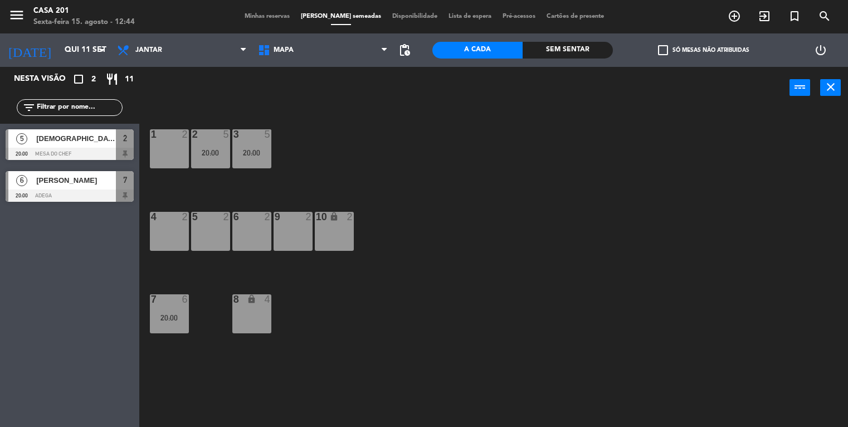
click at [208, 237] on div "5 2" at bounding box center [210, 231] width 39 height 39
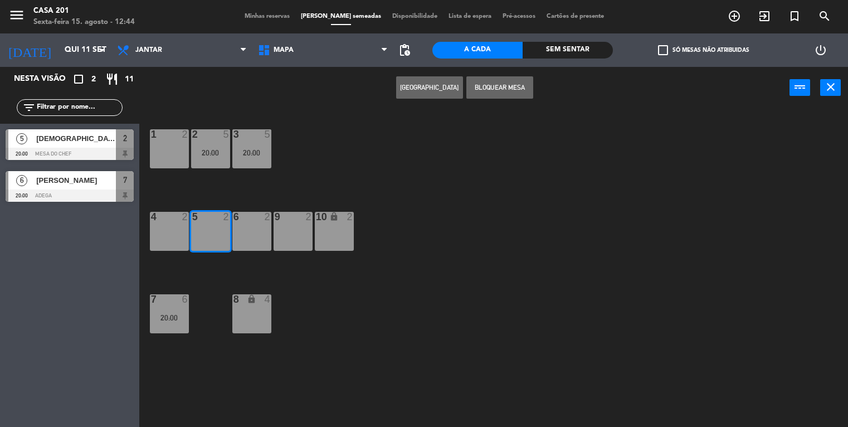
click at [493, 89] on button "Bloquear Mesa" at bounding box center [500, 87] width 67 height 22
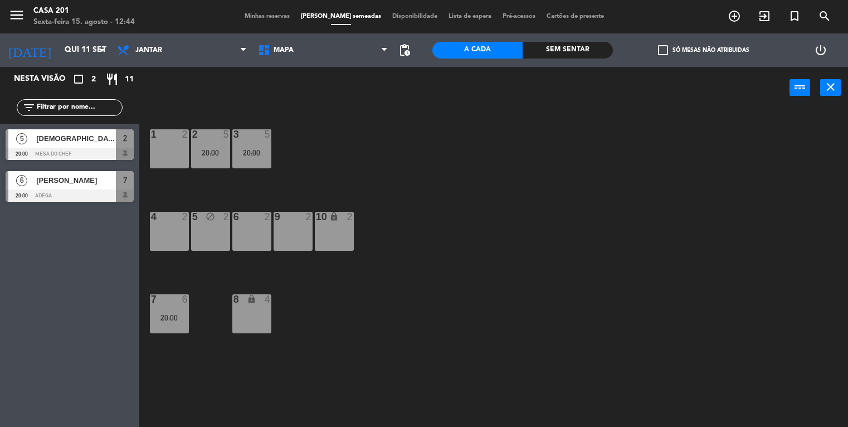
click at [308, 236] on div "9 2" at bounding box center [293, 231] width 39 height 39
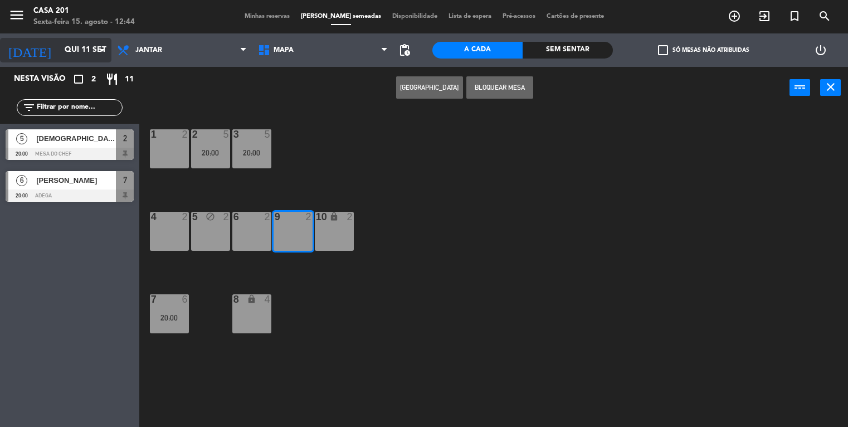
click at [59, 47] on input "Qui 11 set" at bounding box center [112, 50] width 106 height 20
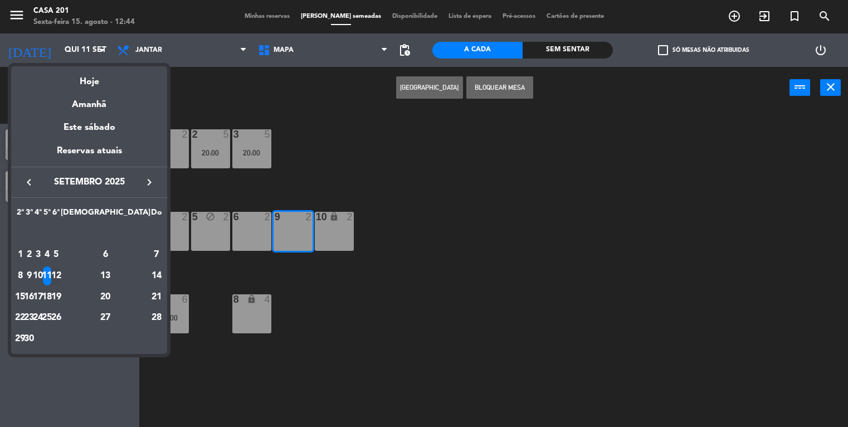
click at [60, 275] on div "12" at bounding box center [56, 275] width 8 height 19
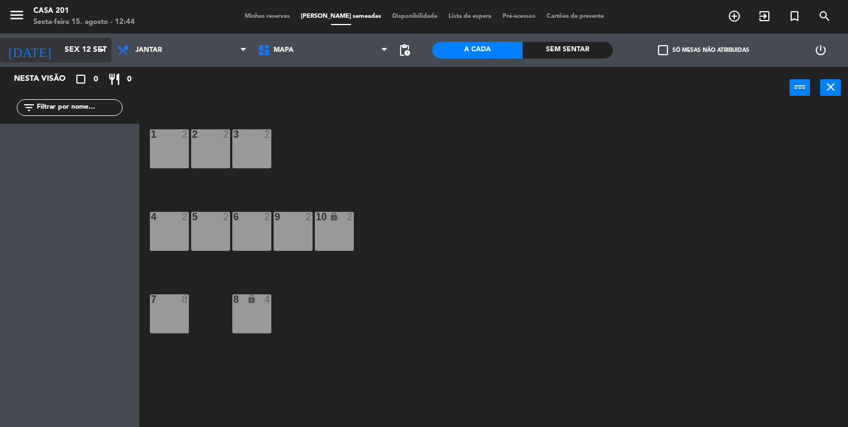
click at [63, 47] on input "Sex 12 set" at bounding box center [112, 50] width 106 height 20
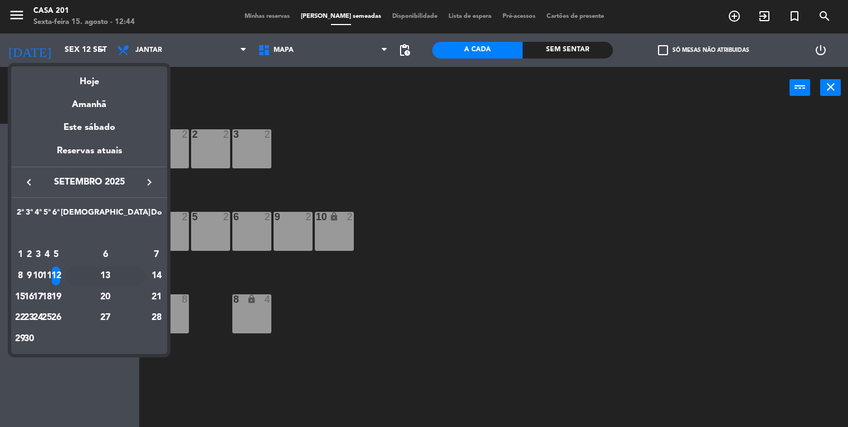
click at [130, 274] on div "13" at bounding box center [105, 275] width 81 height 19
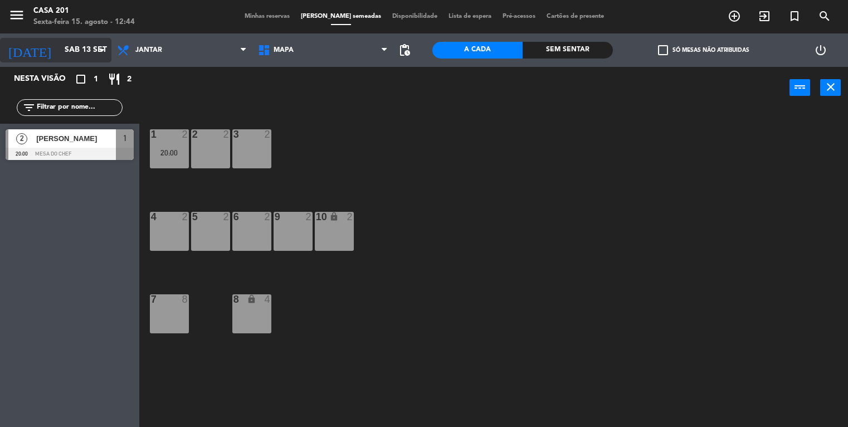
click at [59, 54] on input "Sáb 13 set" at bounding box center [112, 50] width 106 height 20
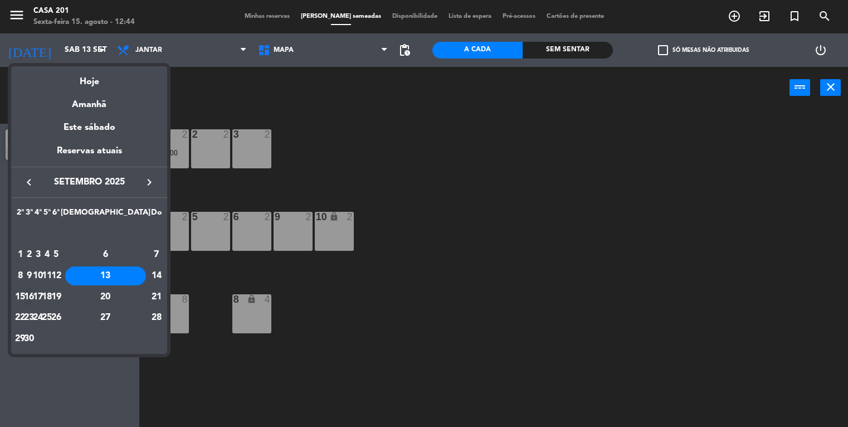
click at [33, 295] on div "16" at bounding box center [29, 297] width 8 height 19
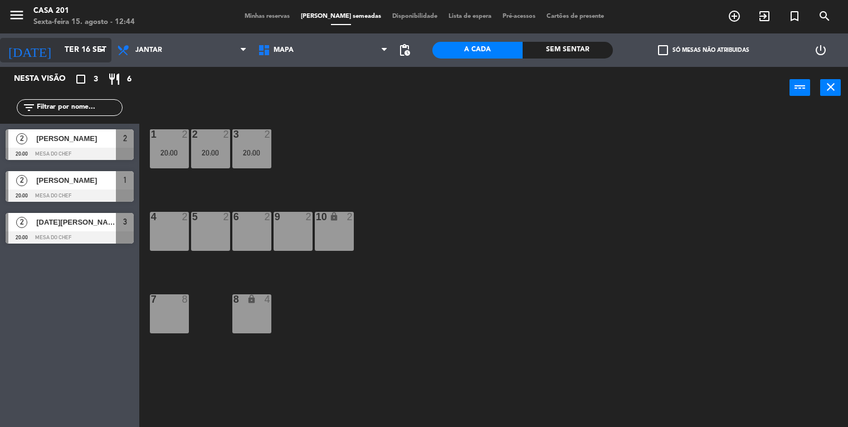
click at [59, 49] on input "Ter 16 set" at bounding box center [112, 50] width 106 height 20
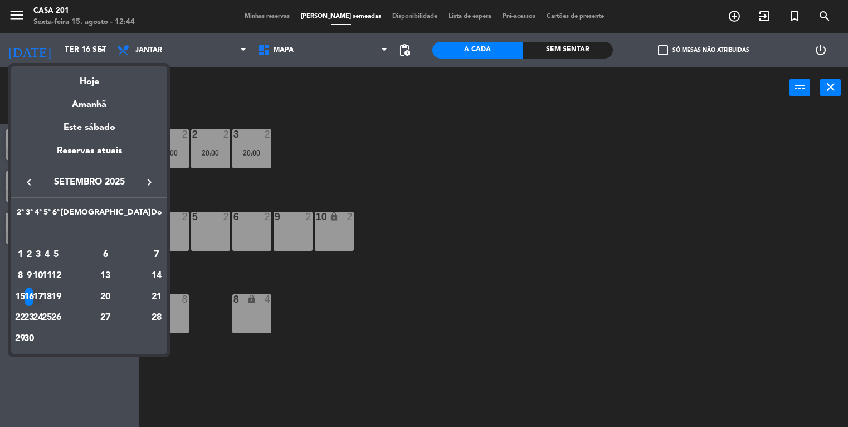
click at [42, 298] on div "17" at bounding box center [38, 297] width 8 height 19
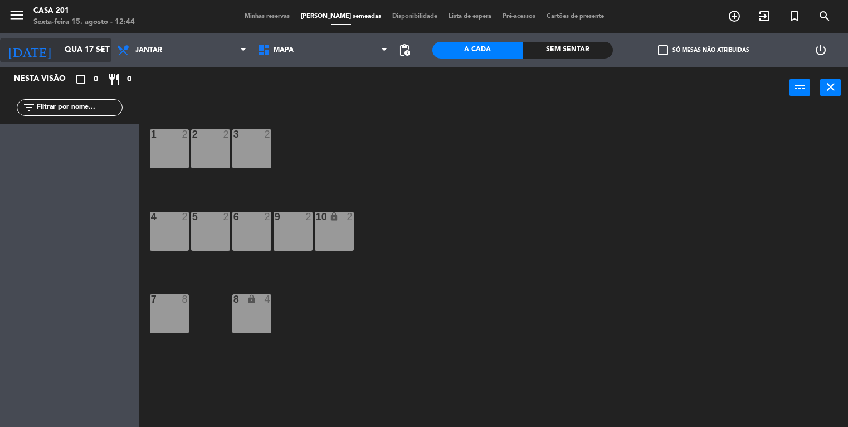
click at [59, 48] on input "Qua 17 set" at bounding box center [112, 50] width 106 height 20
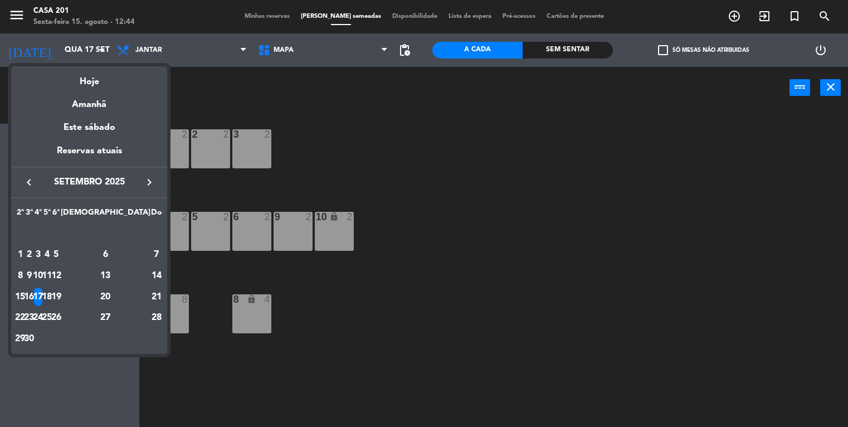
click at [51, 290] on div "18" at bounding box center [47, 297] width 8 height 19
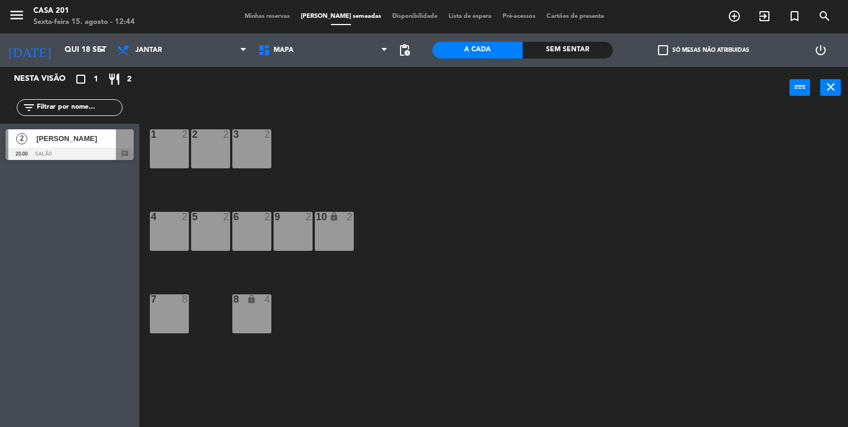
click at [71, 141] on span "[PERSON_NAME]" at bounding box center [76, 139] width 80 height 12
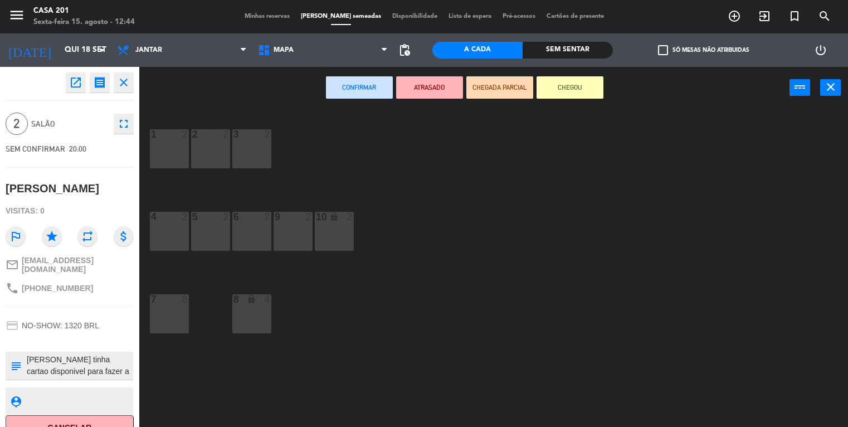
click at [173, 146] on div "1 2" at bounding box center [169, 148] width 39 height 39
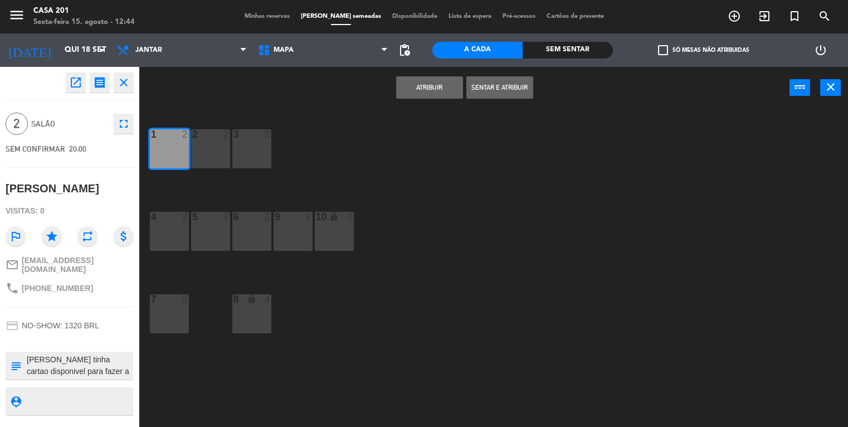
click at [437, 91] on button "Atribuir" at bounding box center [429, 87] width 67 height 22
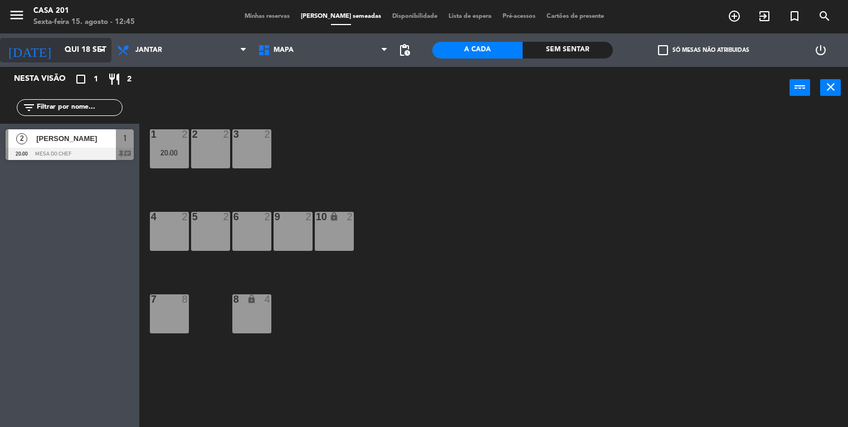
click at [59, 53] on input "Qui 18 set" at bounding box center [112, 50] width 106 height 20
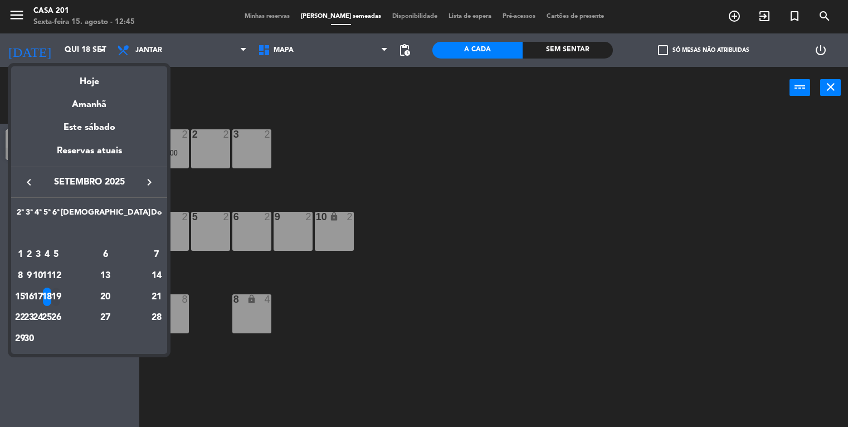
click at [60, 295] on div "19" at bounding box center [56, 297] width 8 height 19
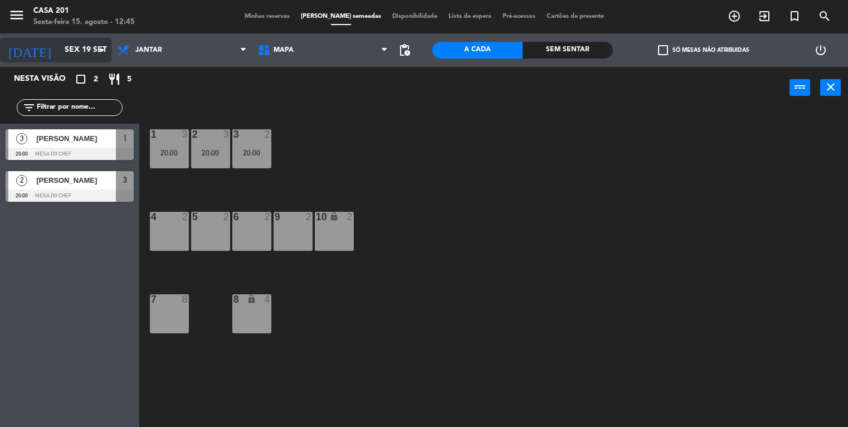
click at [59, 48] on input "Sex 19 set" at bounding box center [112, 50] width 106 height 20
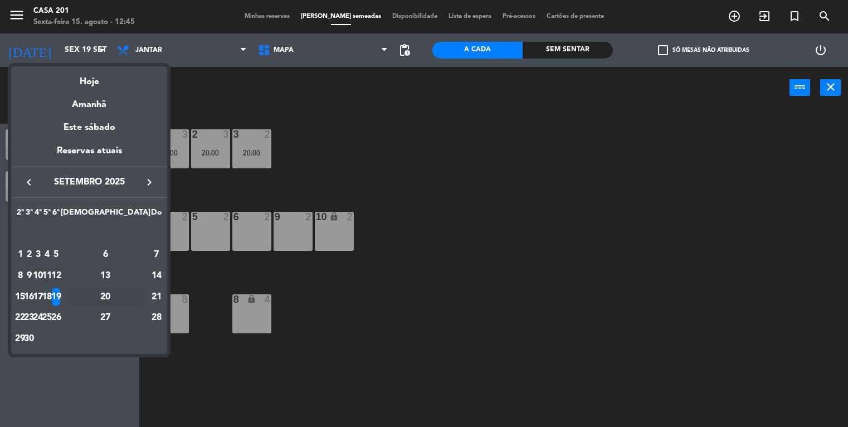
click at [132, 293] on div "20" at bounding box center [105, 297] width 81 height 19
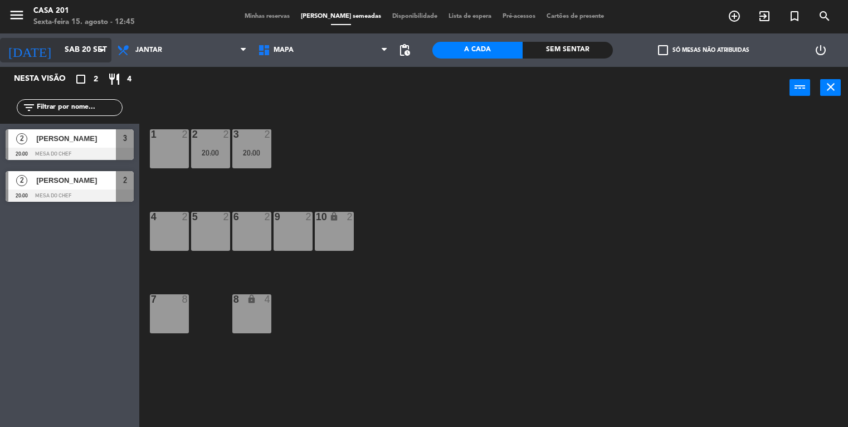
click at [65, 50] on input "Sáb 20 set" at bounding box center [112, 50] width 106 height 20
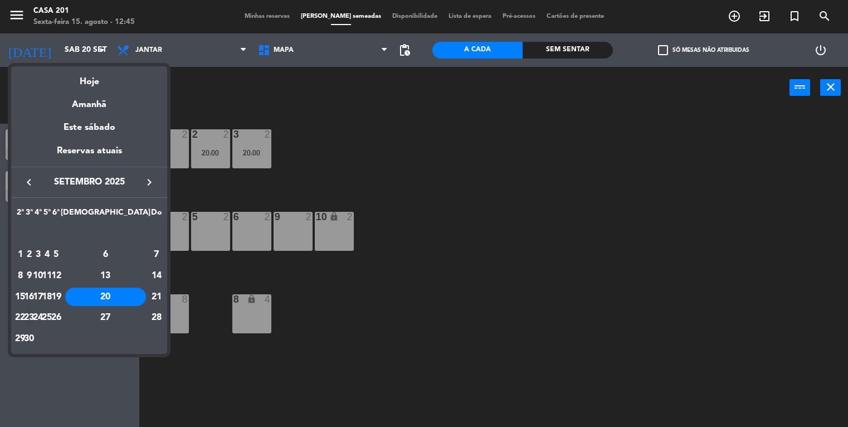
click at [33, 316] on div "23" at bounding box center [29, 317] width 8 height 19
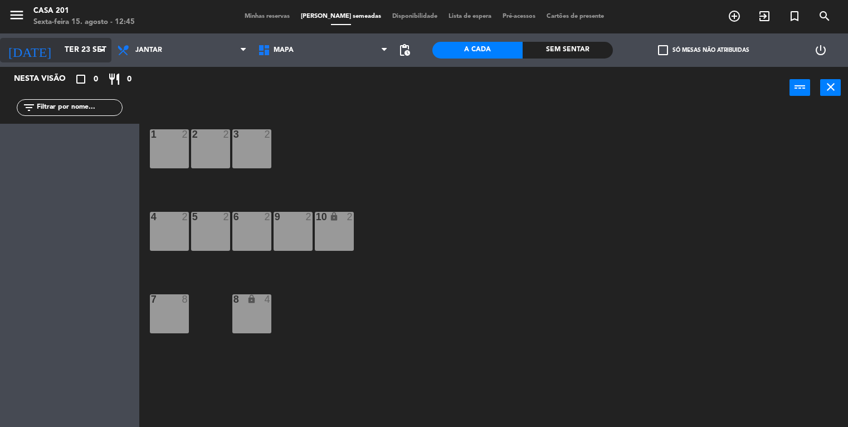
click at [59, 46] on input "Ter 23 set" at bounding box center [112, 50] width 106 height 20
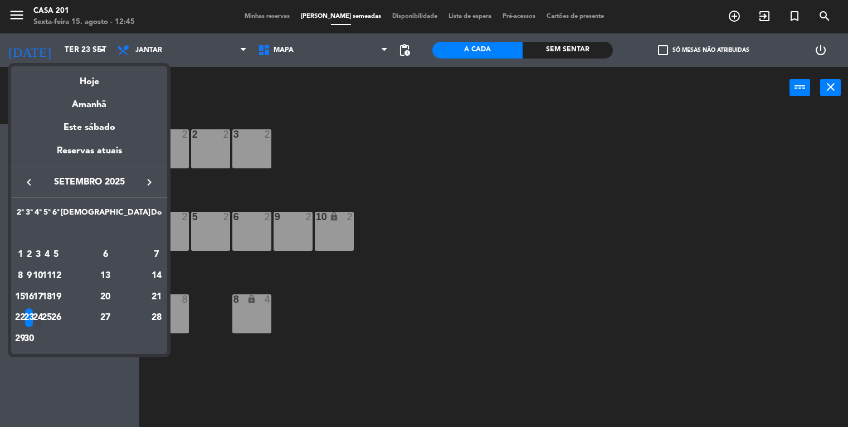
click at [42, 317] on div "24" at bounding box center [38, 317] width 8 height 19
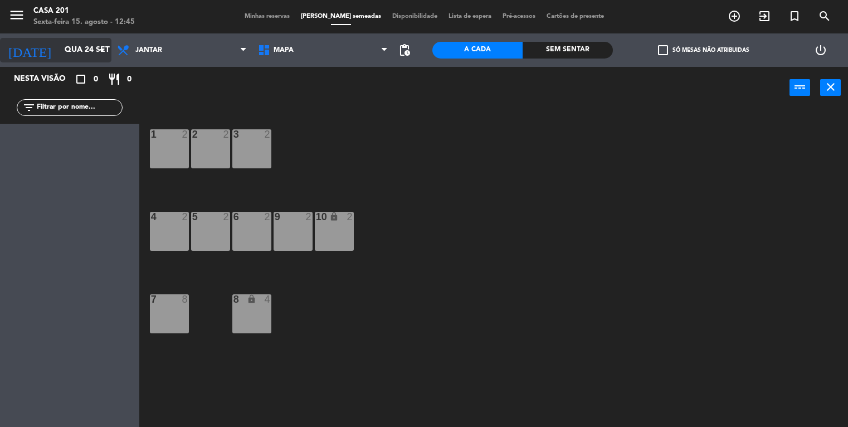
click at [59, 47] on input "Qua 24 set" at bounding box center [112, 50] width 106 height 20
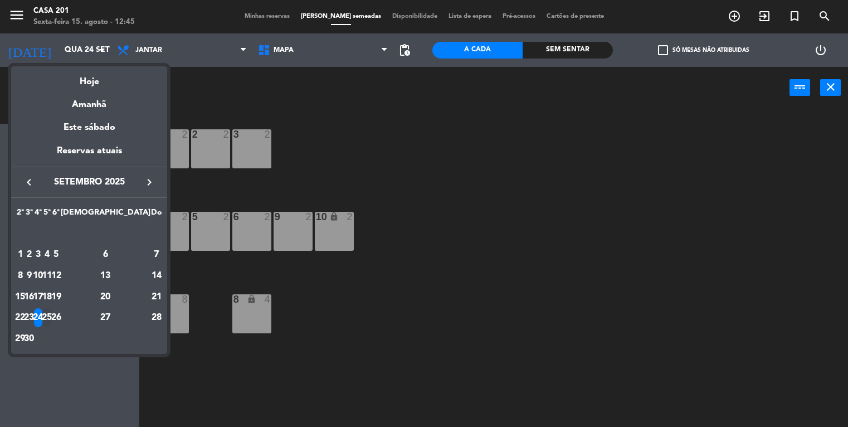
click at [51, 319] on div "25" at bounding box center [47, 317] width 8 height 19
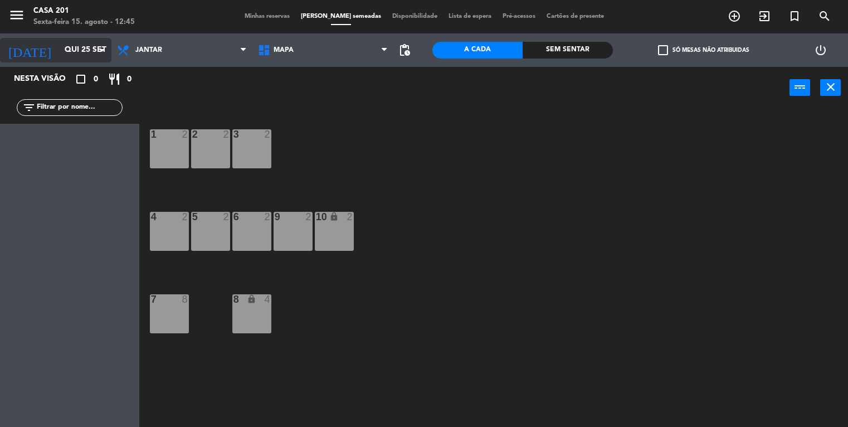
click at [59, 56] on input "Qui 25 set" at bounding box center [112, 50] width 106 height 20
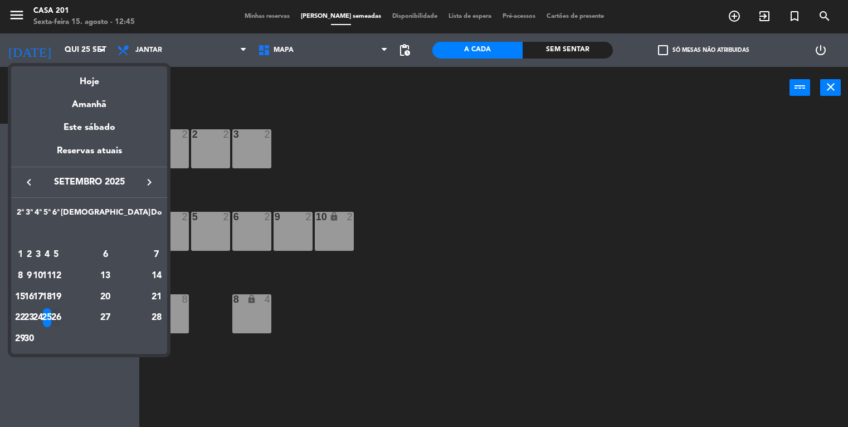
click at [60, 313] on div "26" at bounding box center [56, 317] width 8 height 19
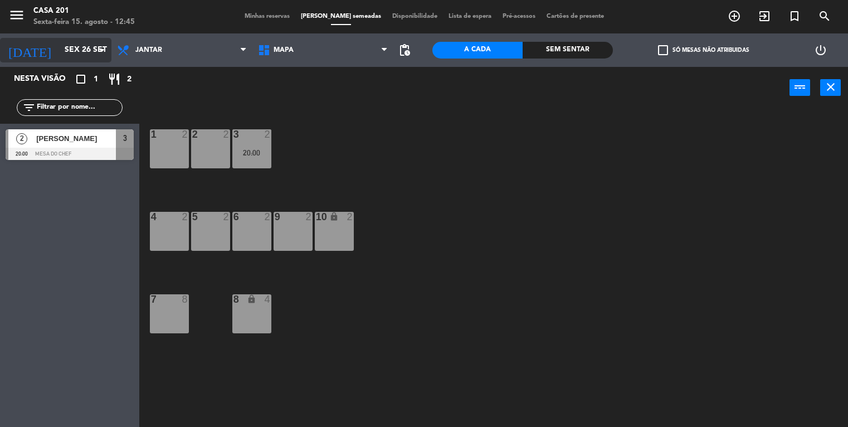
click at [62, 53] on input "Sex 26 set" at bounding box center [112, 50] width 106 height 20
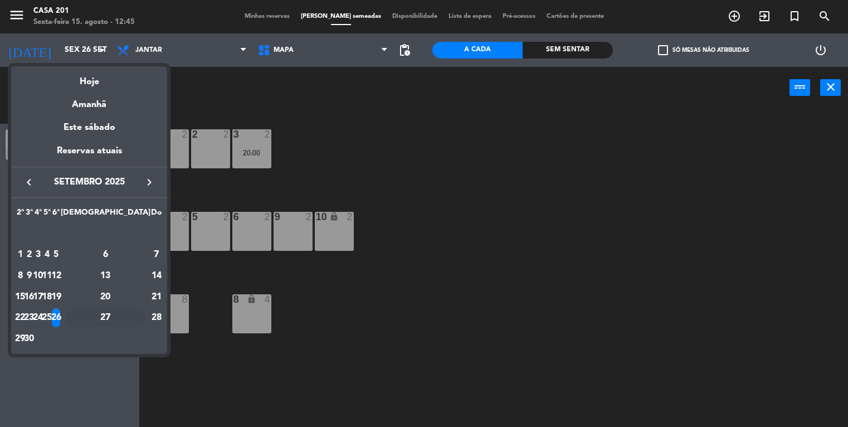
click at [128, 318] on div "27" at bounding box center [105, 317] width 81 height 19
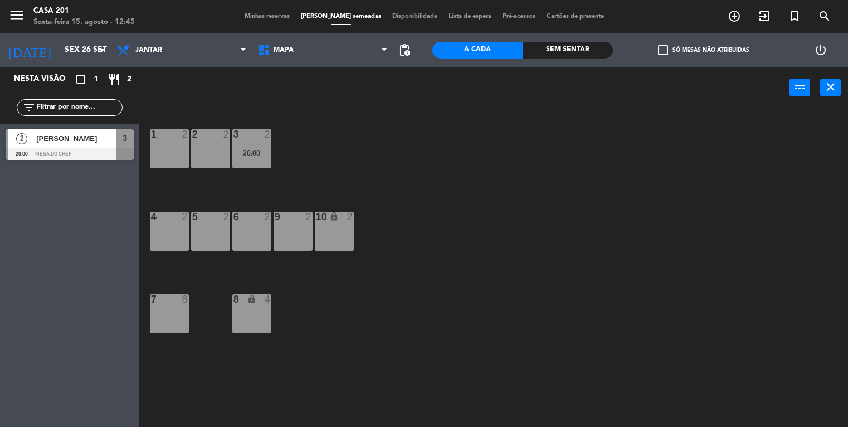
type input "Sáb 27 set"
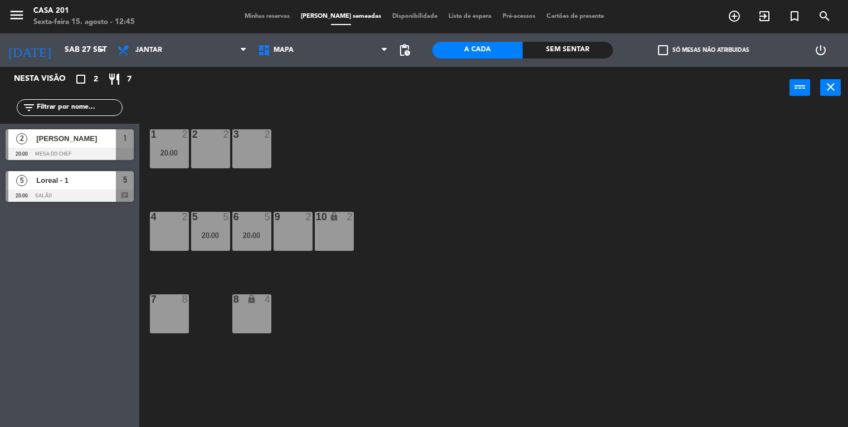
click at [276, 17] on span "Minhas reservas" at bounding box center [267, 16] width 56 height 6
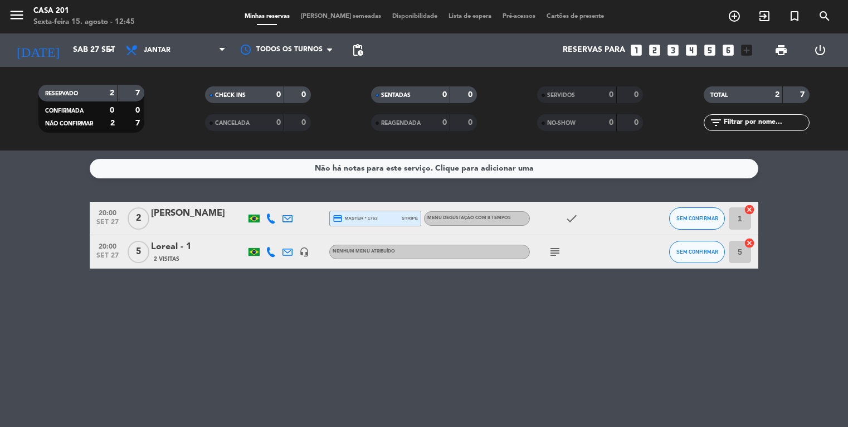
click at [553, 254] on icon "subject" at bounding box center [555, 251] width 13 height 13
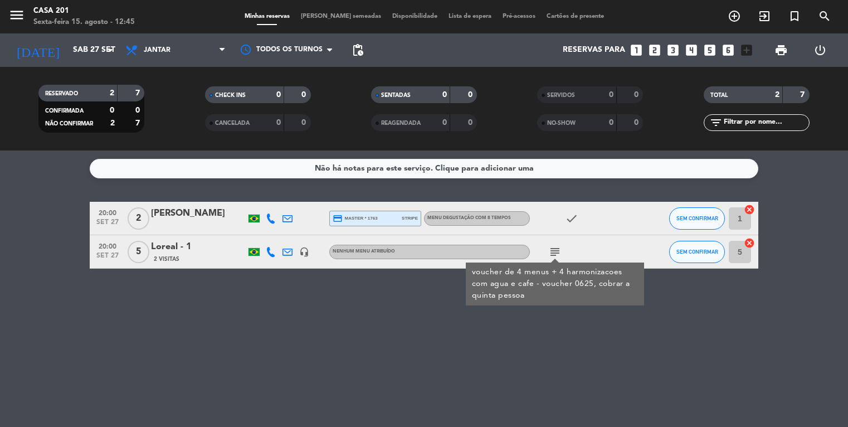
click at [333, 307] on div "Não há notas para este serviço. Clique para adicionar uma 20:00 [DATE] 2 [PERSO…" at bounding box center [424, 289] width 848 height 277
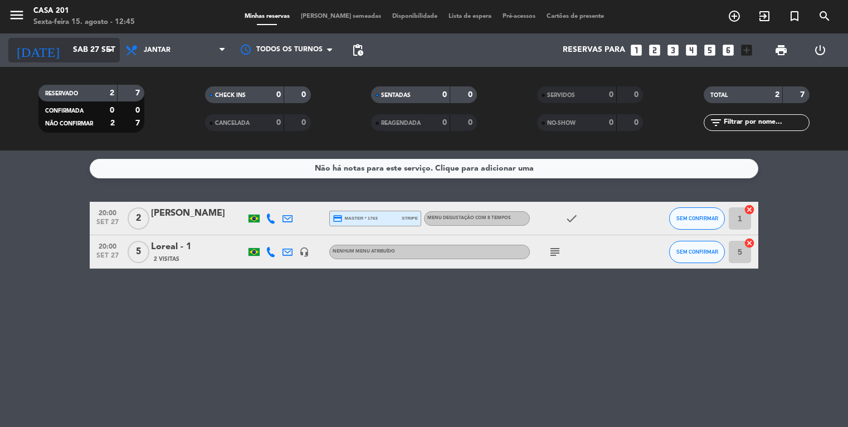
click at [76, 52] on input "Sáb 27 set" at bounding box center [120, 50] width 106 height 20
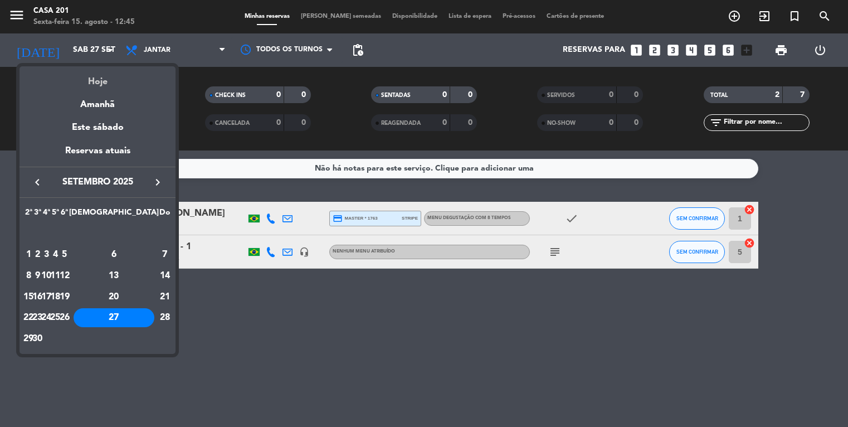
click at [98, 86] on div "Hoje" at bounding box center [98, 77] width 156 height 23
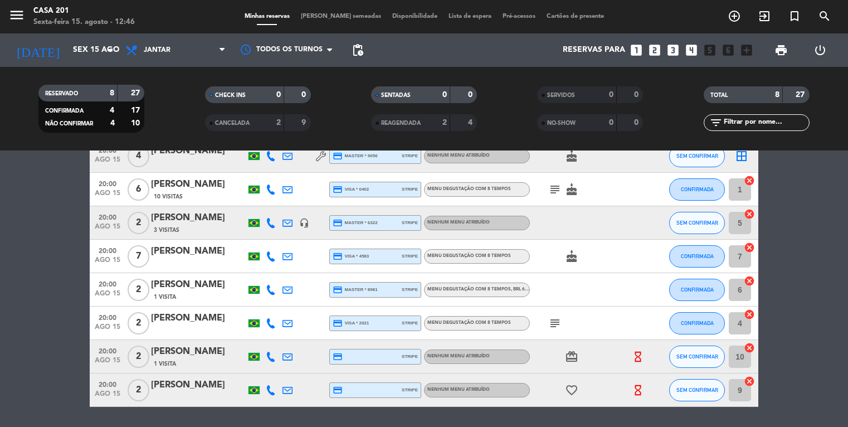
scroll to position [65, 0]
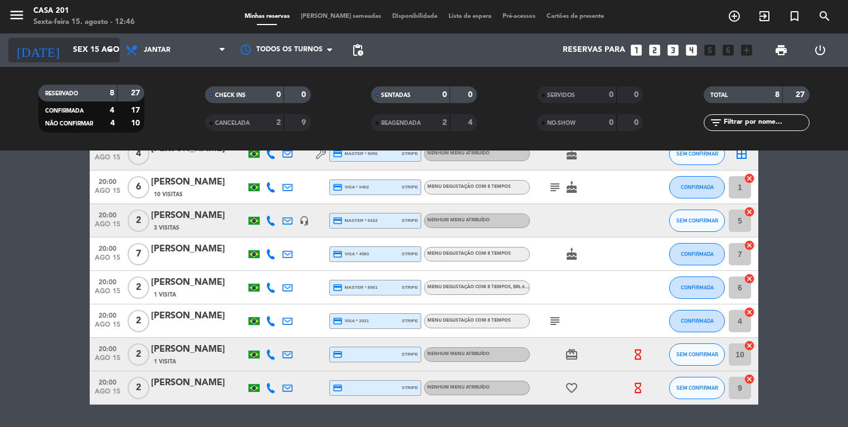
click at [67, 45] on input "Sex 15 ago" at bounding box center [120, 50] width 106 height 20
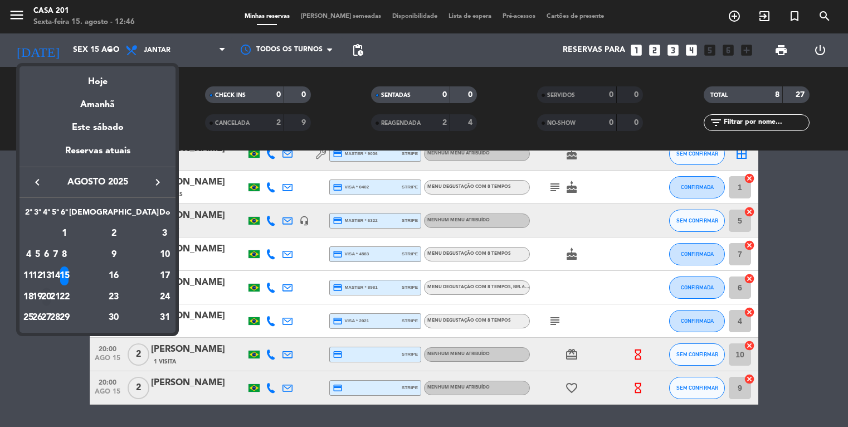
click at [51, 297] on div "20" at bounding box center [46, 297] width 8 height 19
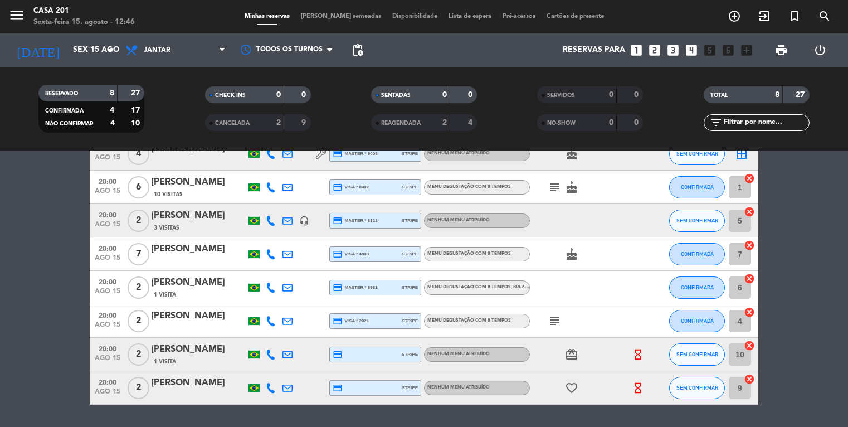
type input "Qua 20 ago"
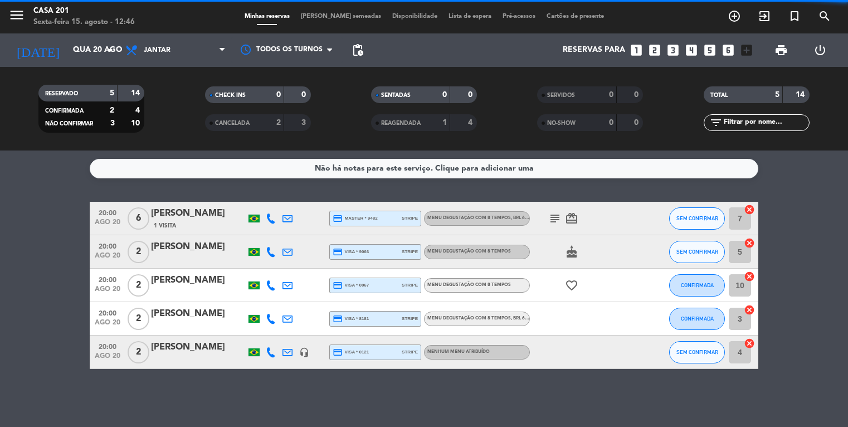
scroll to position [0, 0]
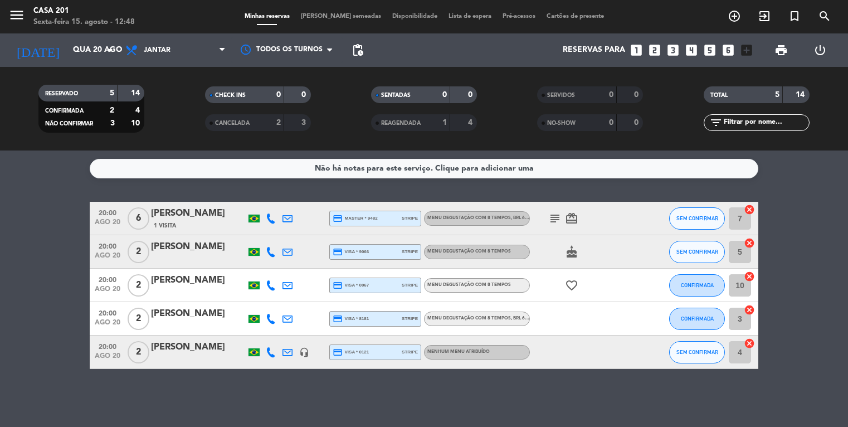
click at [712, 54] on icon "looks_5" at bounding box center [710, 50] width 14 height 14
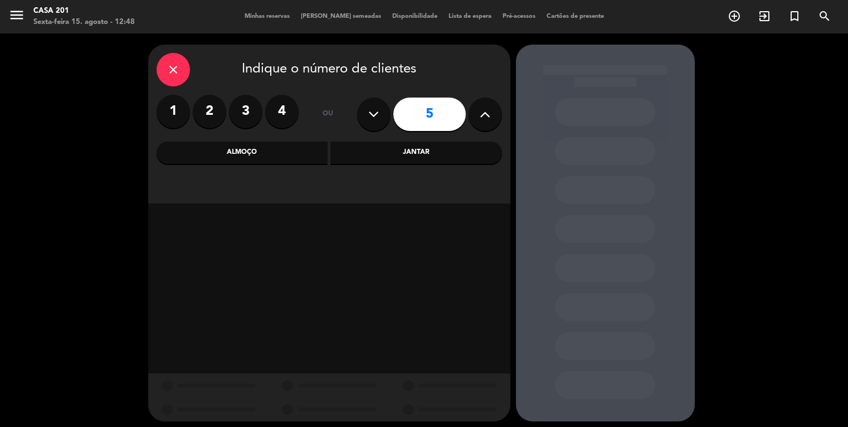
click at [413, 154] on div "Jantar" at bounding box center [417, 153] width 172 height 22
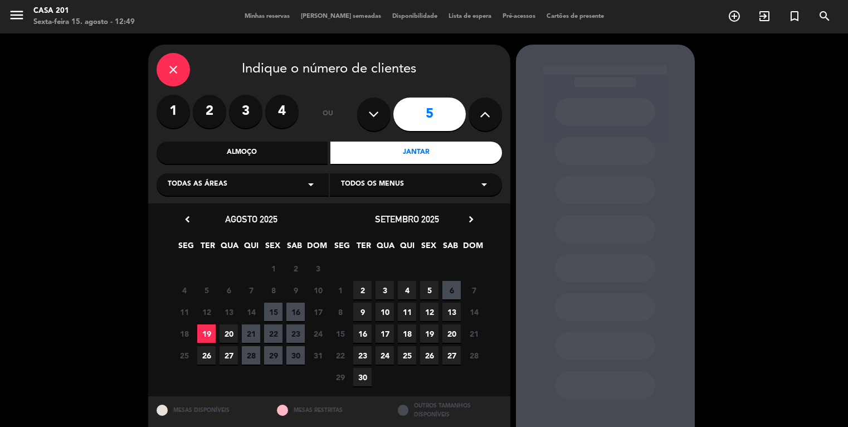
click at [230, 334] on span "20" at bounding box center [229, 333] width 18 height 18
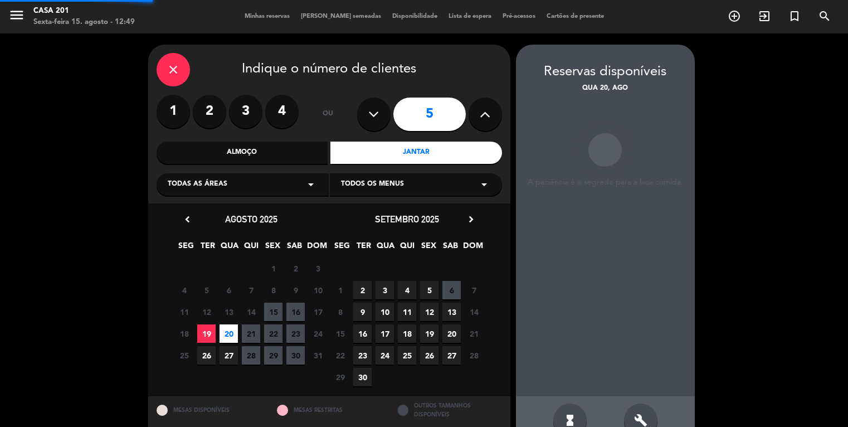
scroll to position [28, 0]
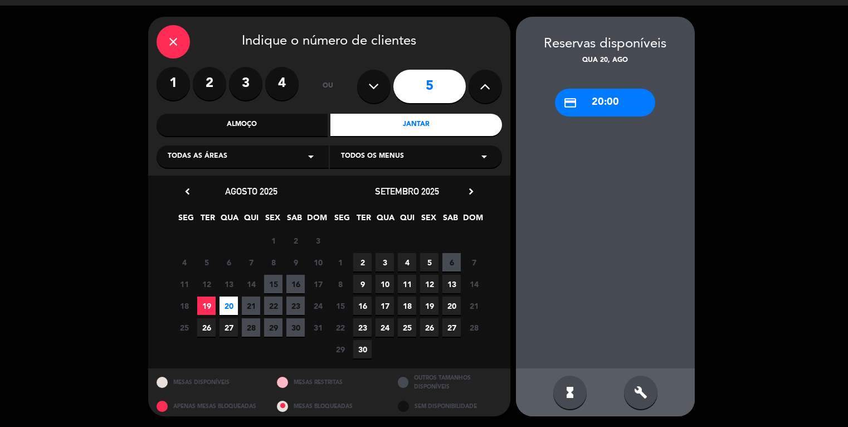
click at [599, 105] on div "credit_card 20:00" at bounding box center [605, 103] width 100 height 28
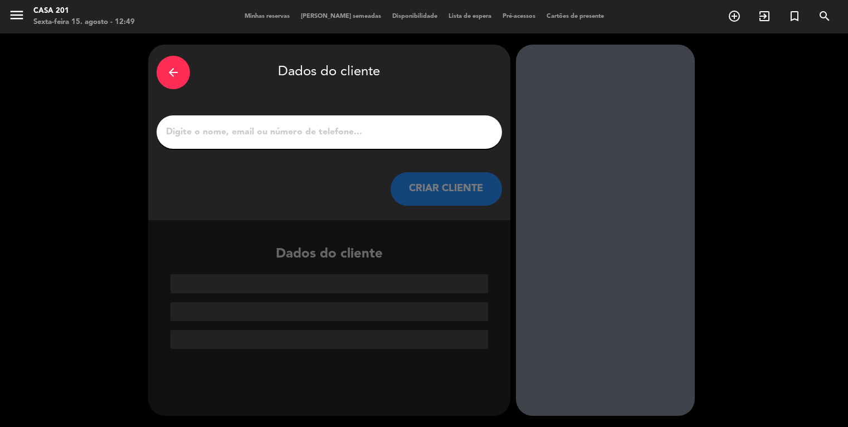
click at [231, 130] on input "1" at bounding box center [329, 132] width 329 height 16
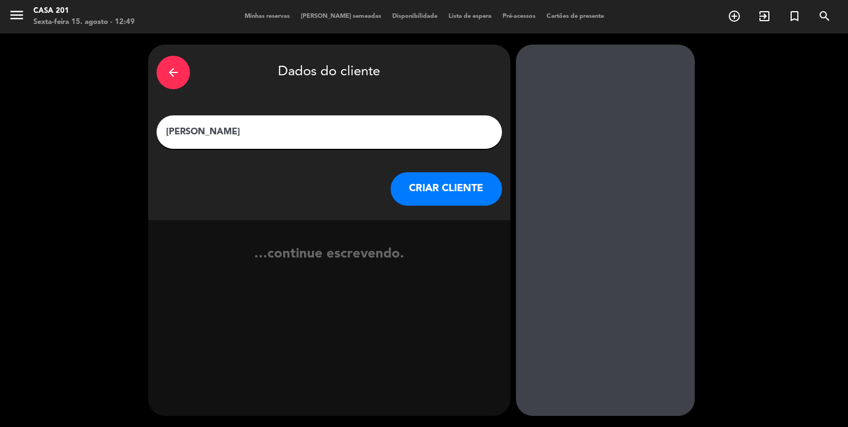
type input "[PERSON_NAME]"
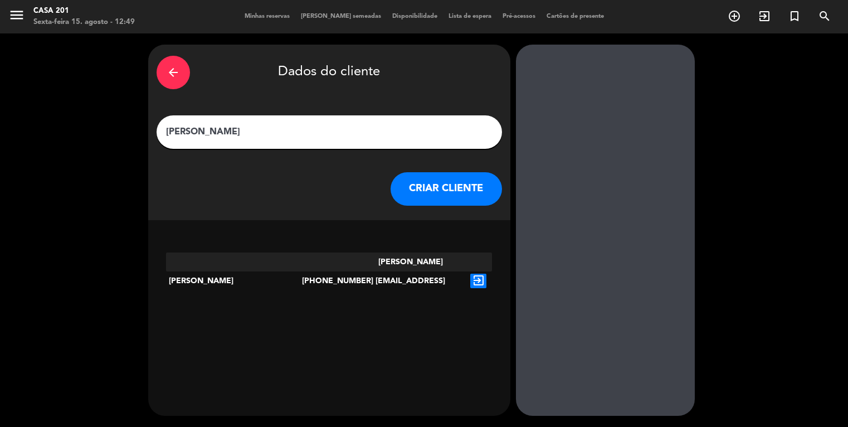
click at [483, 274] on icon "exit_to_app" at bounding box center [479, 281] width 16 height 14
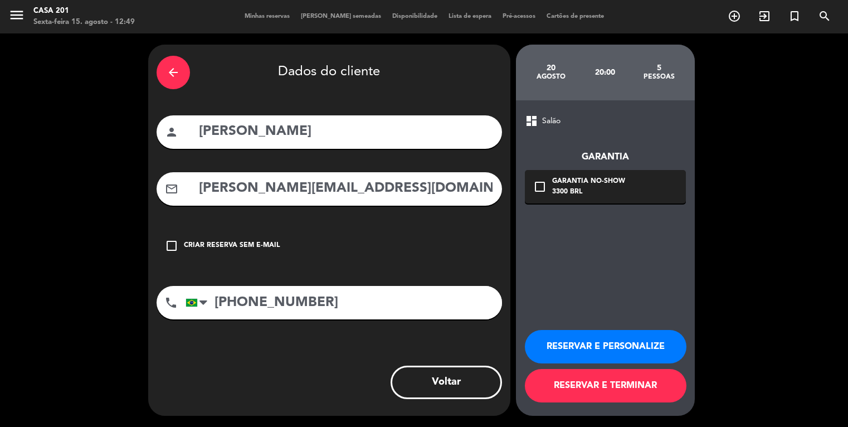
click at [542, 185] on icon "check_box_outline_blank" at bounding box center [540, 186] width 13 height 13
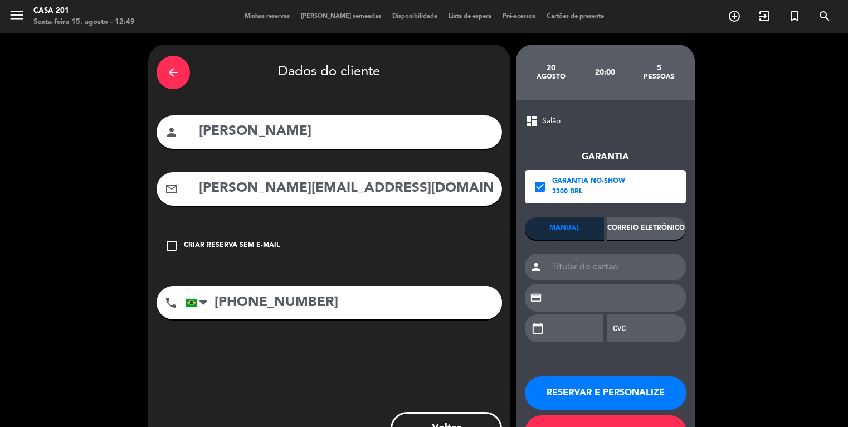
click at [647, 225] on div "Correio eletrônico" at bounding box center [646, 228] width 79 height 22
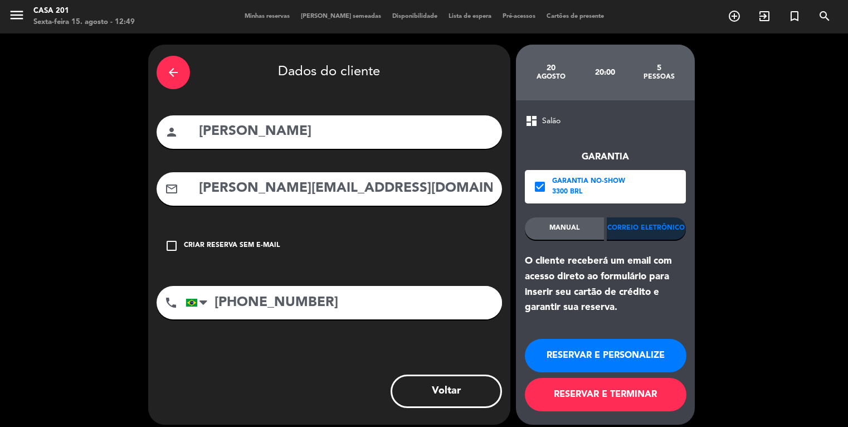
click at [597, 393] on button "RESERVAR E TERMINAR" at bounding box center [606, 394] width 162 height 33
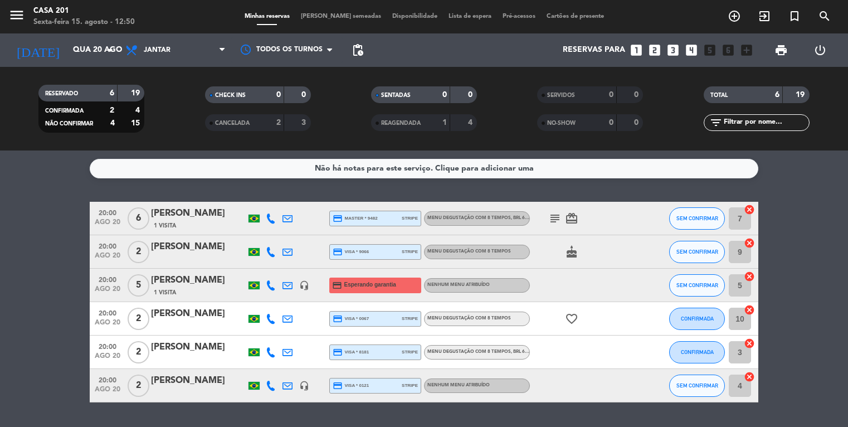
click at [208, 282] on div "[PERSON_NAME]" at bounding box center [198, 280] width 95 height 14
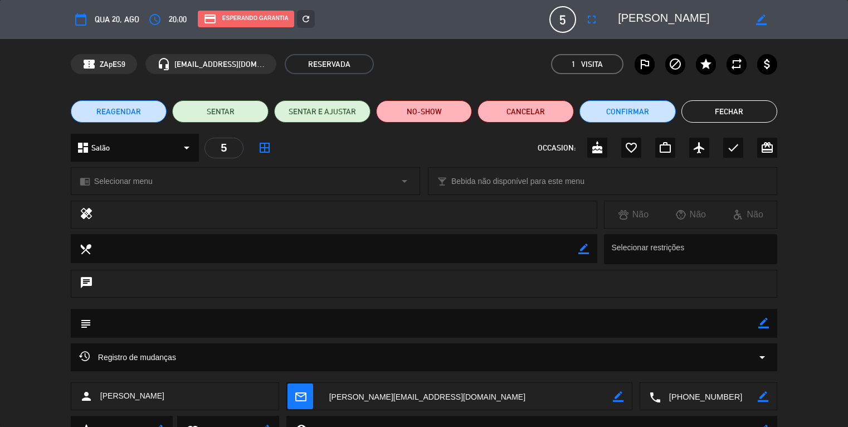
click at [760, 326] on icon "border_color" at bounding box center [764, 323] width 11 height 11
click at [456, 323] on textarea at bounding box center [424, 323] width 667 height 28
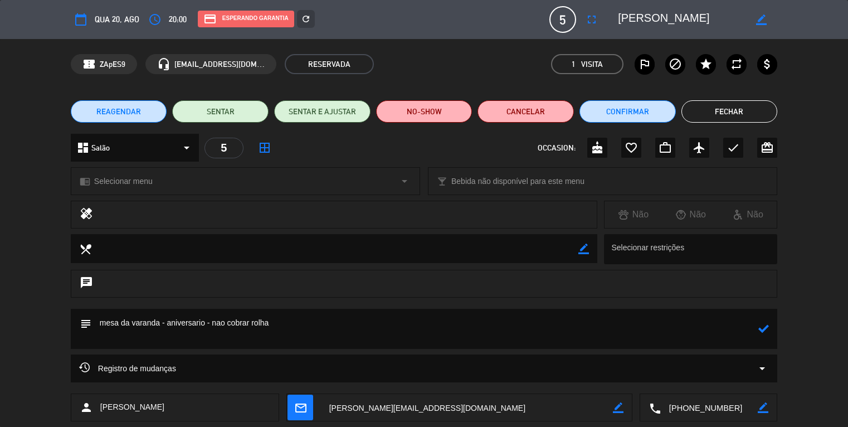
click at [760, 331] on icon at bounding box center [764, 328] width 11 height 11
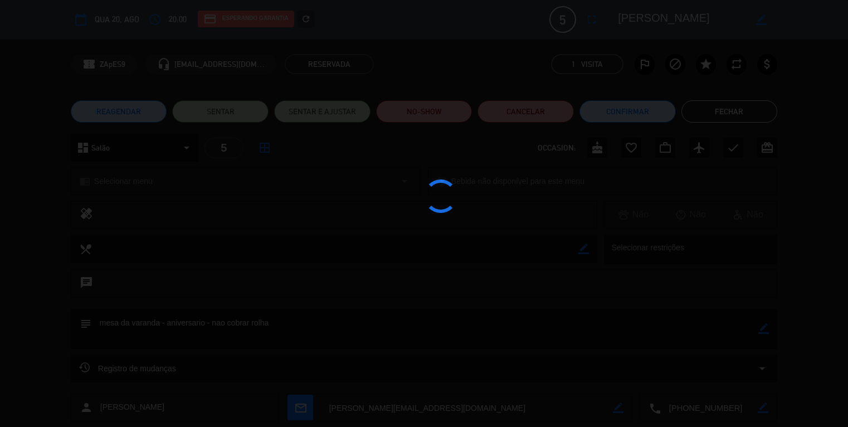
type textarea "mesa da varanda - aniversario - nao cobrar rolha"
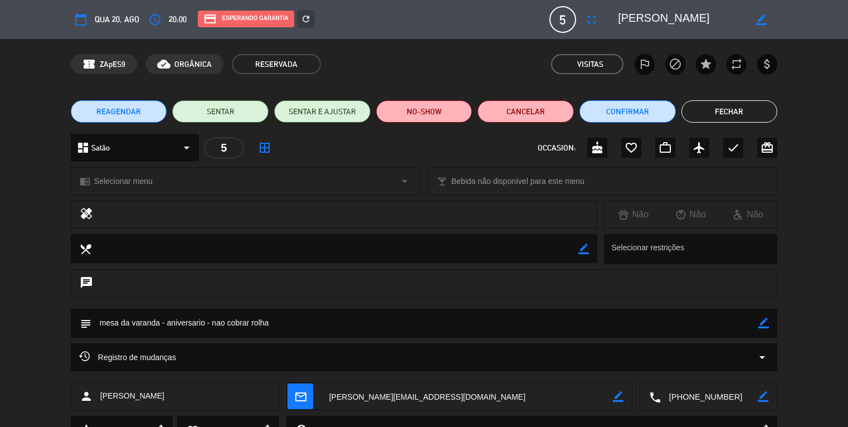
click at [705, 112] on button "Fechar" at bounding box center [730, 111] width 96 height 22
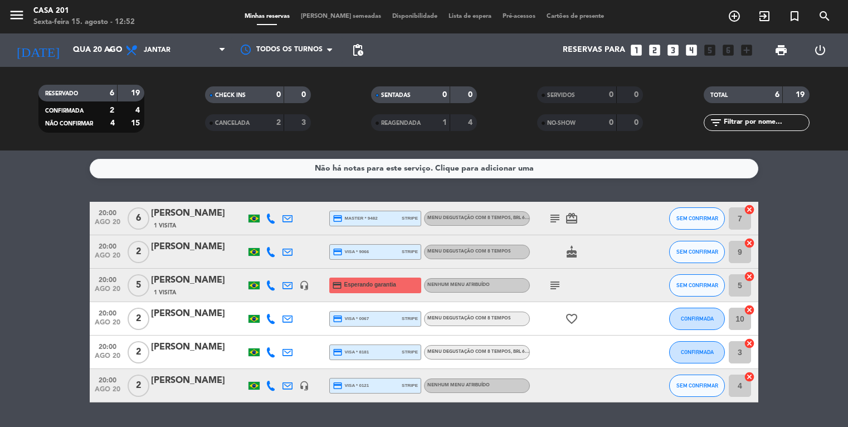
click at [342, 15] on span "[PERSON_NAME] semeadas" at bounding box center [340, 16] width 91 height 6
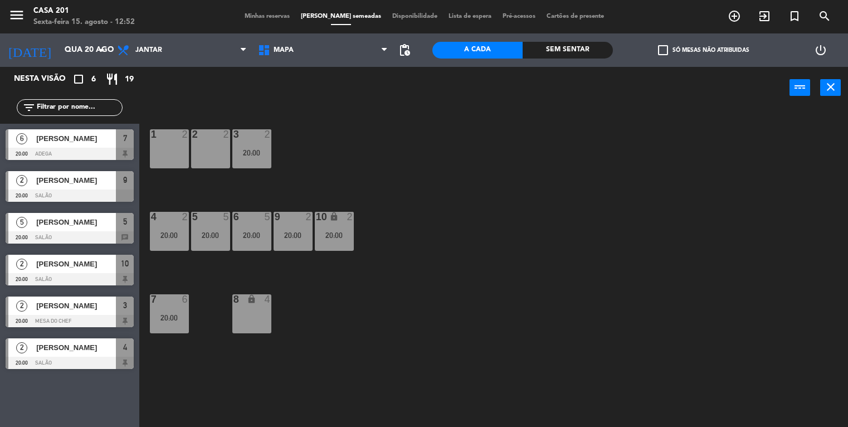
click at [70, 225] on span "[PERSON_NAME]" at bounding box center [76, 222] width 80 height 12
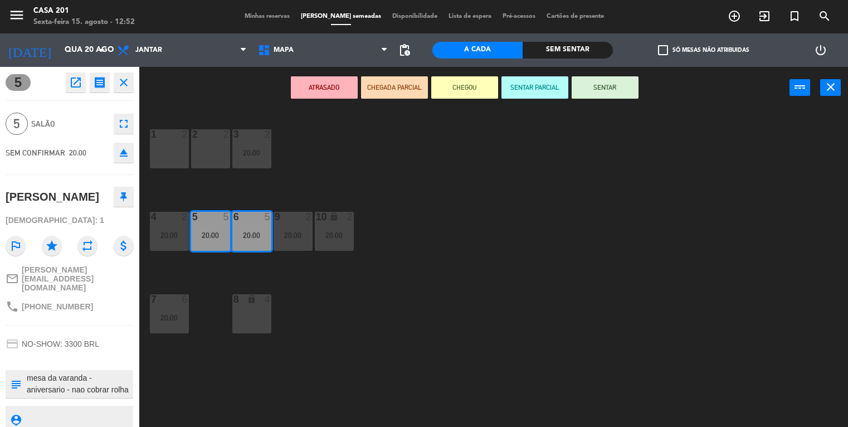
click at [258, 302] on div "lock" at bounding box center [252, 299] width 18 height 11
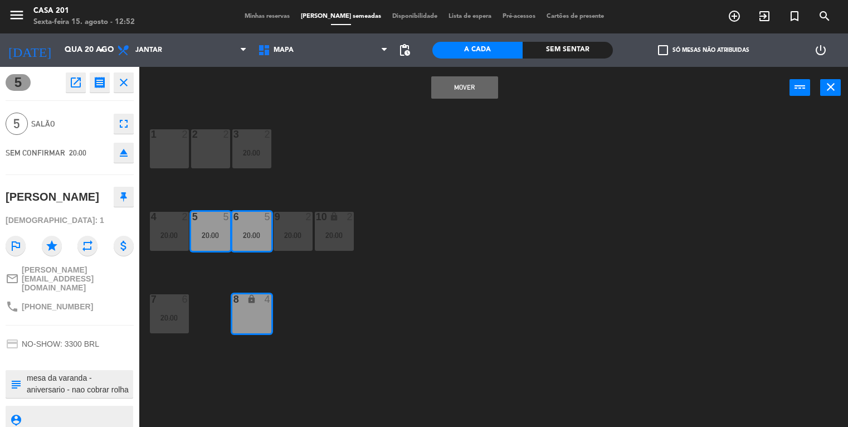
click at [473, 90] on button "MOVER" at bounding box center [464, 87] width 67 height 22
